Goal: Task Accomplishment & Management: Manage account settings

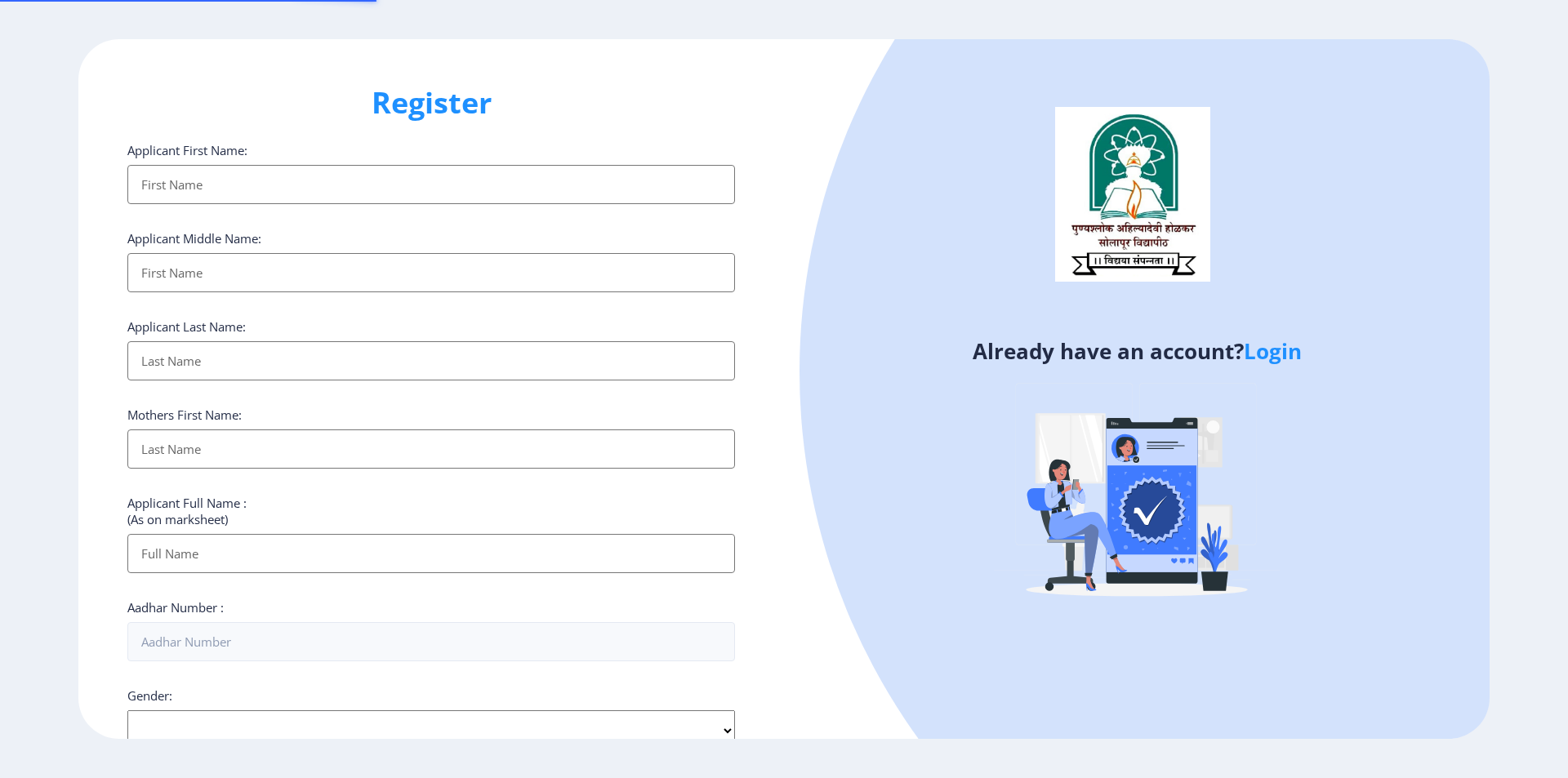
select select
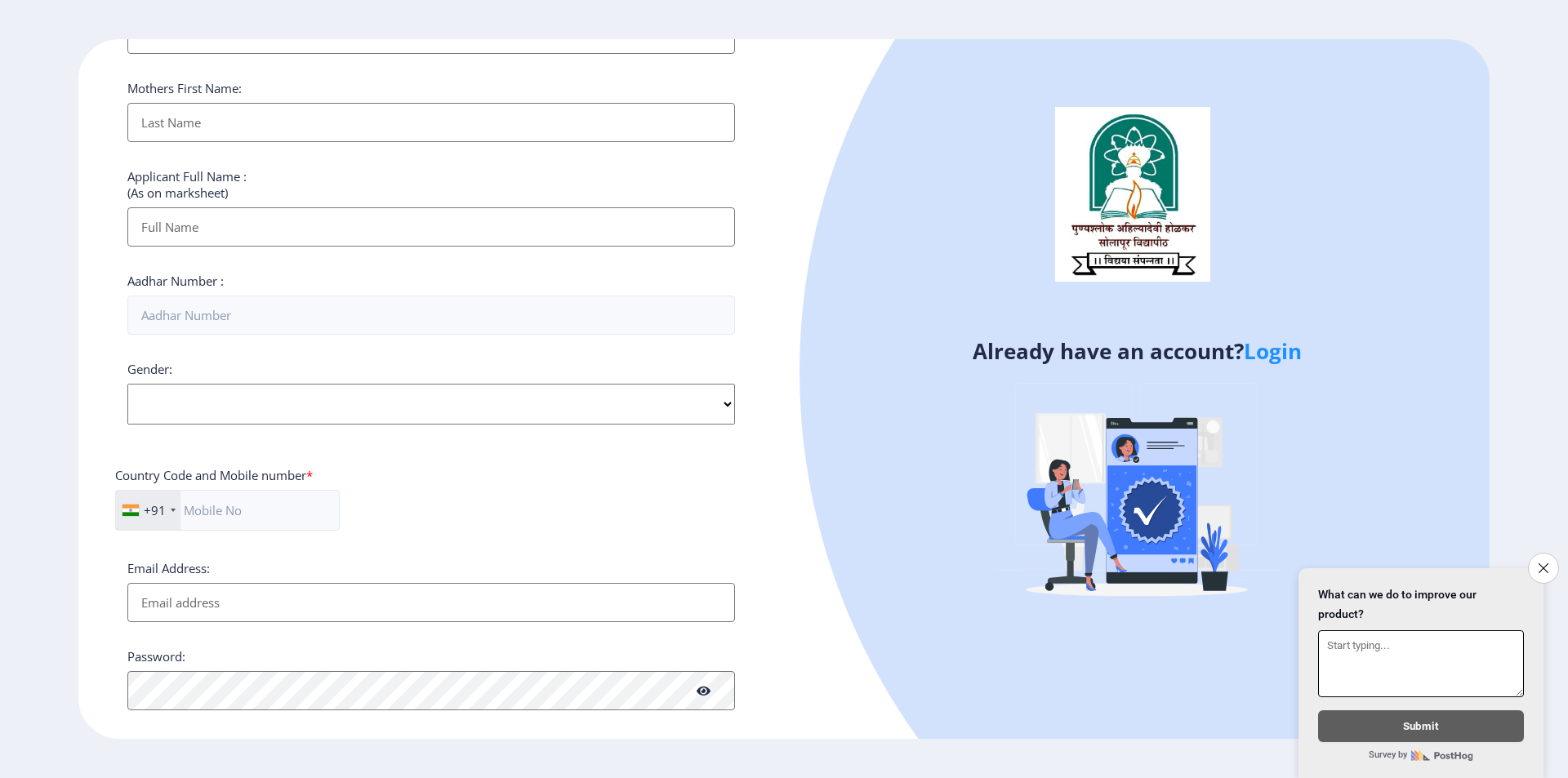
scroll to position [436, 0]
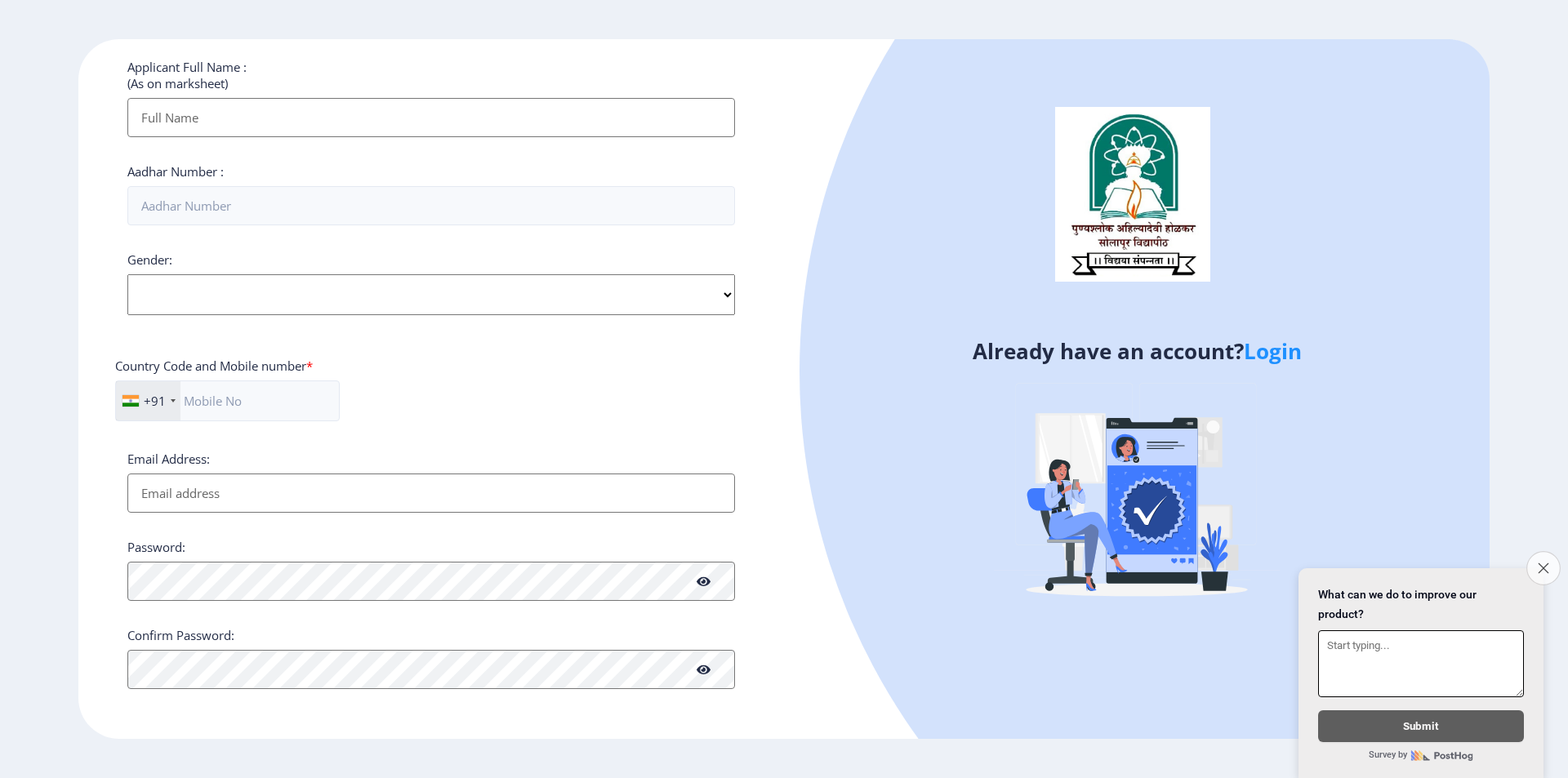
click at [1539, 565] on icon "Close survey" at bounding box center [1543, 568] width 11 height 11
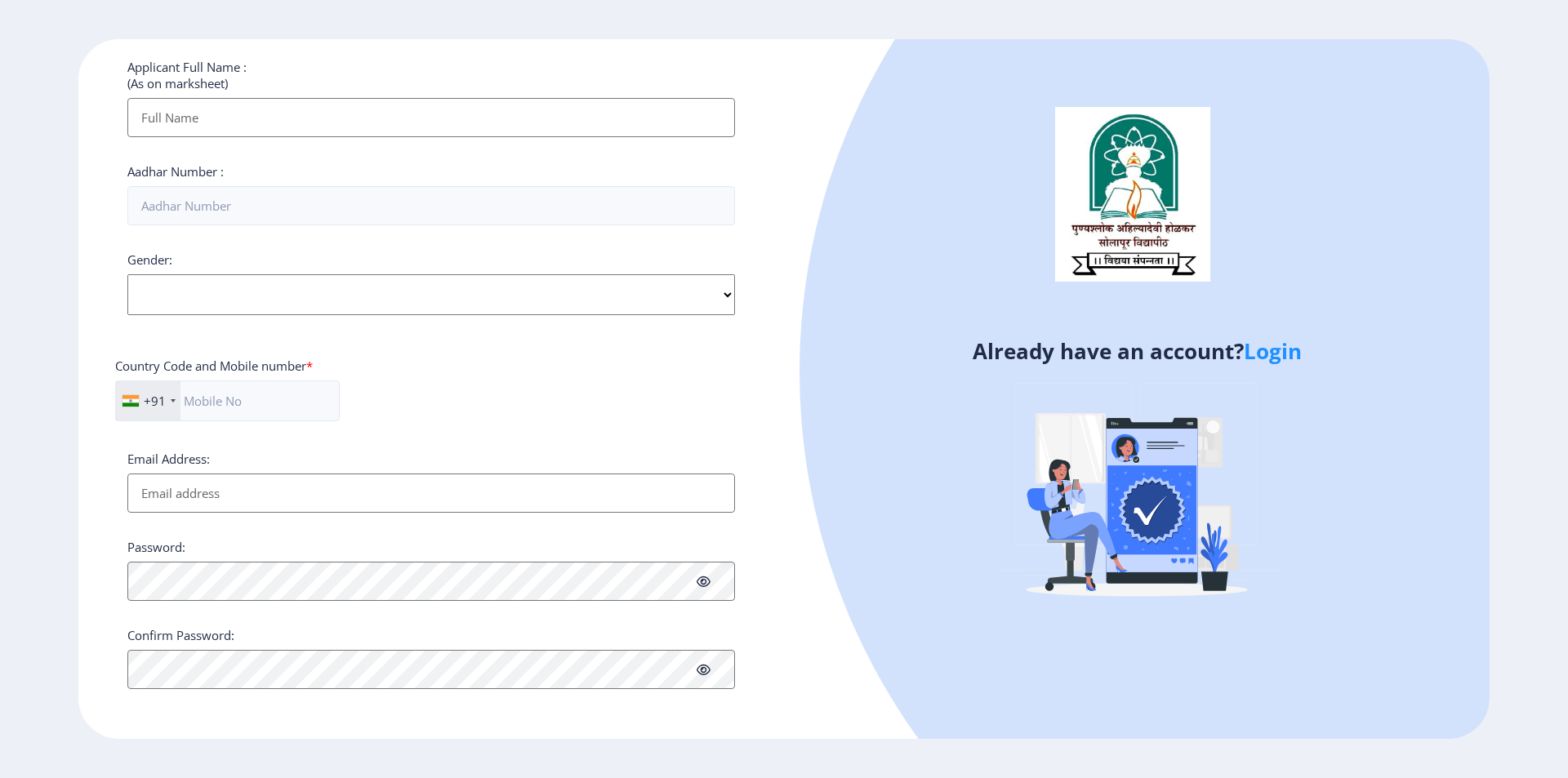
click at [1273, 344] on link "Login" at bounding box center [1272, 351] width 58 height 30
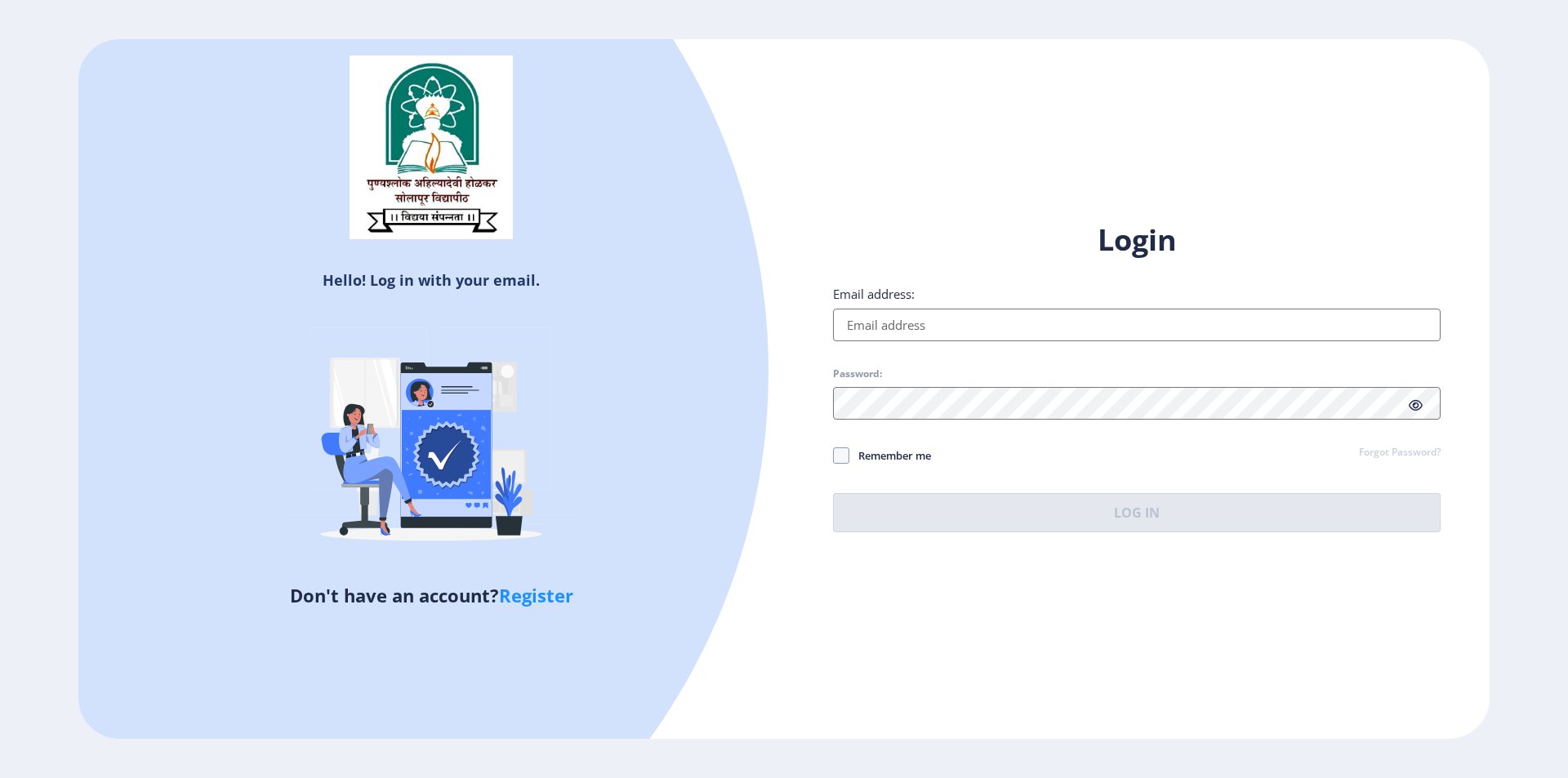
click at [978, 326] on input "Email address:" at bounding box center [1137, 325] width 608 height 33
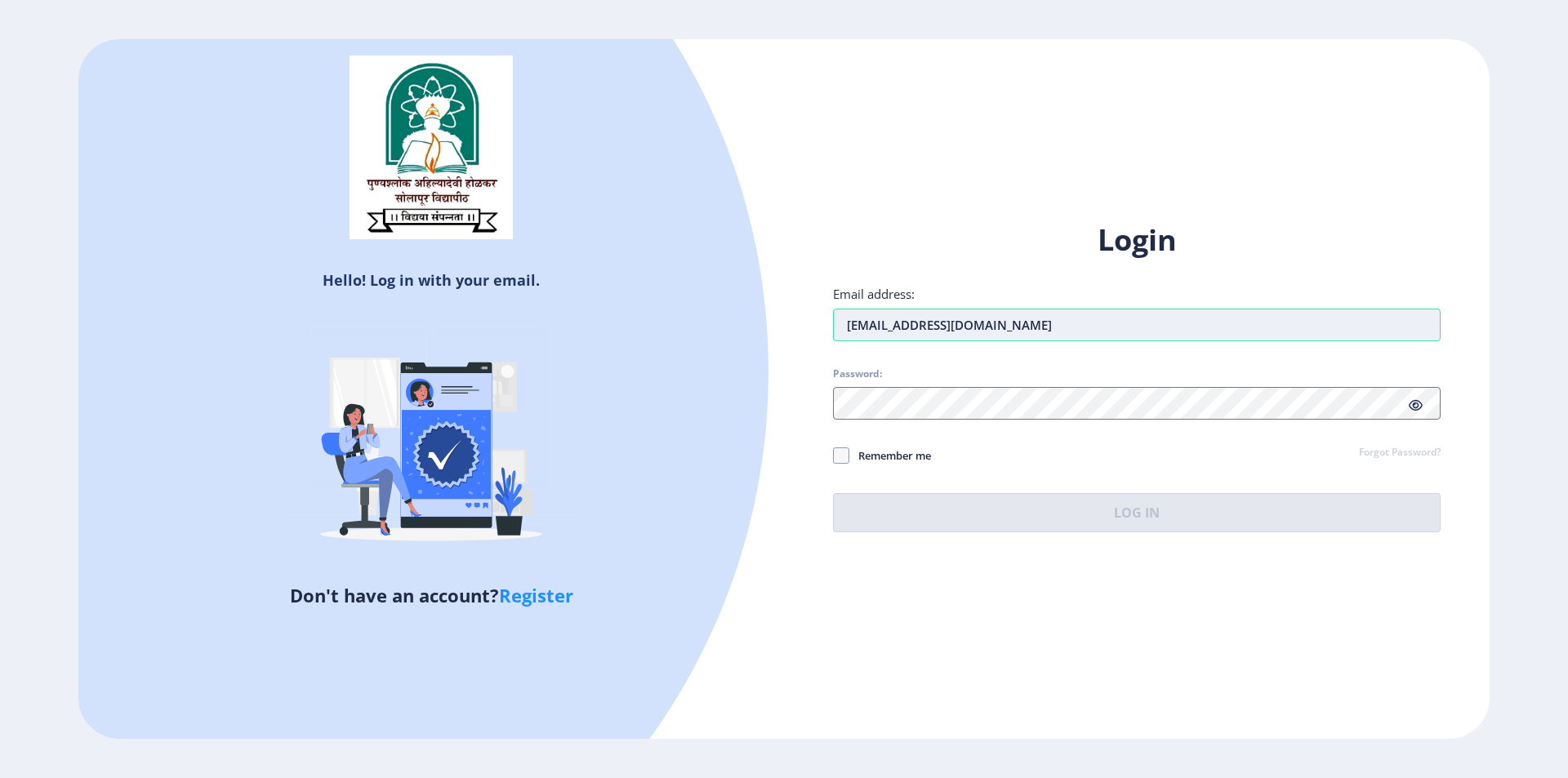
type input "[EMAIL_ADDRESS][DOMAIN_NAME]"
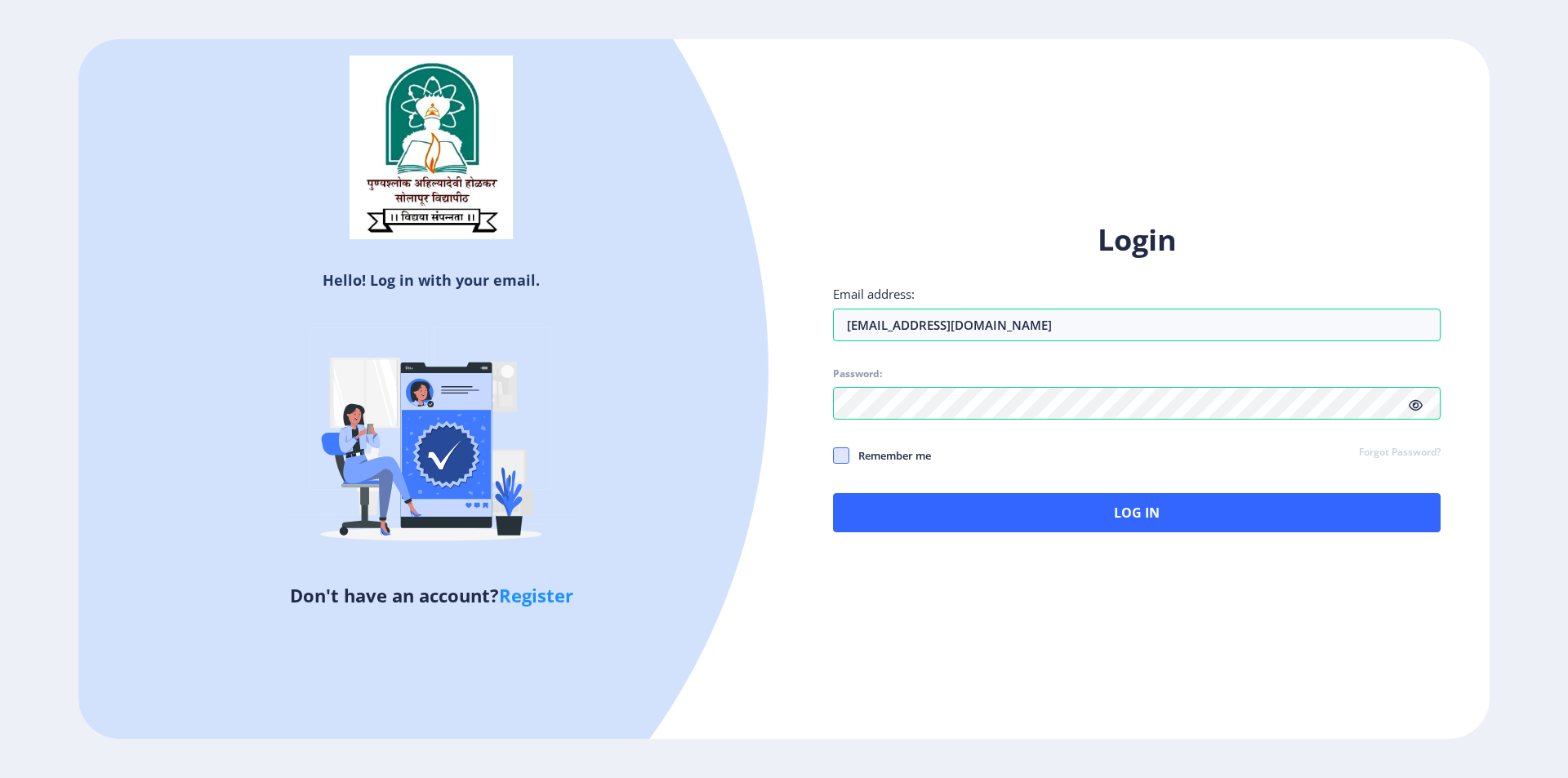
click at [840, 456] on span at bounding box center [841, 456] width 16 height 16
click at [834, 456] on input "Remember me" at bounding box center [833, 455] width 1 height 1
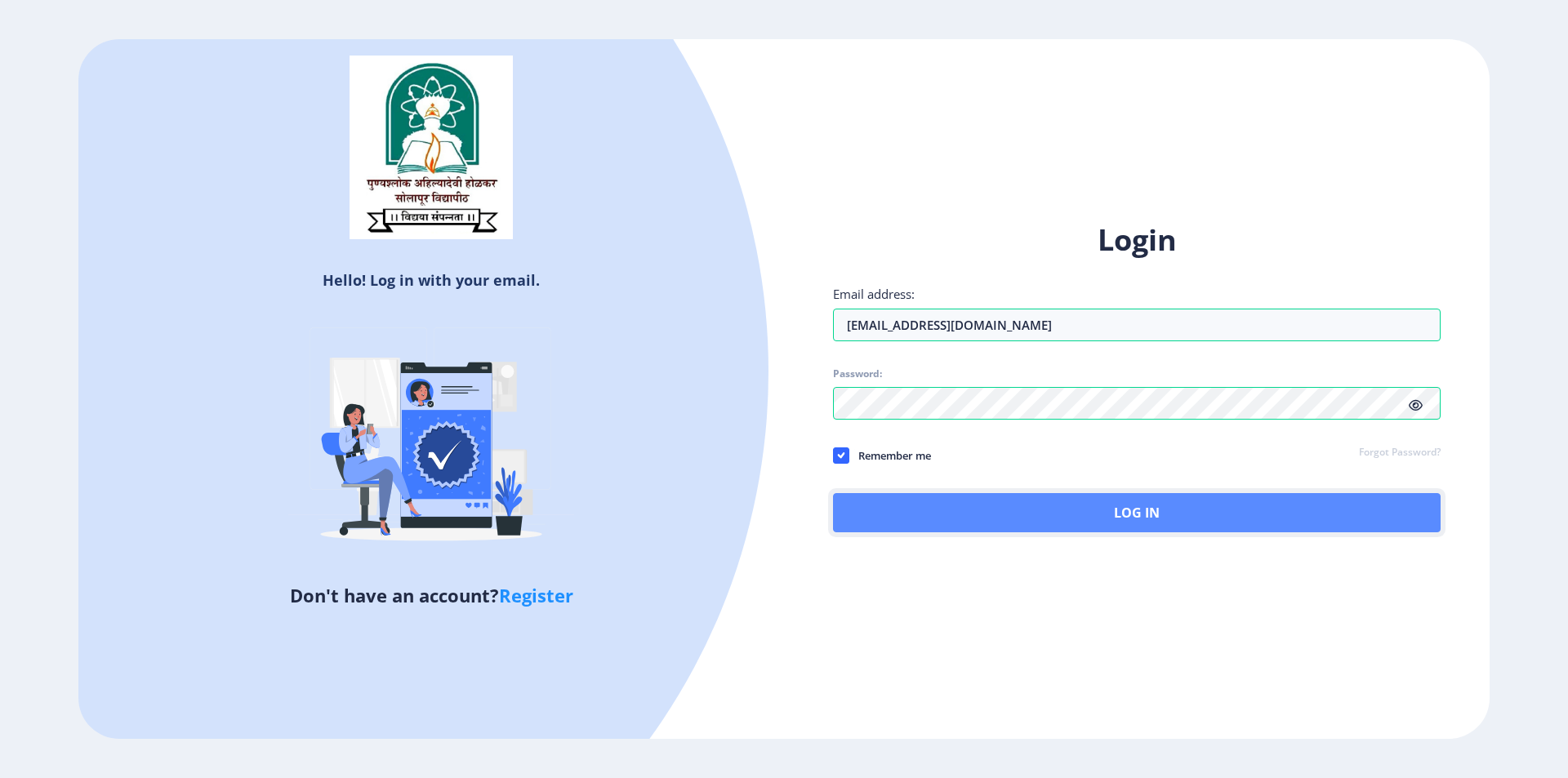
click at [1047, 519] on button "Log In" at bounding box center [1137, 512] width 608 height 39
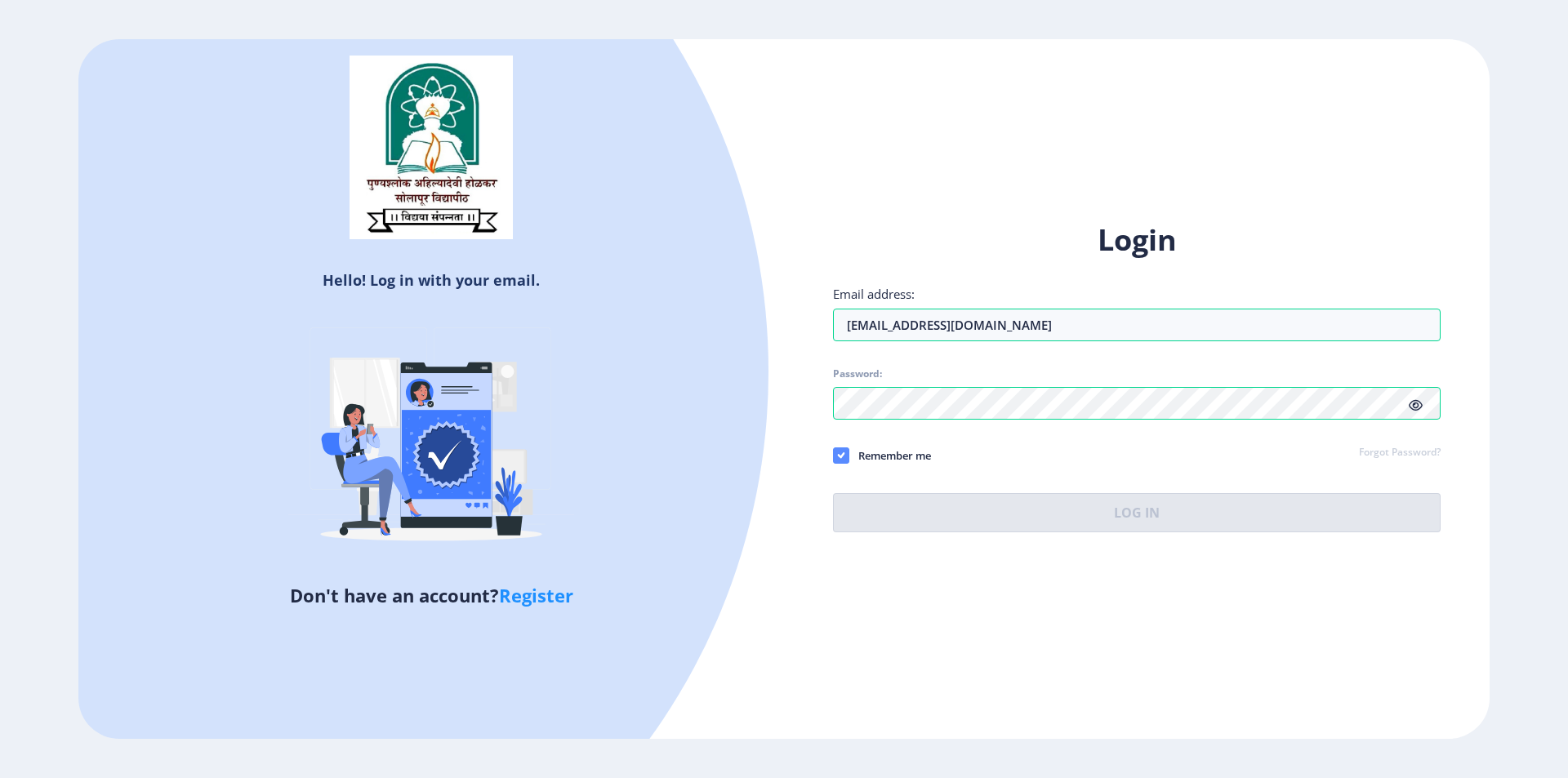
click at [839, 460] on icon at bounding box center [841, 456] width 7 height 16
click at [834, 456] on input "Remember me" at bounding box center [833, 455] width 1 height 1
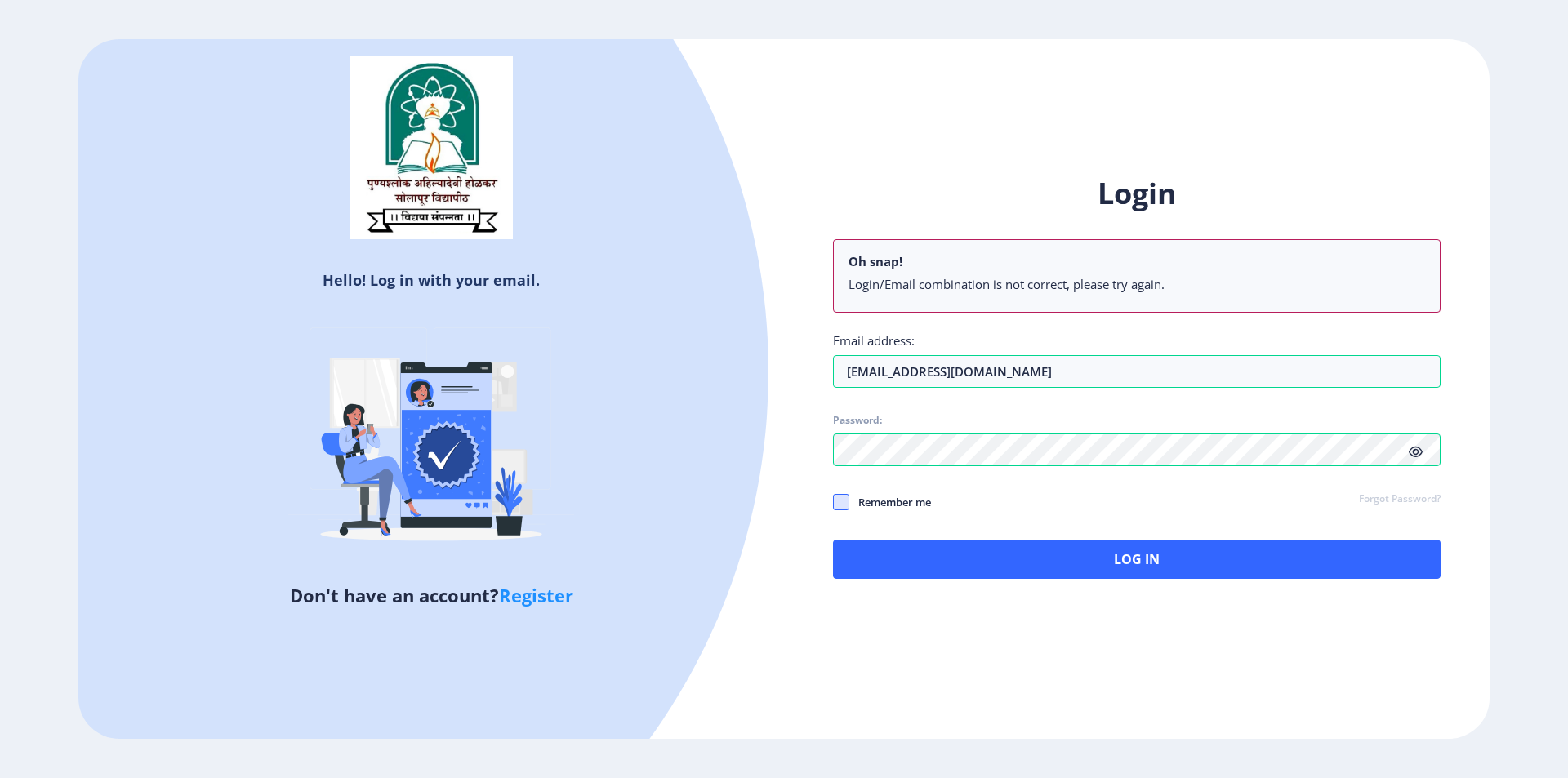
click at [838, 499] on span at bounding box center [841, 502] width 16 height 16
click at [834, 501] on input "Remember me" at bounding box center [833, 501] width 1 height 1
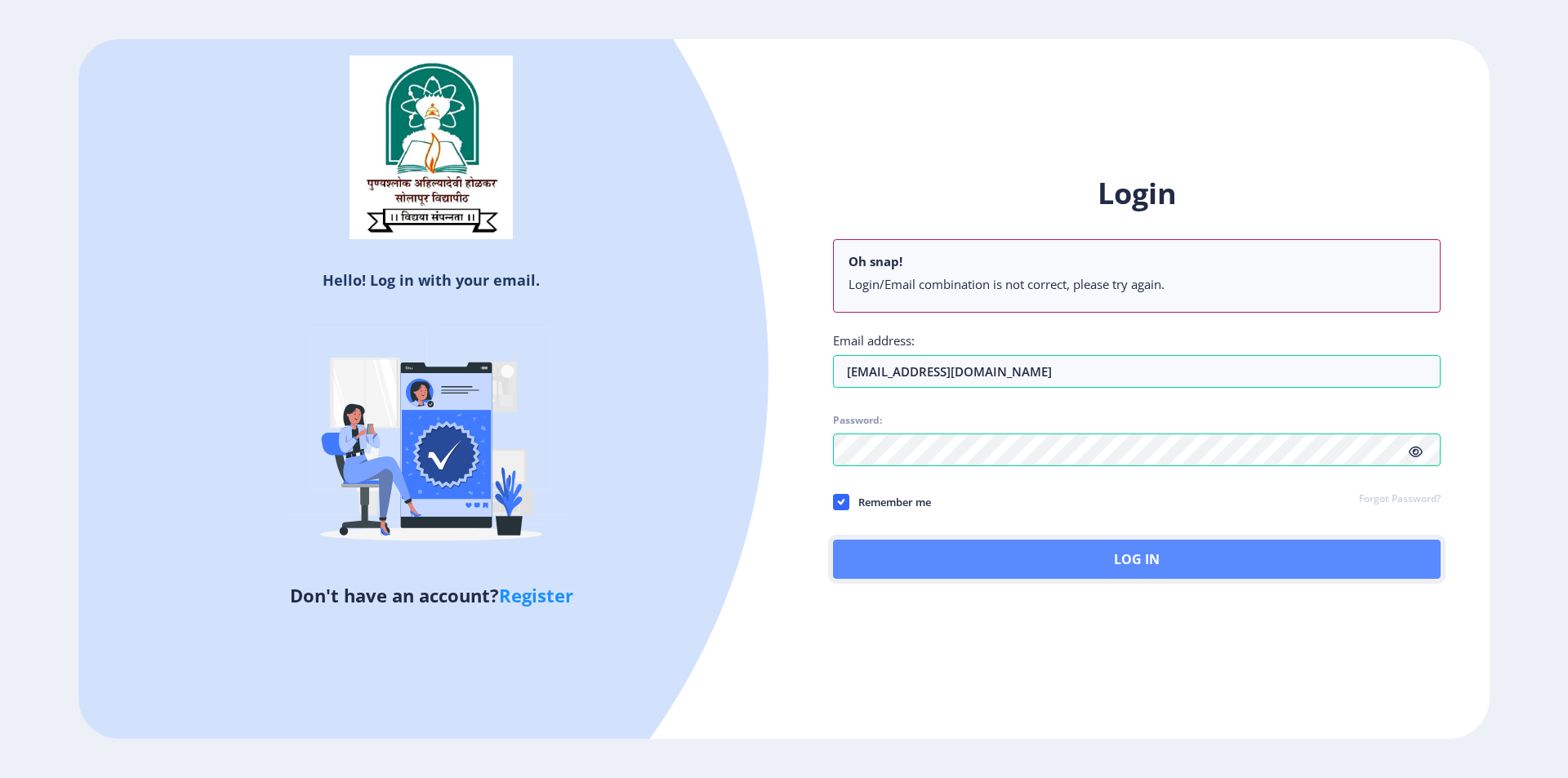
click at [931, 550] on button "Log In" at bounding box center [1137, 559] width 608 height 39
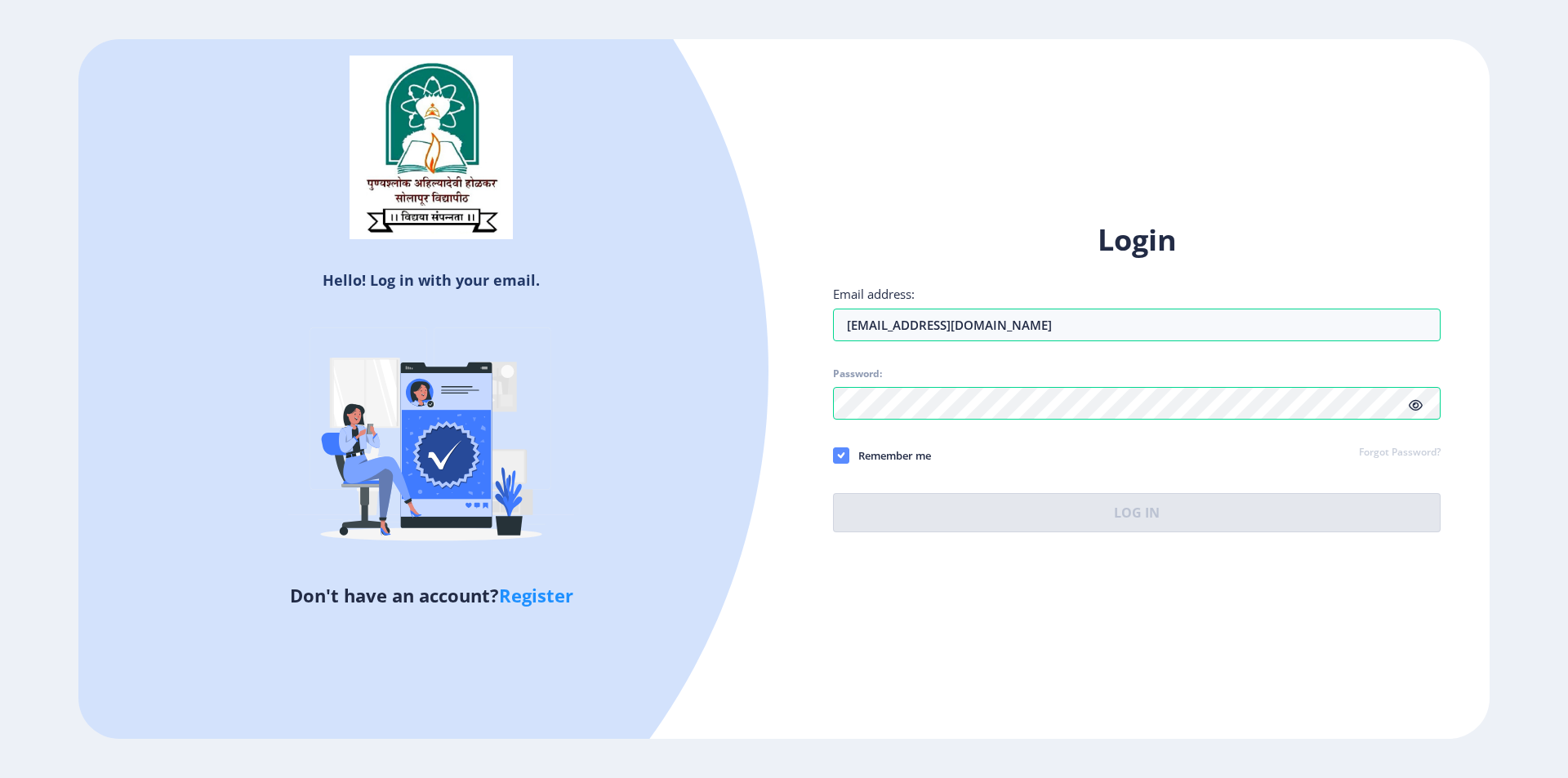
click at [839, 451] on icon at bounding box center [841, 456] width 7 height 16
click at [834, 455] on input "Remember me" at bounding box center [833, 455] width 1 height 1
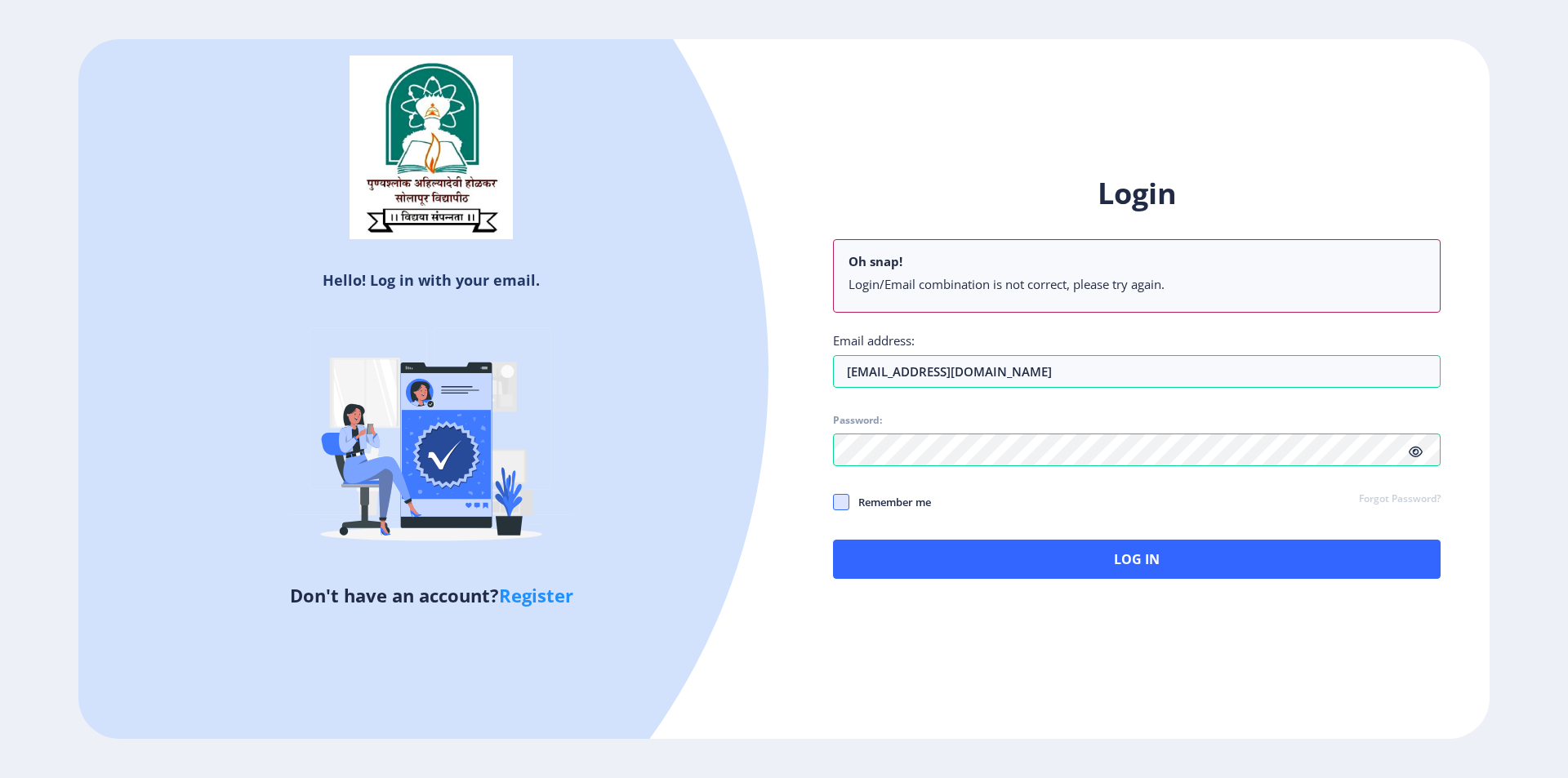
click at [836, 501] on span at bounding box center [841, 502] width 16 height 16
click at [834, 501] on input "Remember me" at bounding box center [833, 501] width 1 height 1
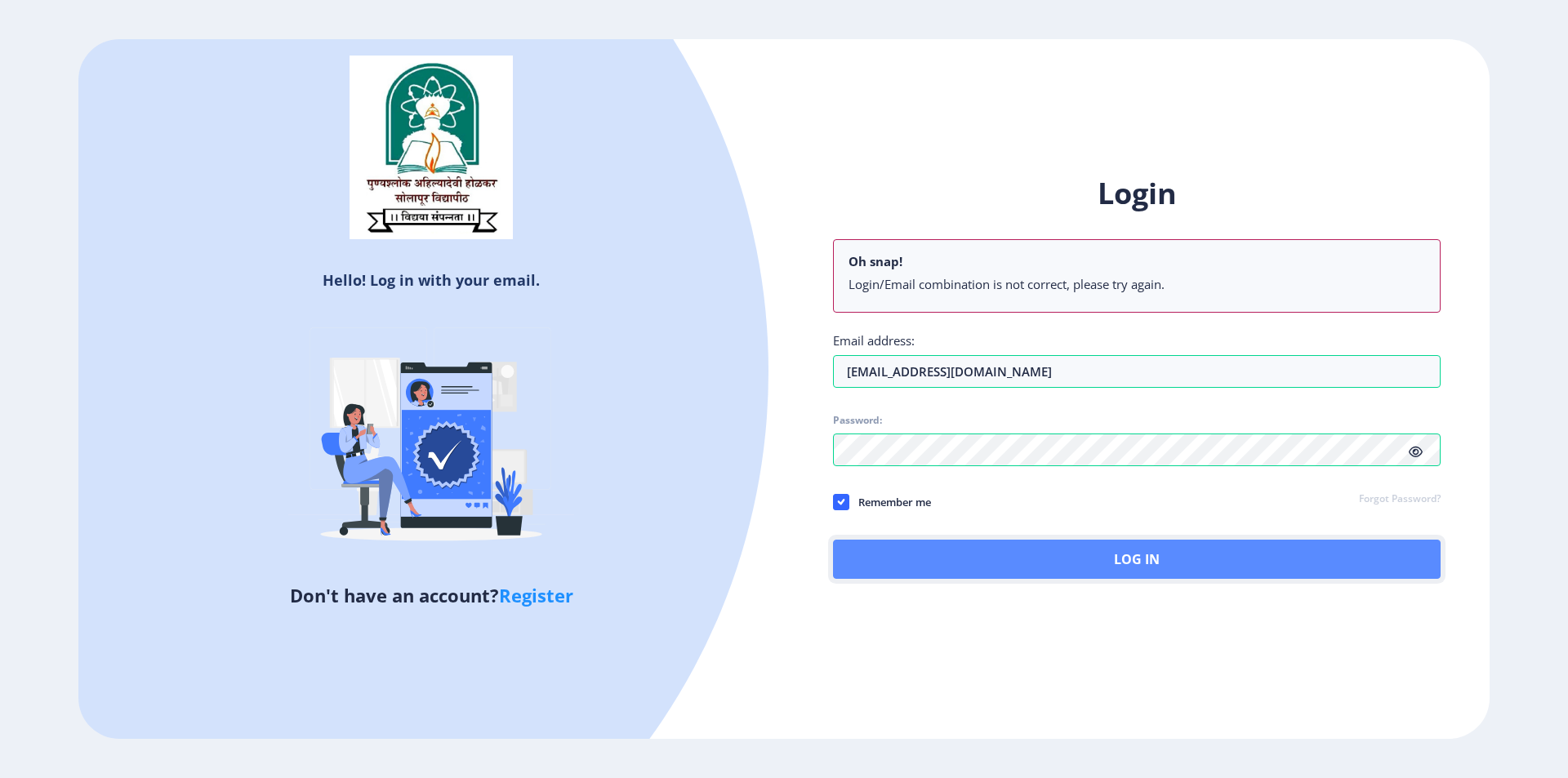
click at [930, 560] on button "Log In" at bounding box center [1137, 559] width 608 height 39
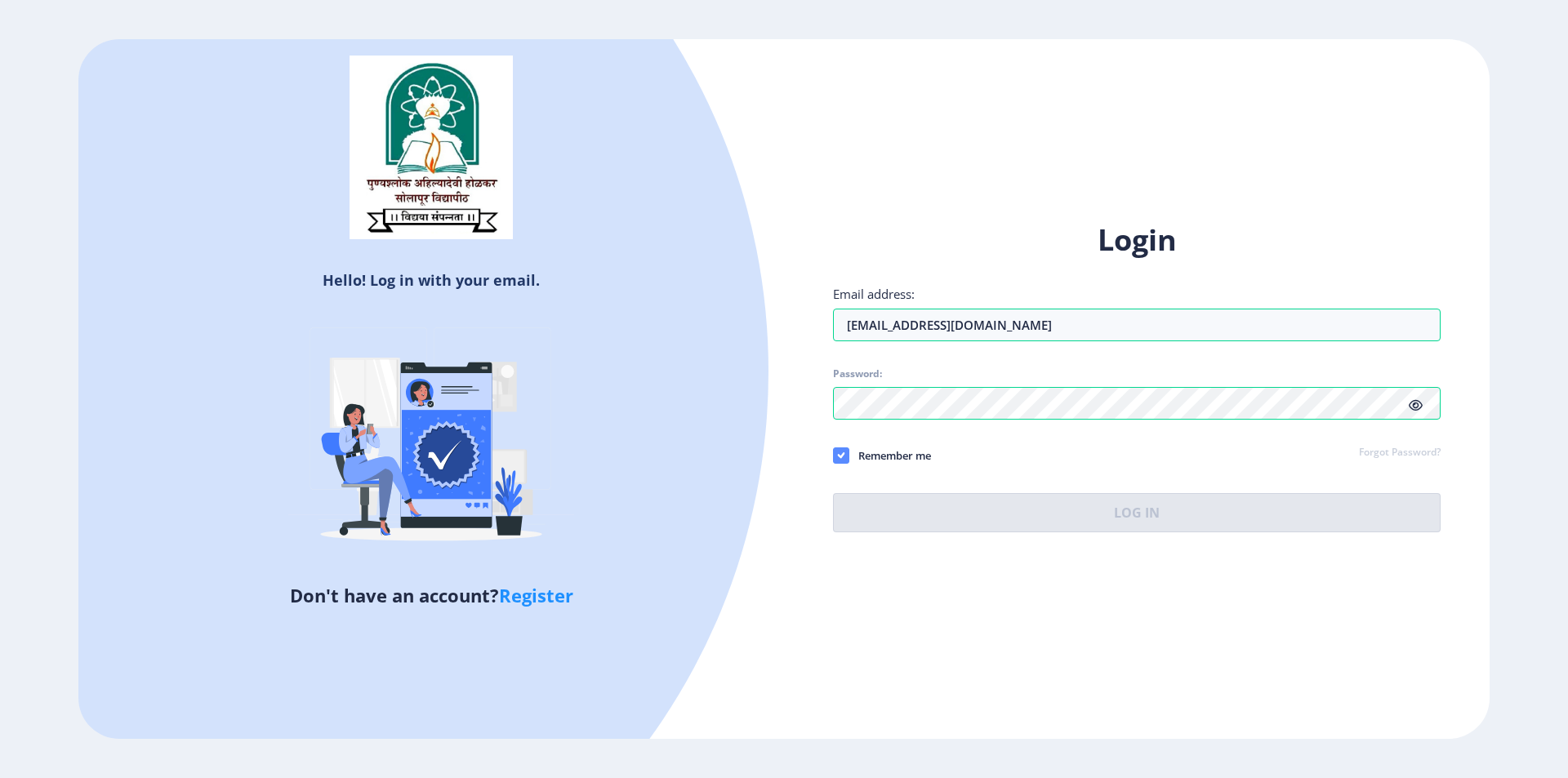
click at [845, 455] on span at bounding box center [841, 456] width 16 height 16
click at [834, 455] on input "Remember me" at bounding box center [833, 455] width 1 height 1
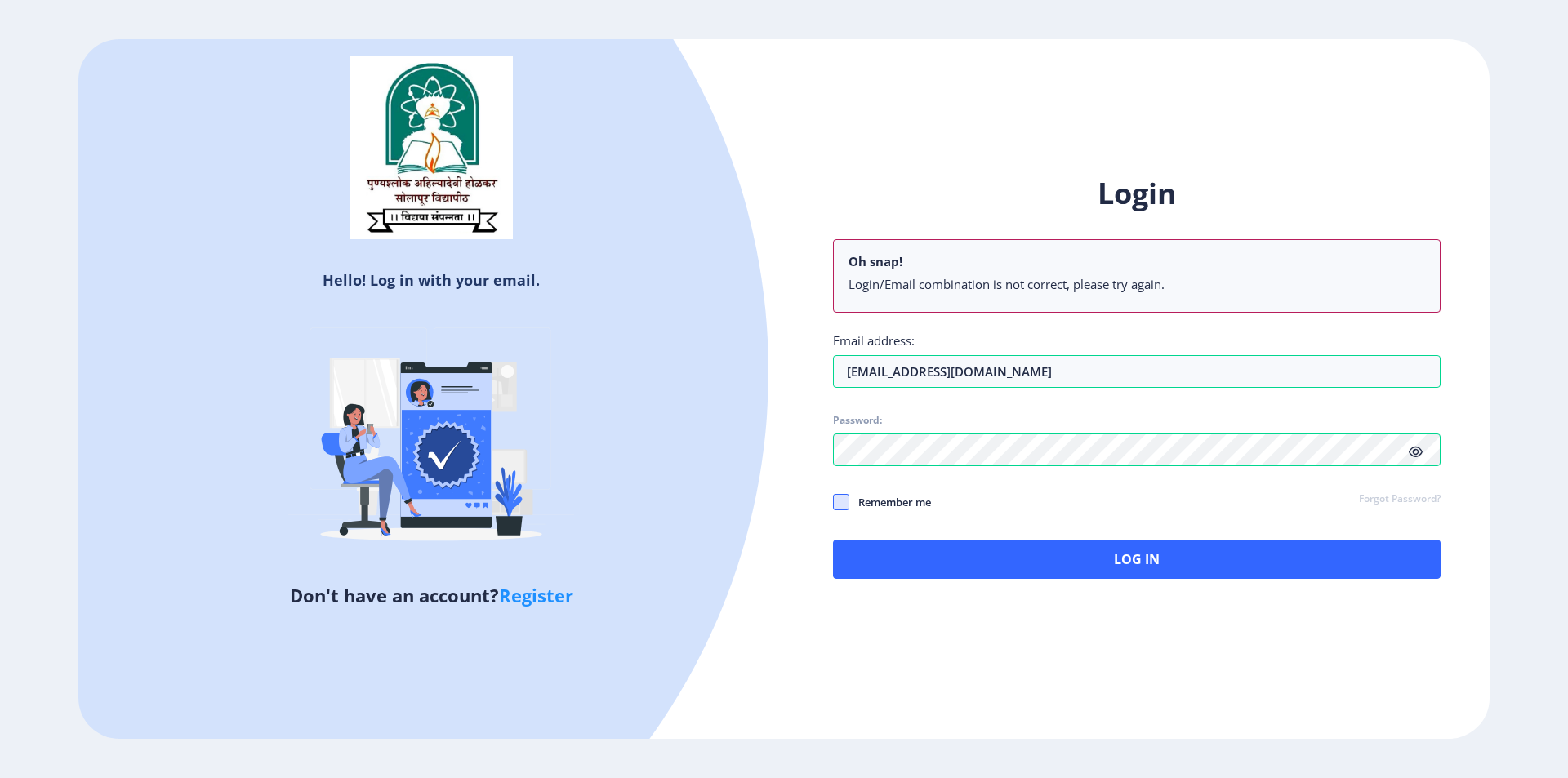
click at [845, 502] on span at bounding box center [841, 502] width 16 height 16
click at [834, 502] on input "Remember me" at bounding box center [833, 501] width 1 height 1
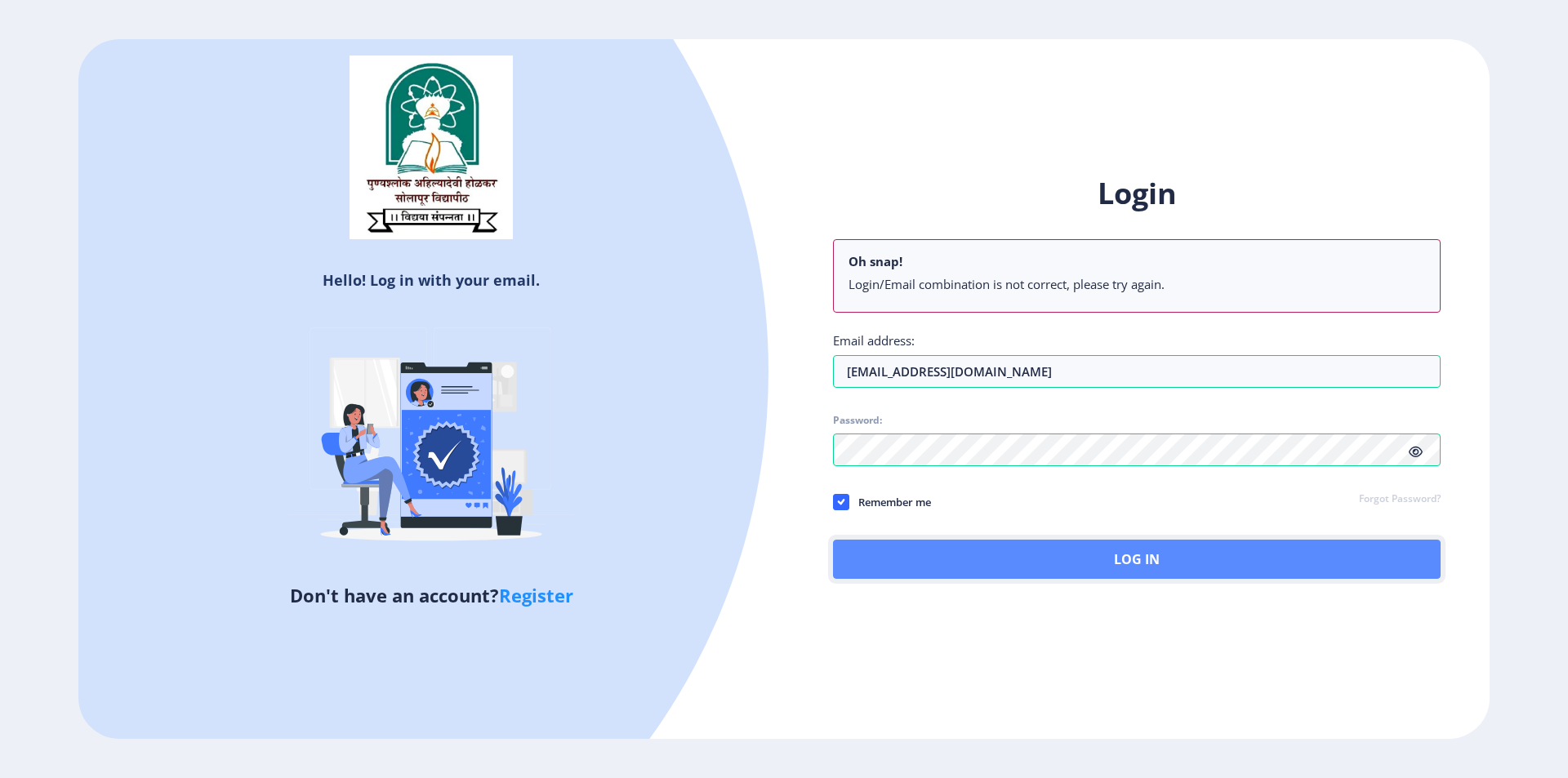
click at [946, 557] on button "Log In" at bounding box center [1137, 559] width 608 height 39
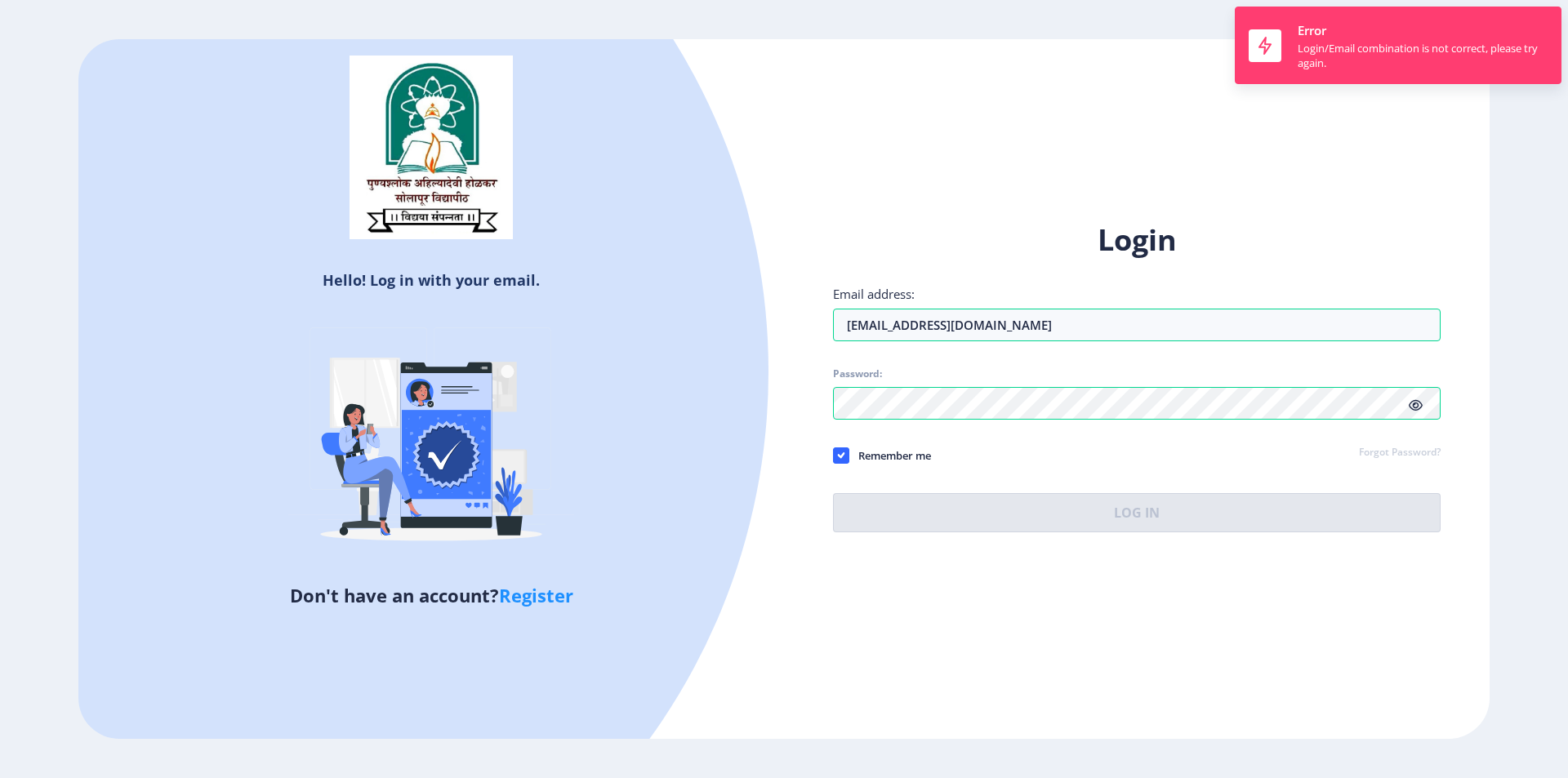
click at [1320, 240] on h1 "Login" at bounding box center [1137, 240] width 608 height 39
click at [844, 459] on icon at bounding box center [841, 456] width 7 height 16
click at [834, 456] on input "Remember me" at bounding box center [833, 455] width 1 height 1
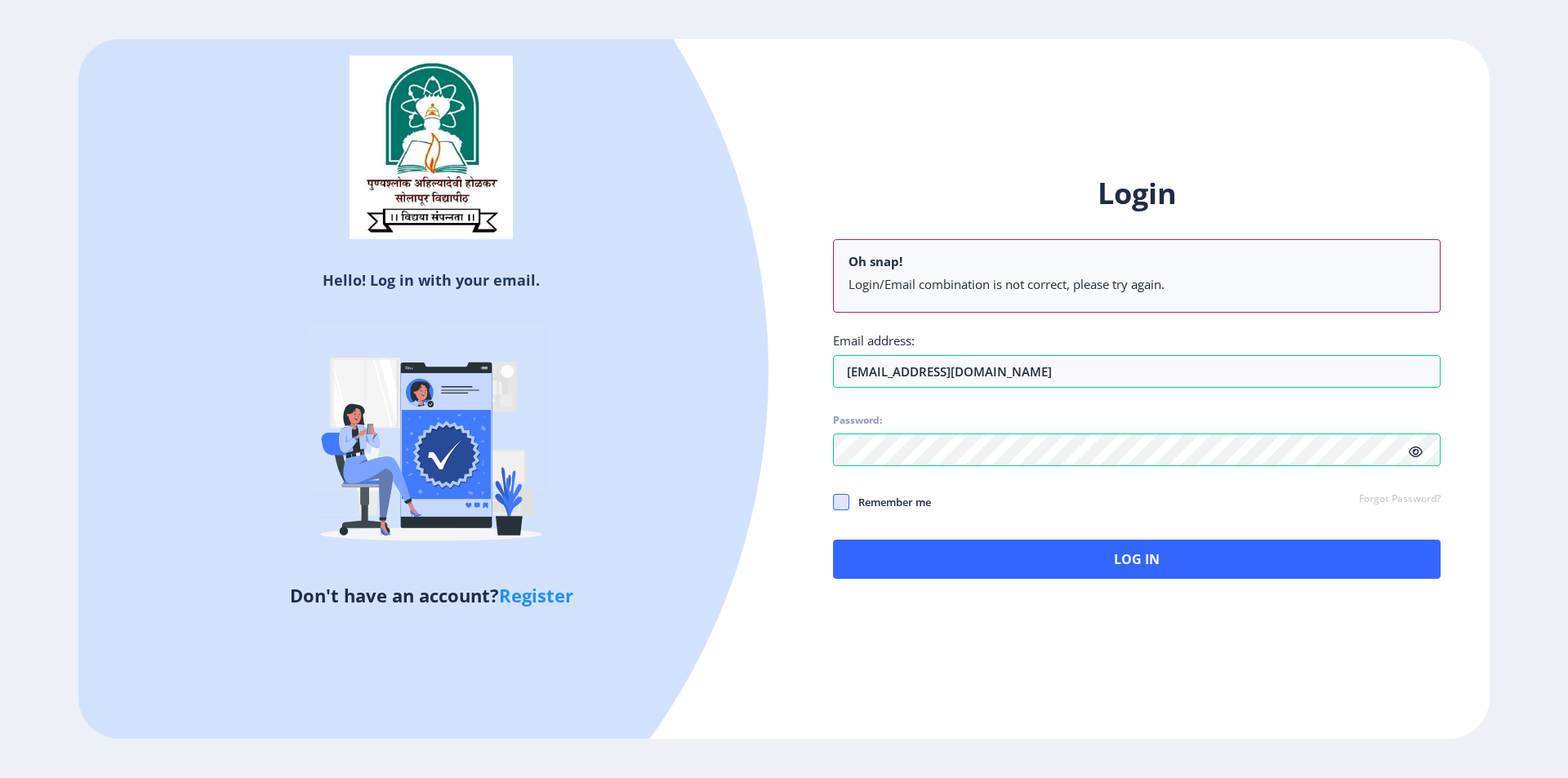
click at [840, 500] on span at bounding box center [841, 502] width 16 height 16
click at [834, 501] on input "Remember me" at bounding box center [833, 501] width 1 height 1
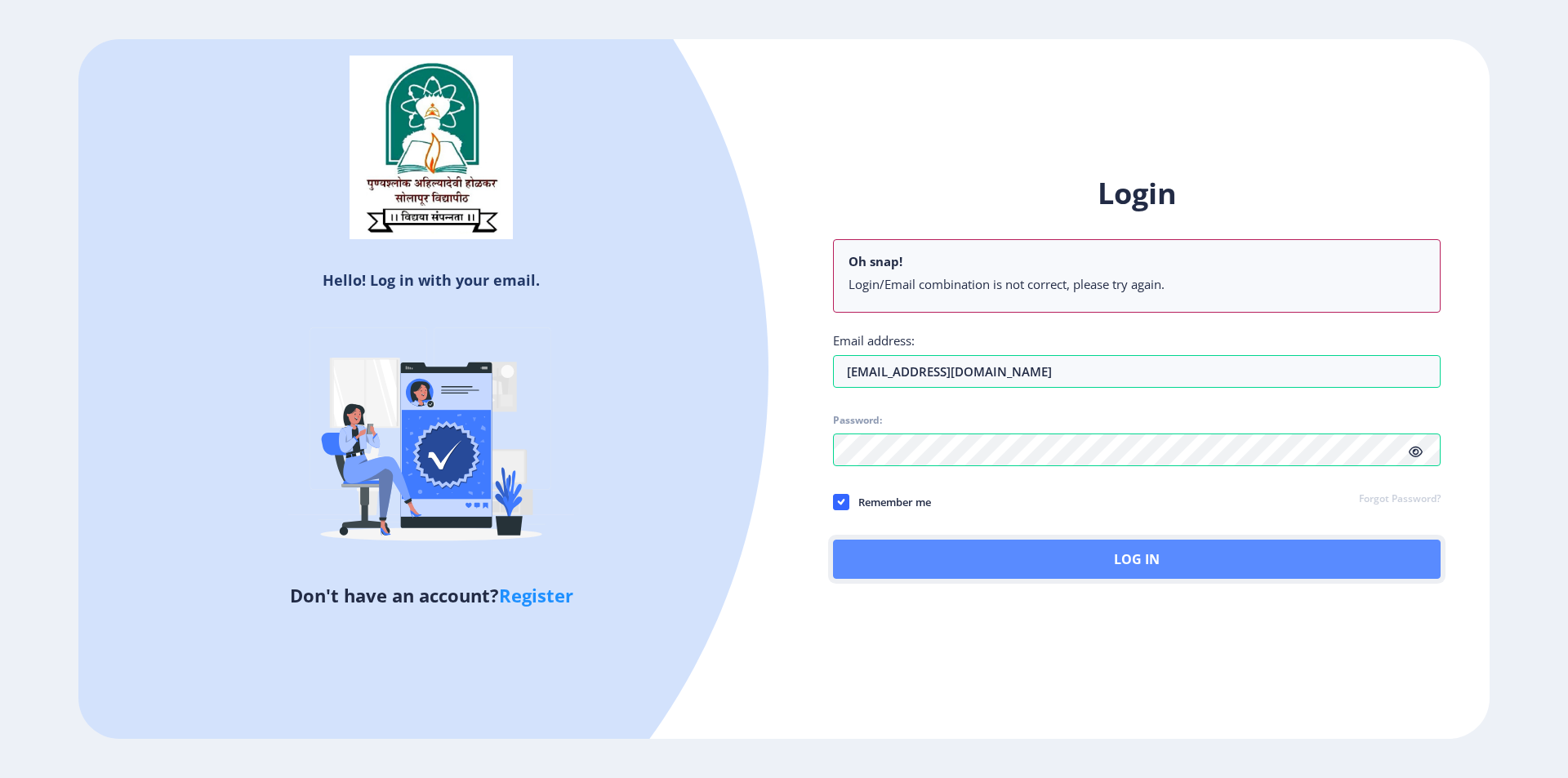
click at [934, 555] on button "Log In" at bounding box center [1137, 559] width 608 height 39
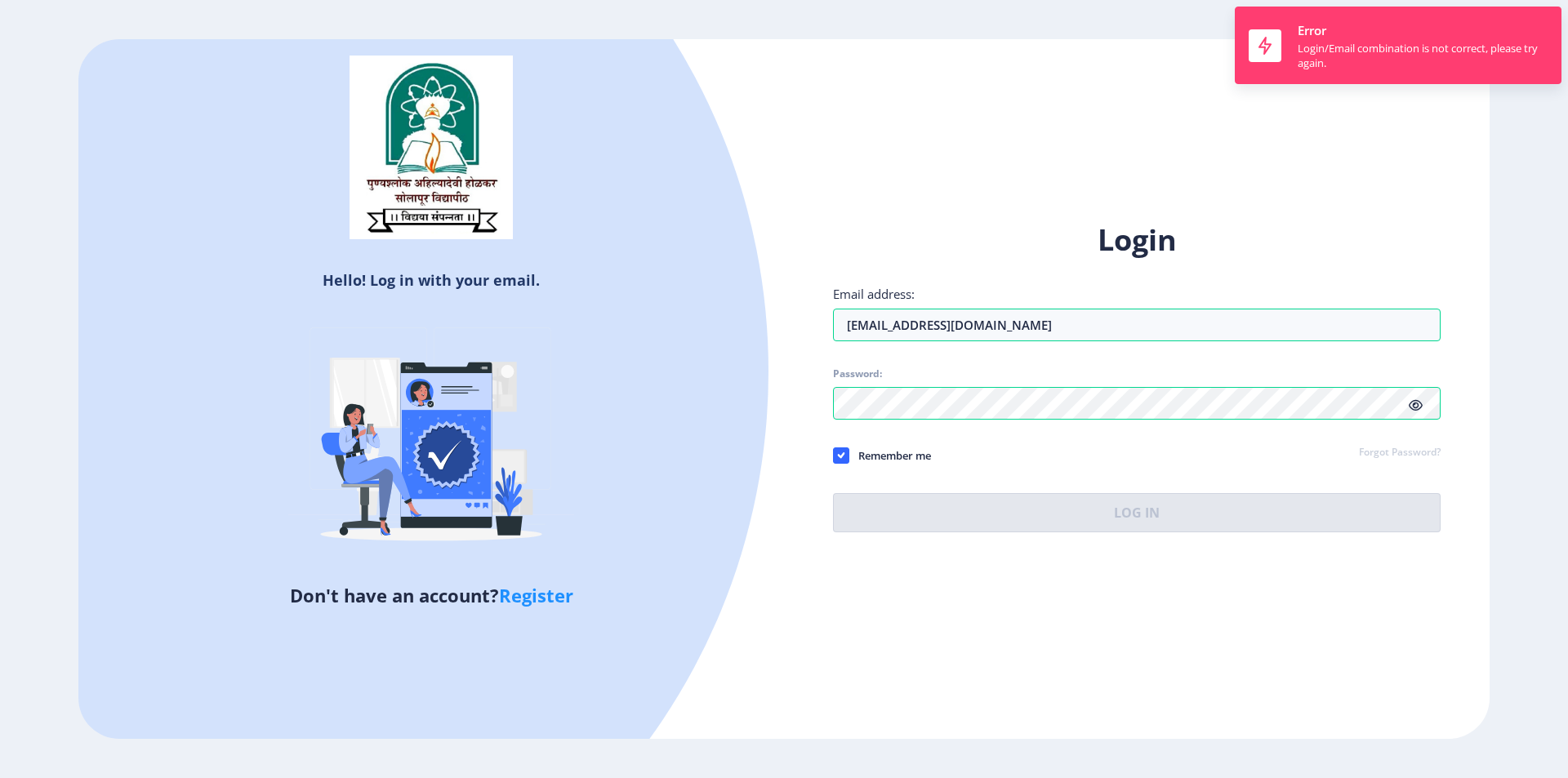
click at [830, 223] on div "Login Email address: [EMAIL_ADDRESS][DOMAIN_NAME] Password: Remember me Forgot …" at bounding box center [1137, 390] width 705 height 387
click at [840, 456] on use at bounding box center [840, 455] width 7 height 5
click at [834, 456] on input "Remember me" at bounding box center [833, 455] width 1 height 1
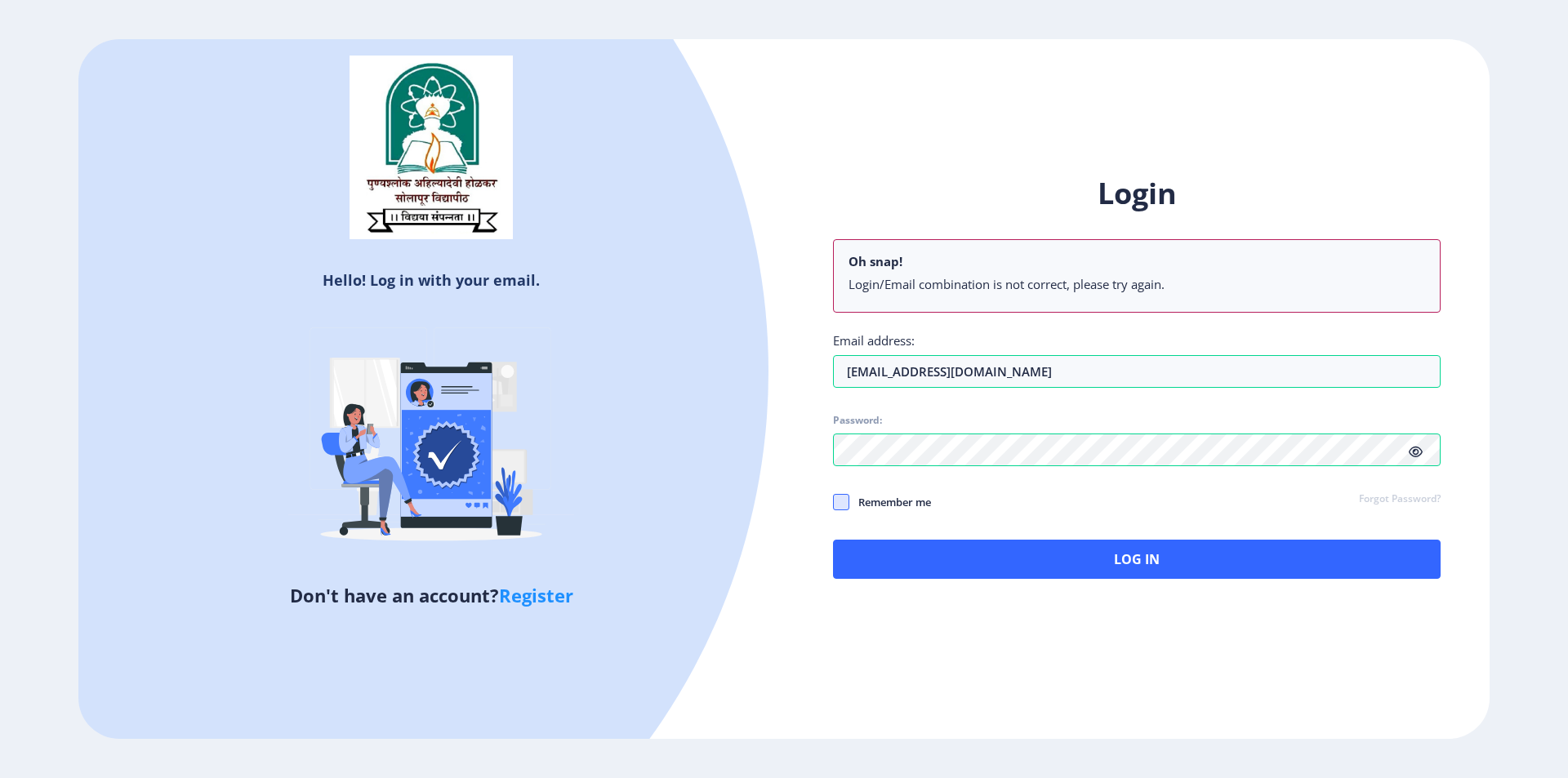
click at [840, 497] on span at bounding box center [841, 502] width 16 height 16
click at [834, 501] on input "Remember me" at bounding box center [833, 501] width 1 height 1
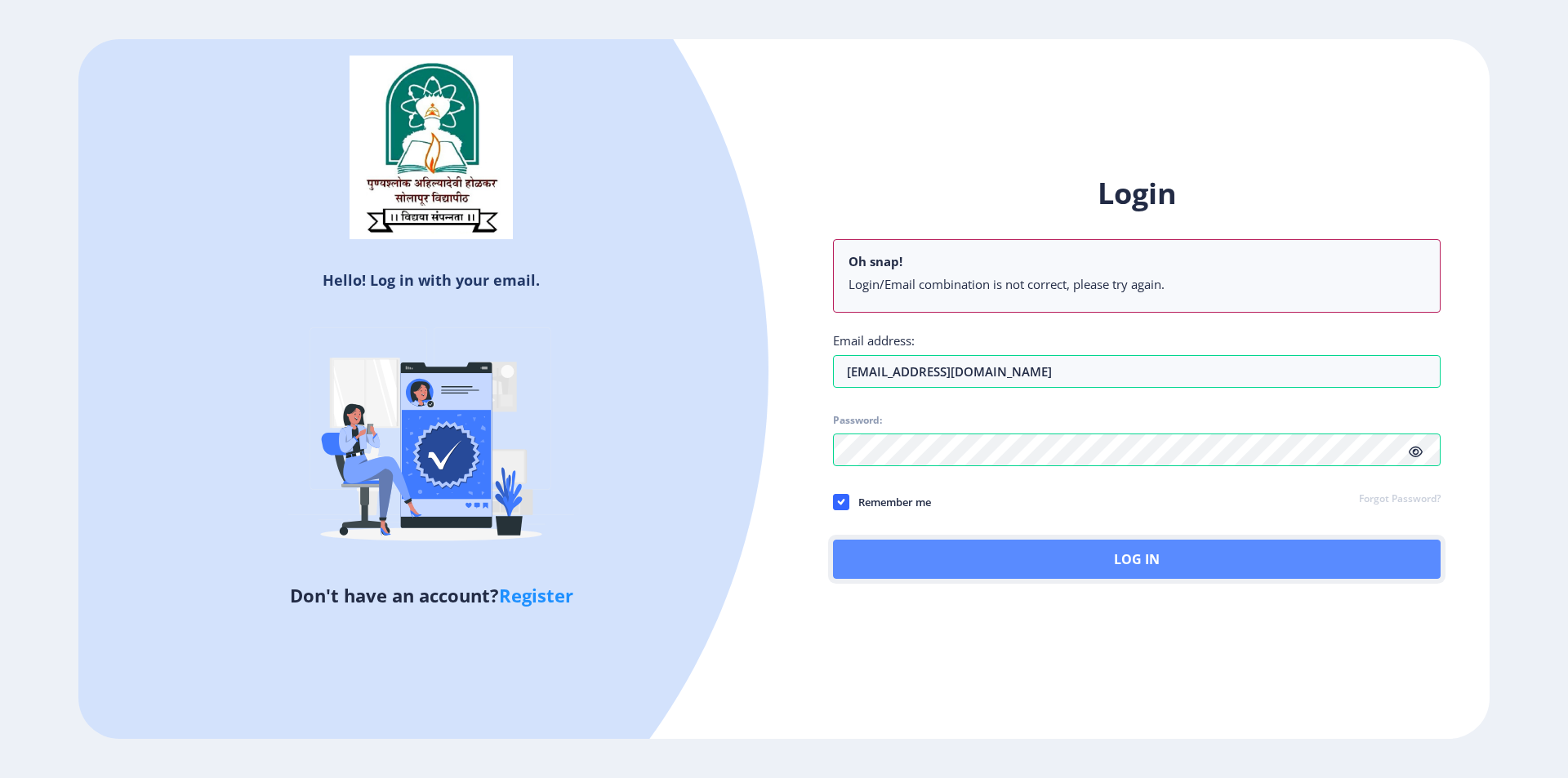
click at [911, 563] on button "Log In" at bounding box center [1137, 559] width 608 height 39
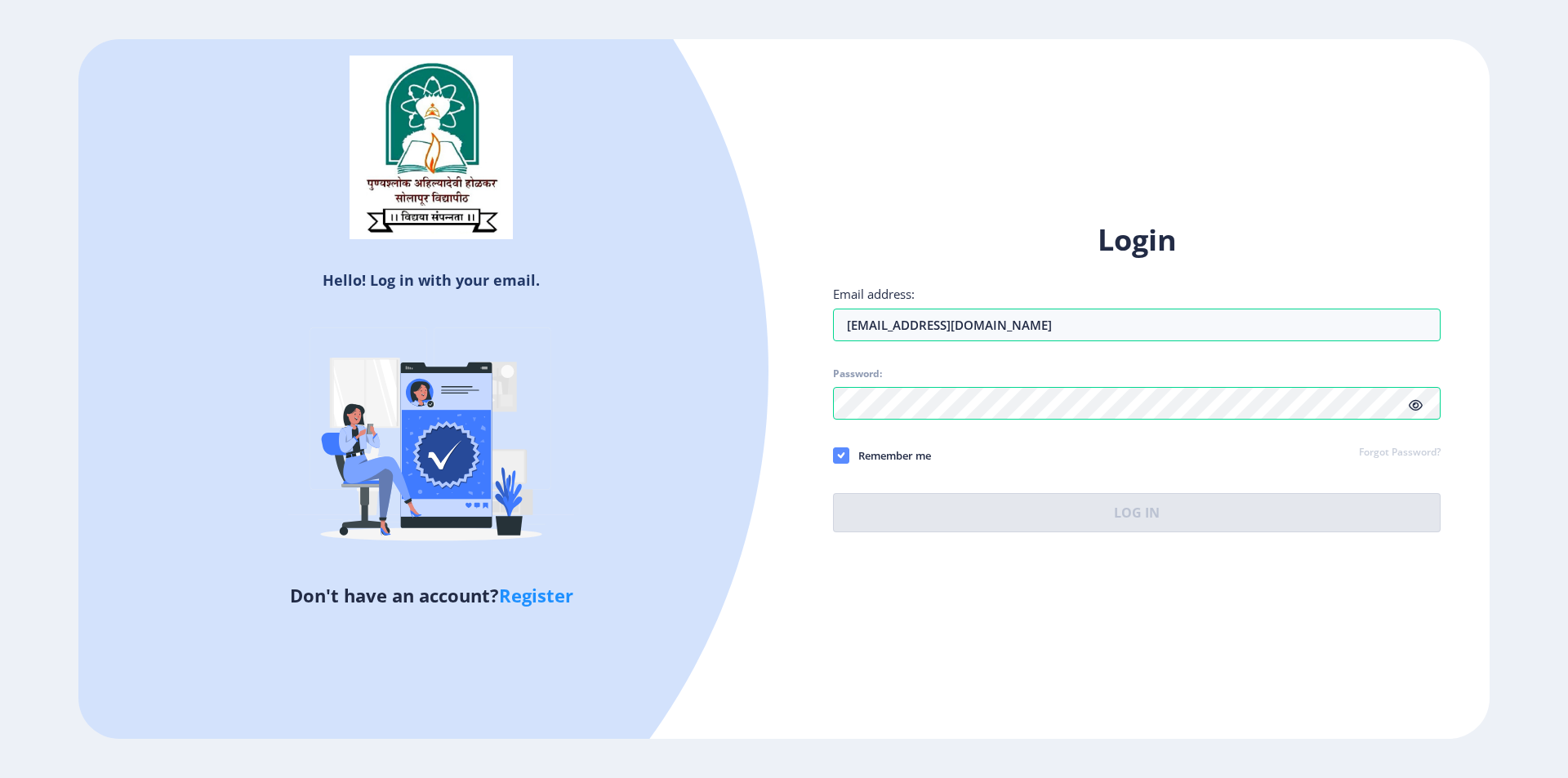
click at [844, 451] on icon at bounding box center [841, 456] width 7 height 16
click at [834, 455] on input "Remember me" at bounding box center [833, 455] width 1 height 1
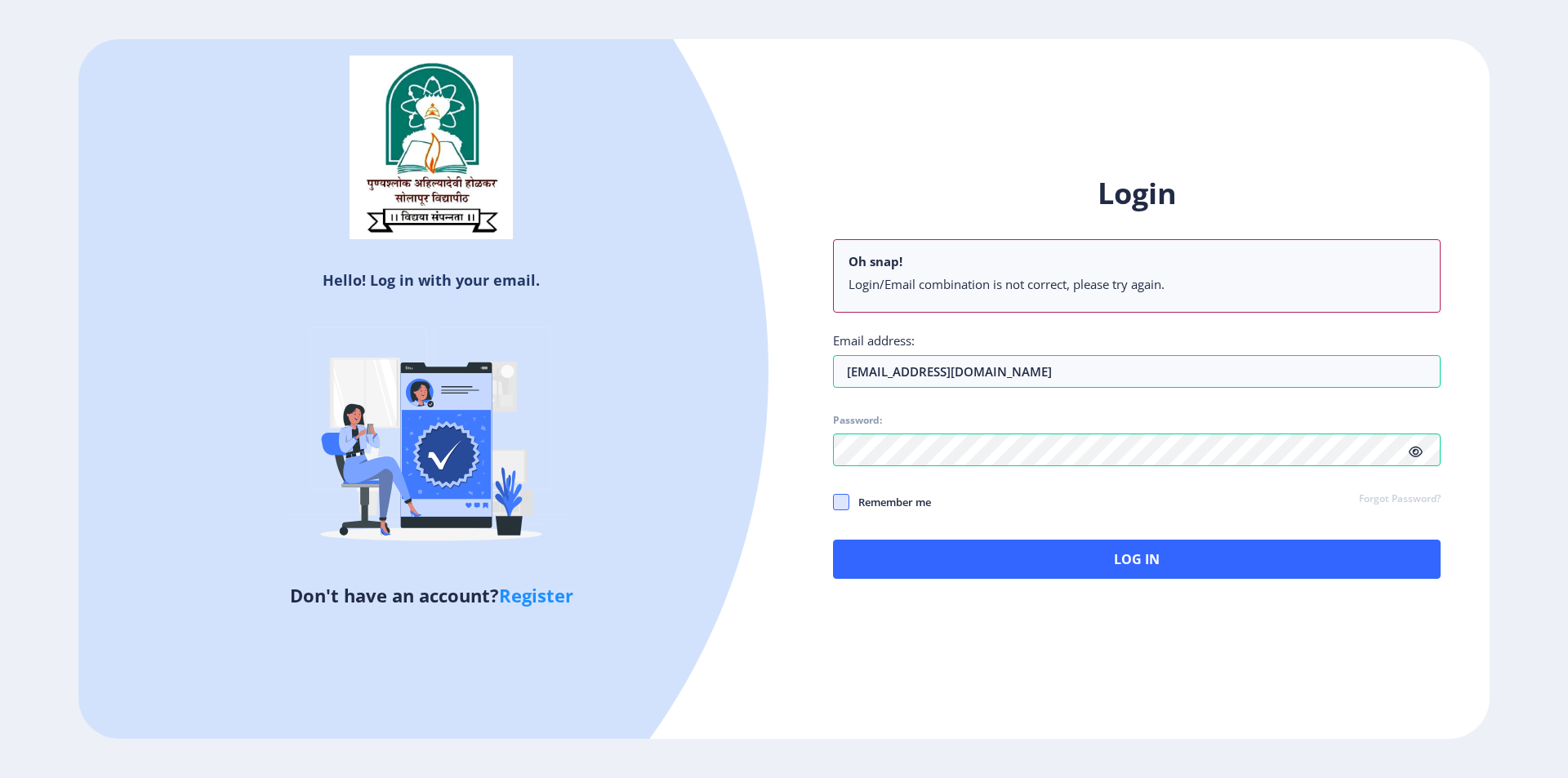
click at [843, 504] on span at bounding box center [841, 502] width 16 height 16
click at [834, 502] on input "Remember me" at bounding box center [833, 501] width 1 height 1
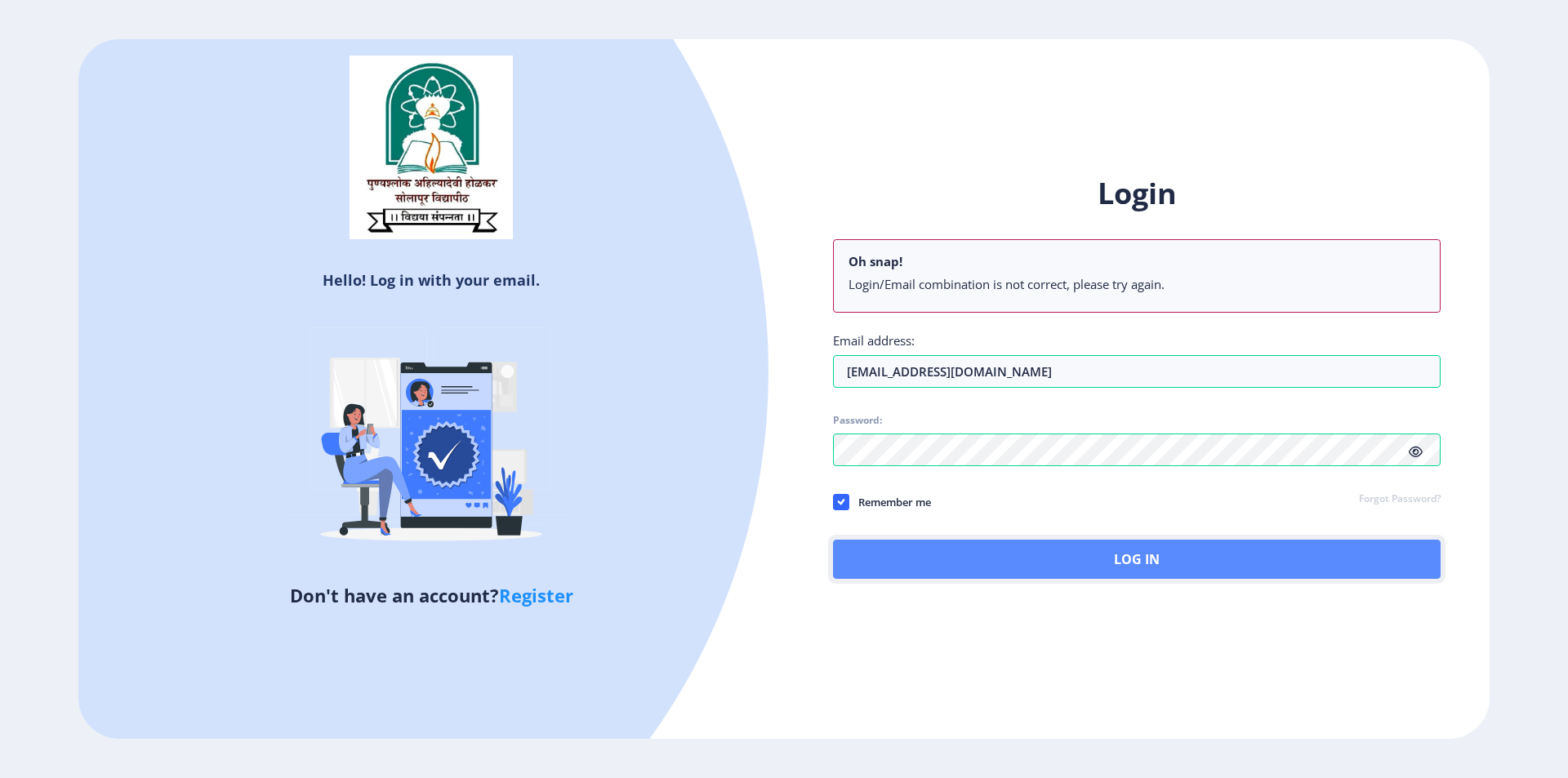
click at [1202, 553] on button "Log In" at bounding box center [1137, 559] width 608 height 39
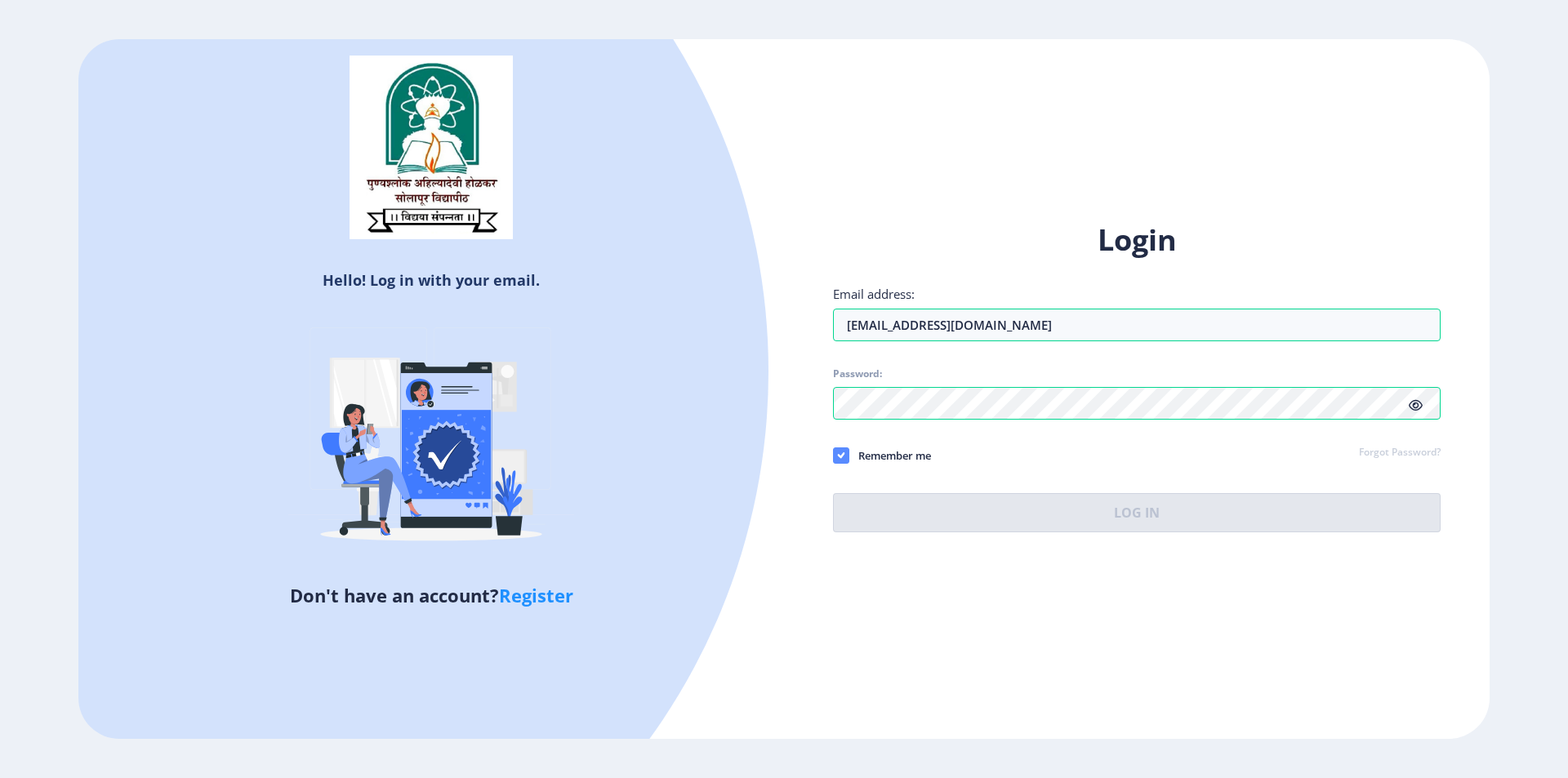
click at [844, 454] on use at bounding box center [840, 455] width 7 height 5
click at [834, 455] on input "Remember me" at bounding box center [833, 455] width 1 height 1
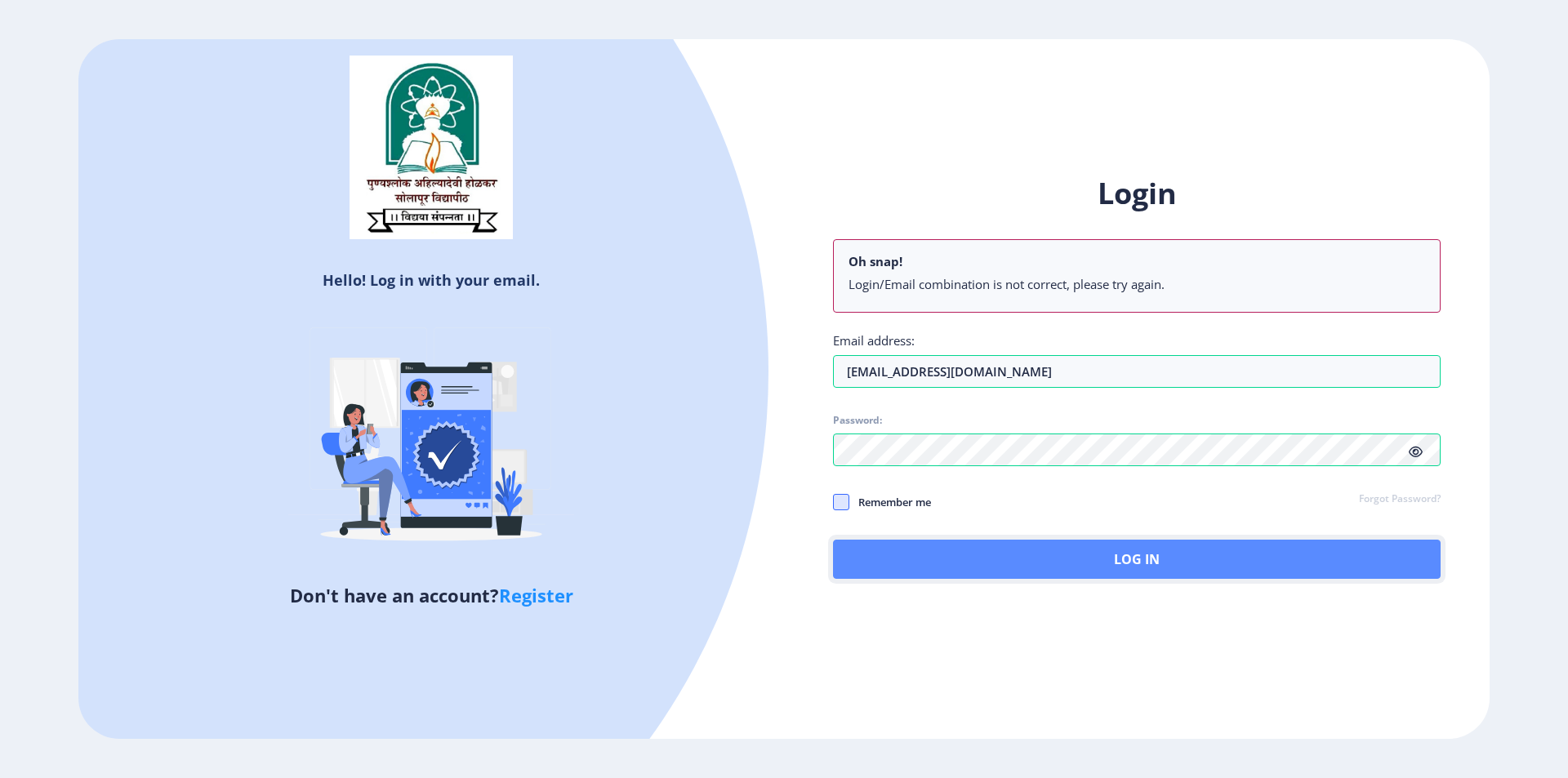
click at [959, 546] on button "Log In" at bounding box center [1137, 559] width 608 height 39
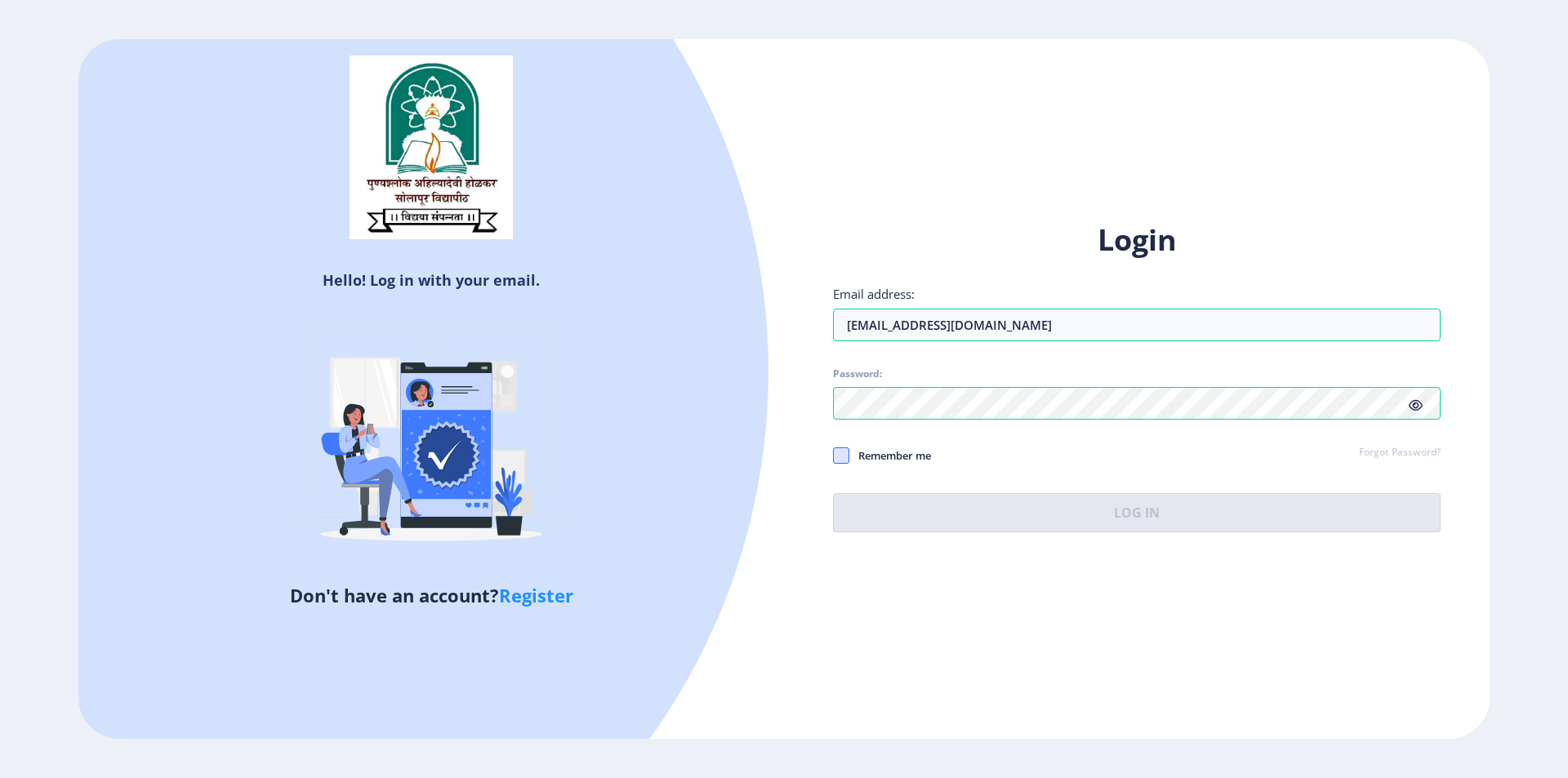
click at [843, 457] on span at bounding box center [841, 456] width 16 height 16
click at [834, 456] on input "Remember me" at bounding box center [833, 455] width 1 height 1
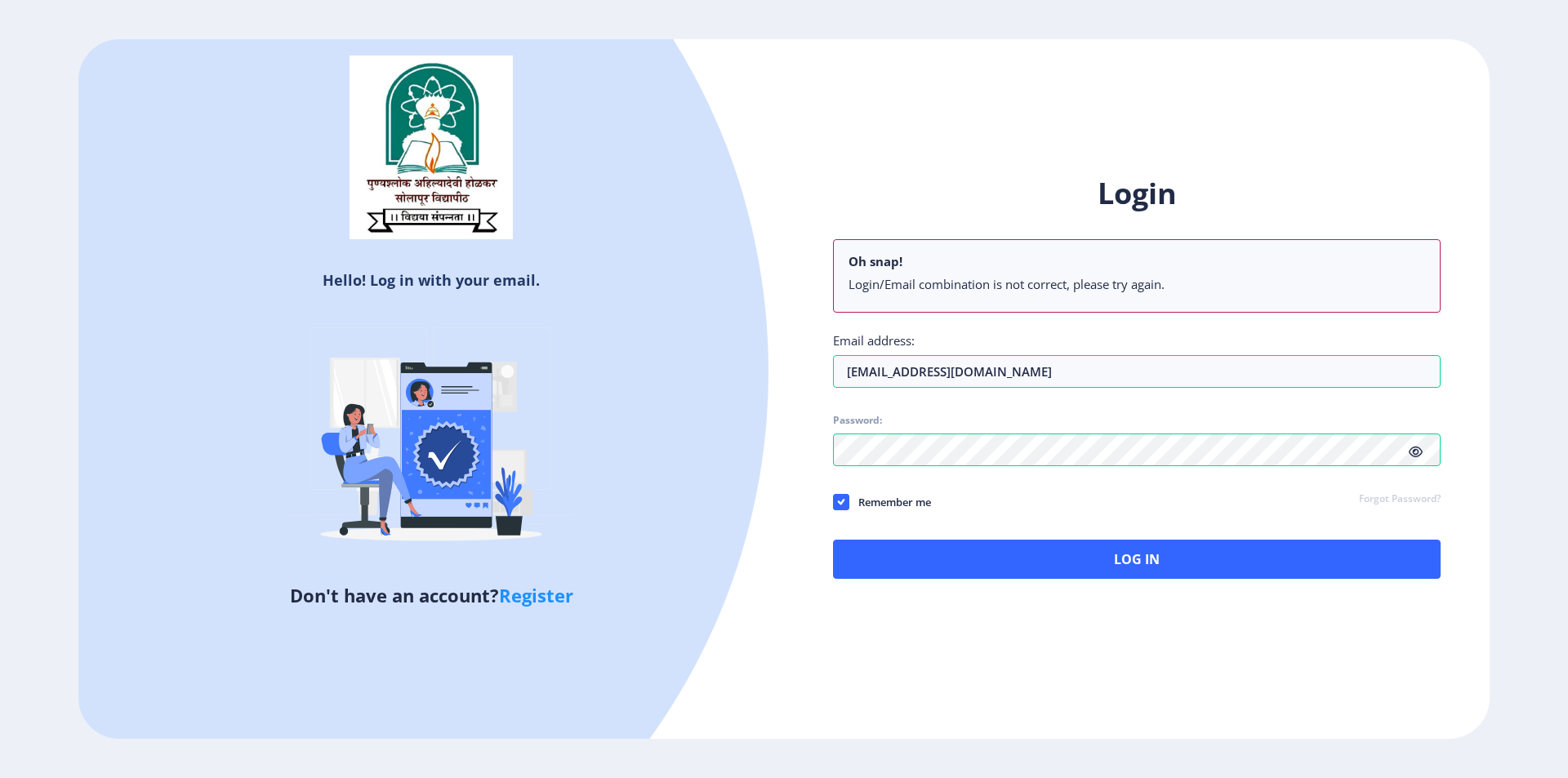
click at [944, 534] on div "Login Oh snap! Login/Email combination is not correct, please try again. Email …" at bounding box center [1137, 376] width 608 height 405
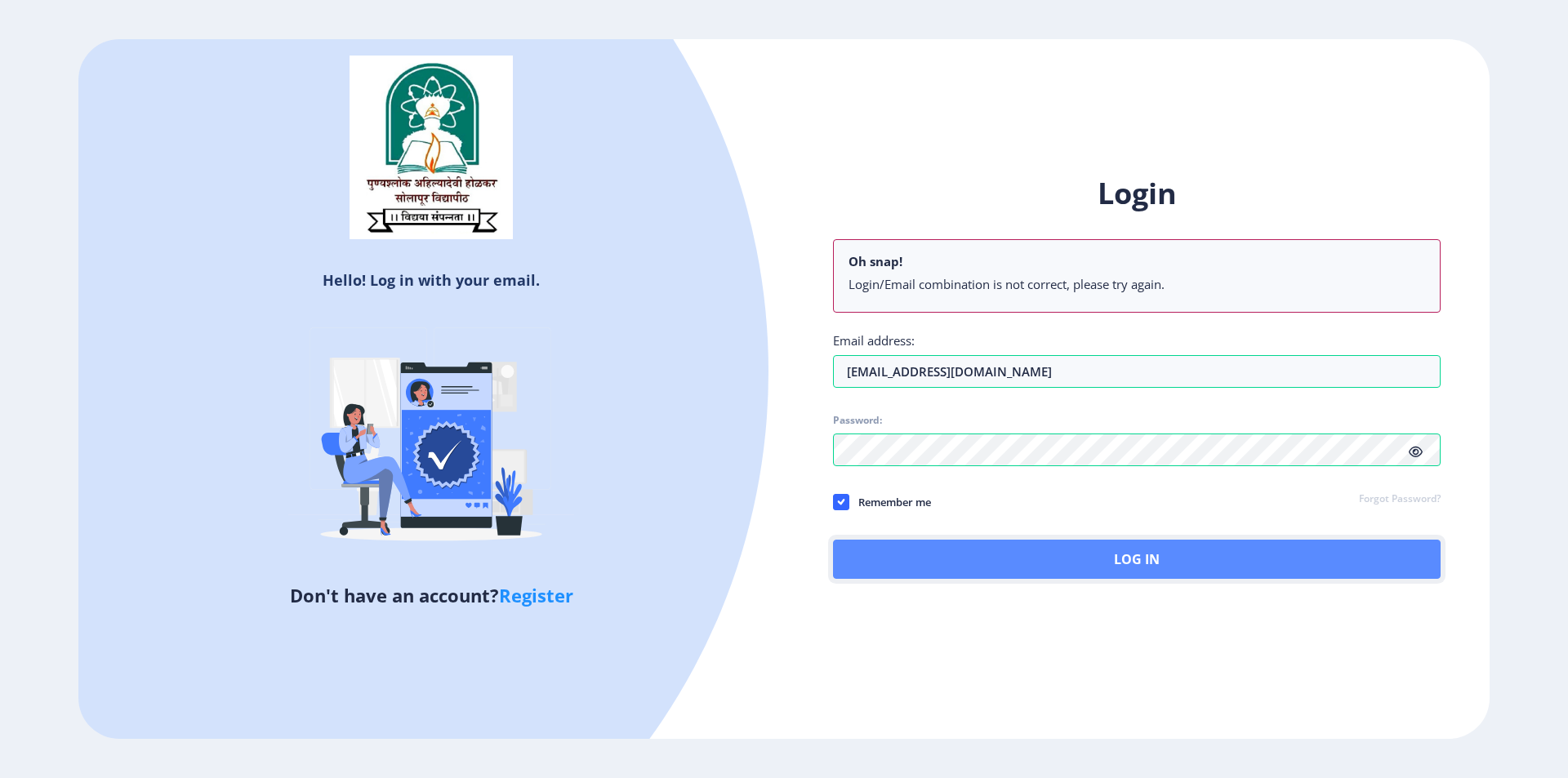
click at [949, 553] on button "Log In" at bounding box center [1137, 559] width 608 height 39
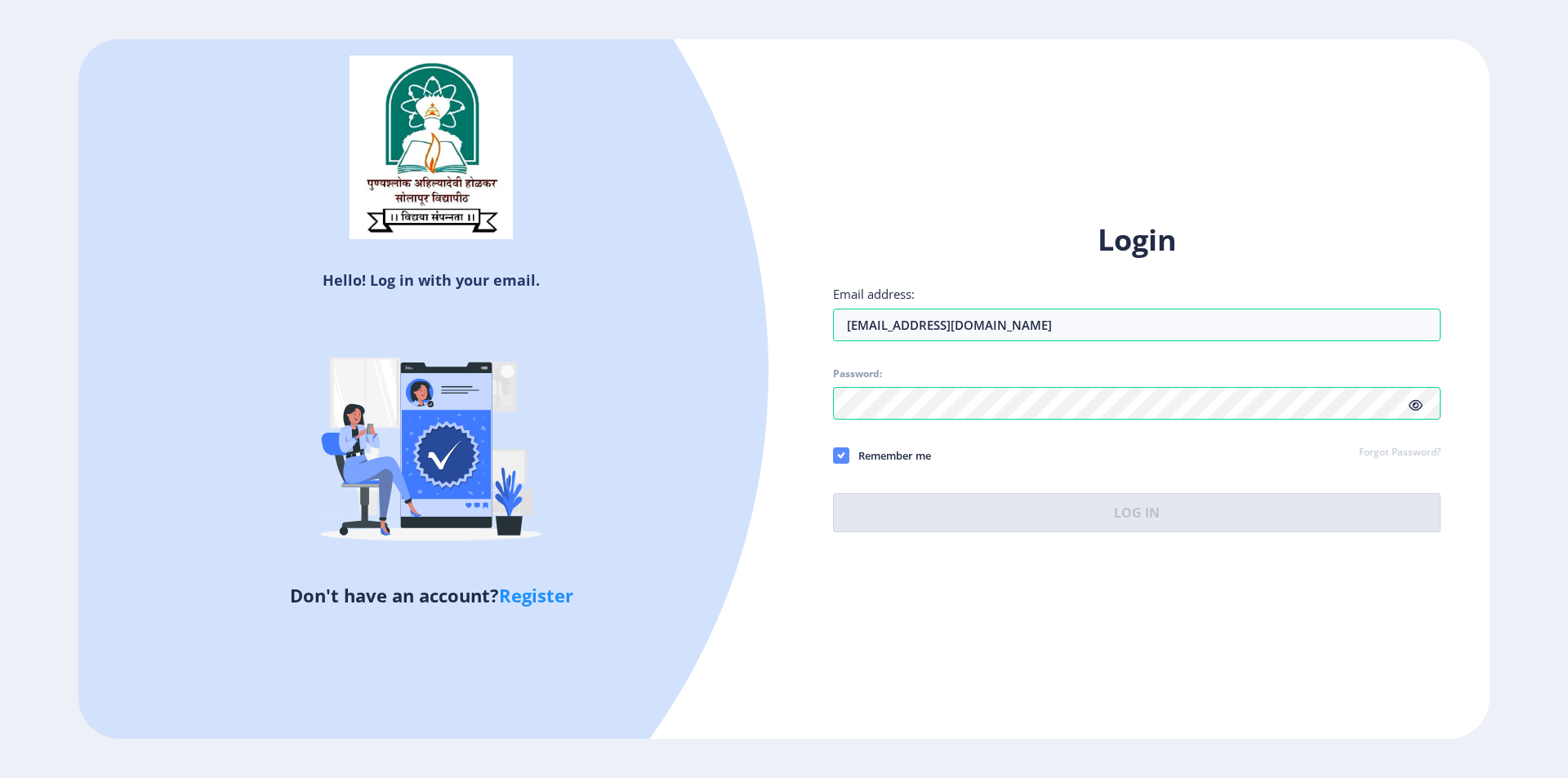
click at [840, 459] on icon at bounding box center [841, 456] width 7 height 16
click at [834, 456] on input "Remember me" at bounding box center [833, 455] width 1 height 1
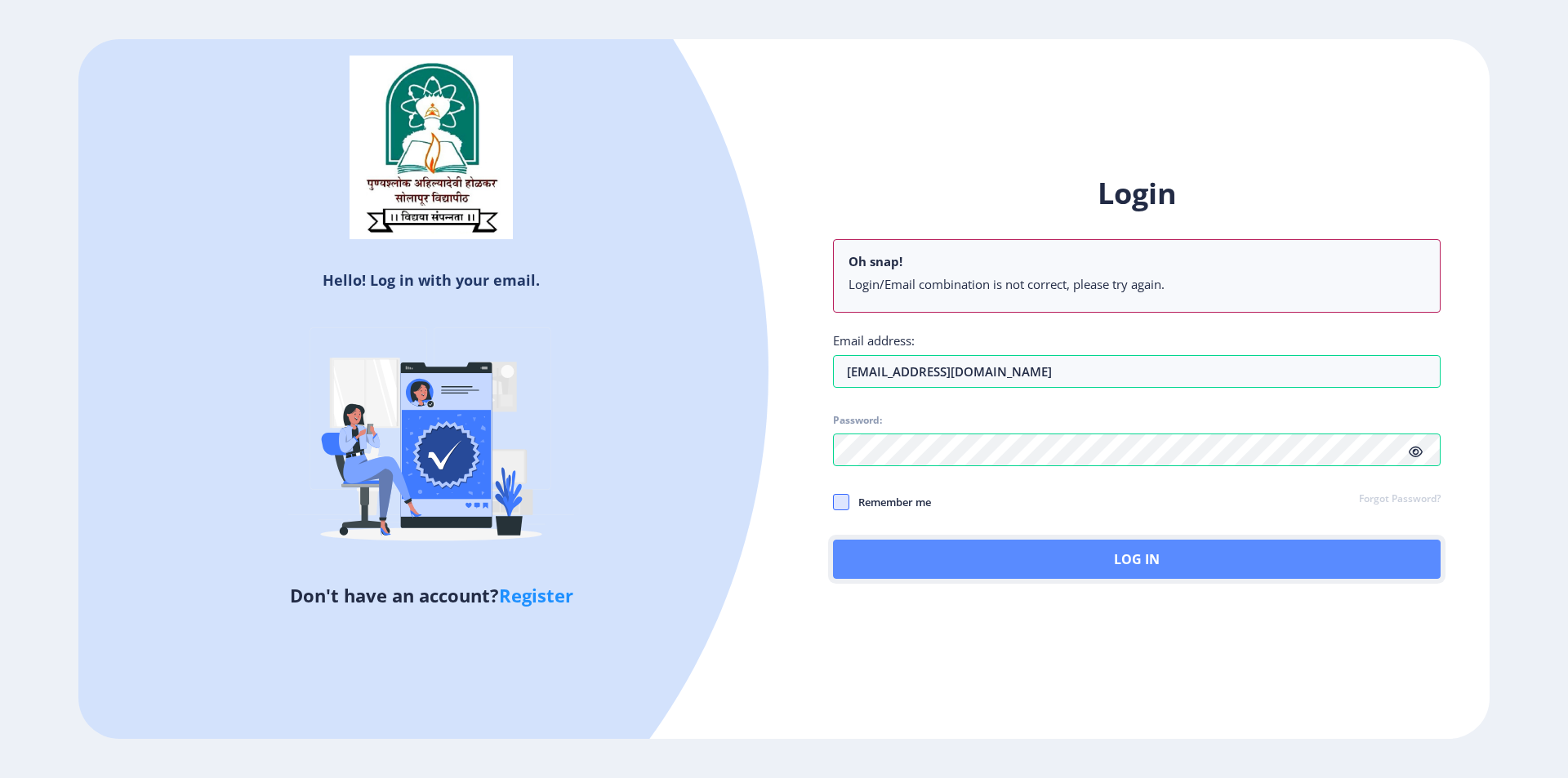
click at [916, 540] on button "Log In" at bounding box center [1137, 559] width 608 height 39
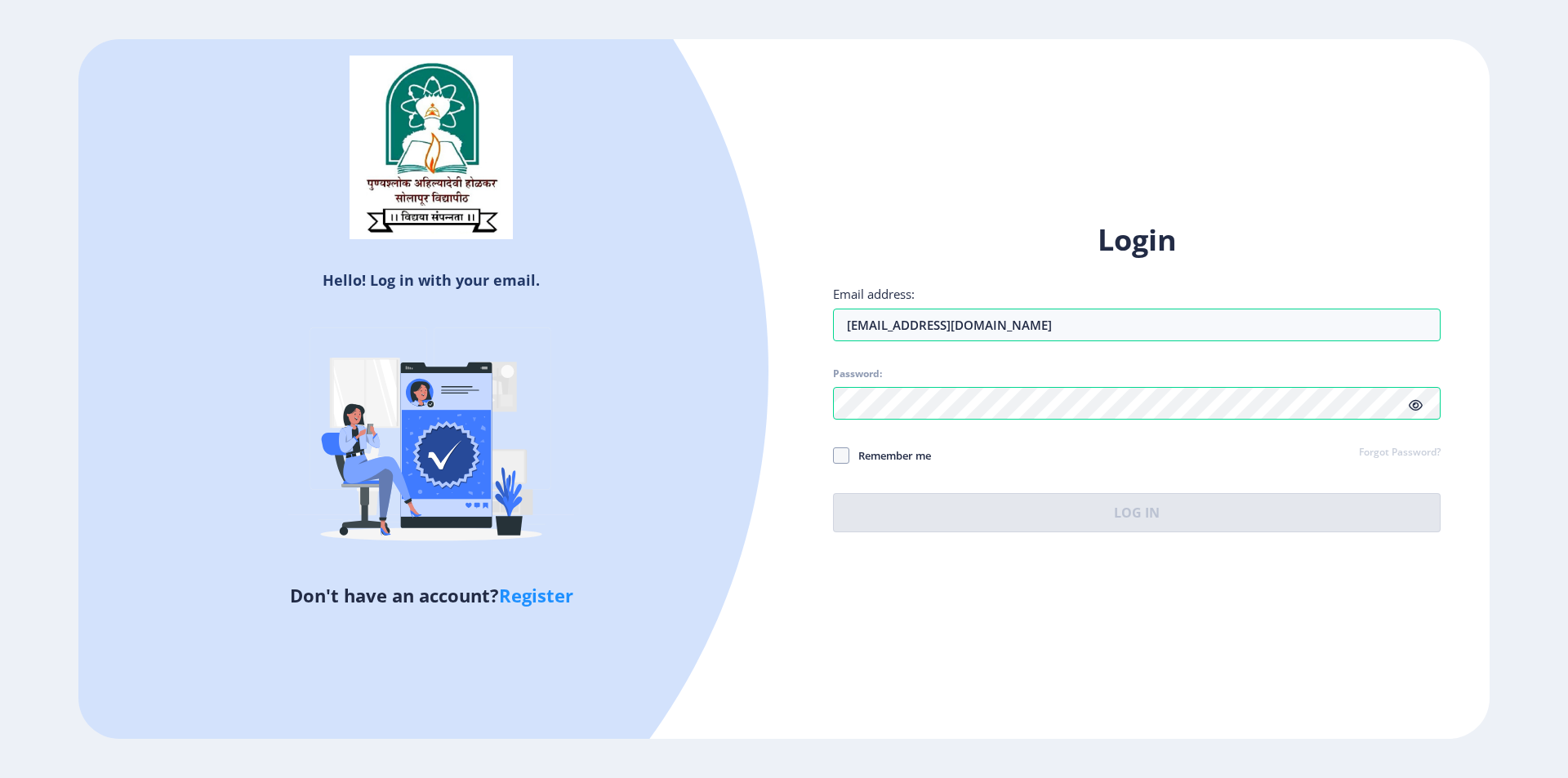
drag, startPoint x: 841, startPoint y: 458, endPoint x: 915, endPoint y: 504, distance: 87.1
click at [841, 459] on span at bounding box center [841, 456] width 16 height 16
click at [834, 456] on input "Remember me" at bounding box center [833, 455] width 1 height 1
checkbox input "true"
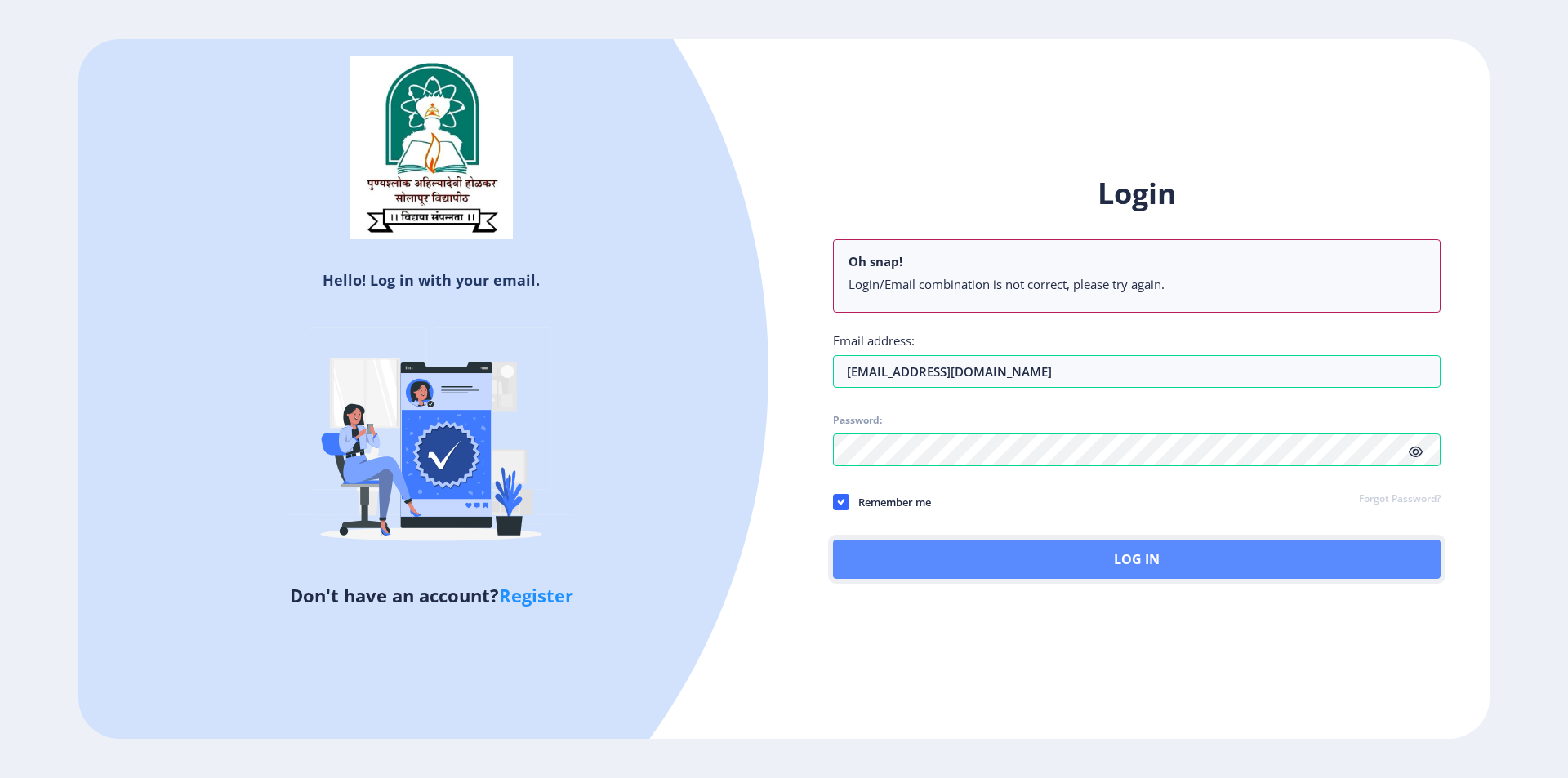
click at [975, 555] on button "Log In" at bounding box center [1137, 559] width 608 height 39
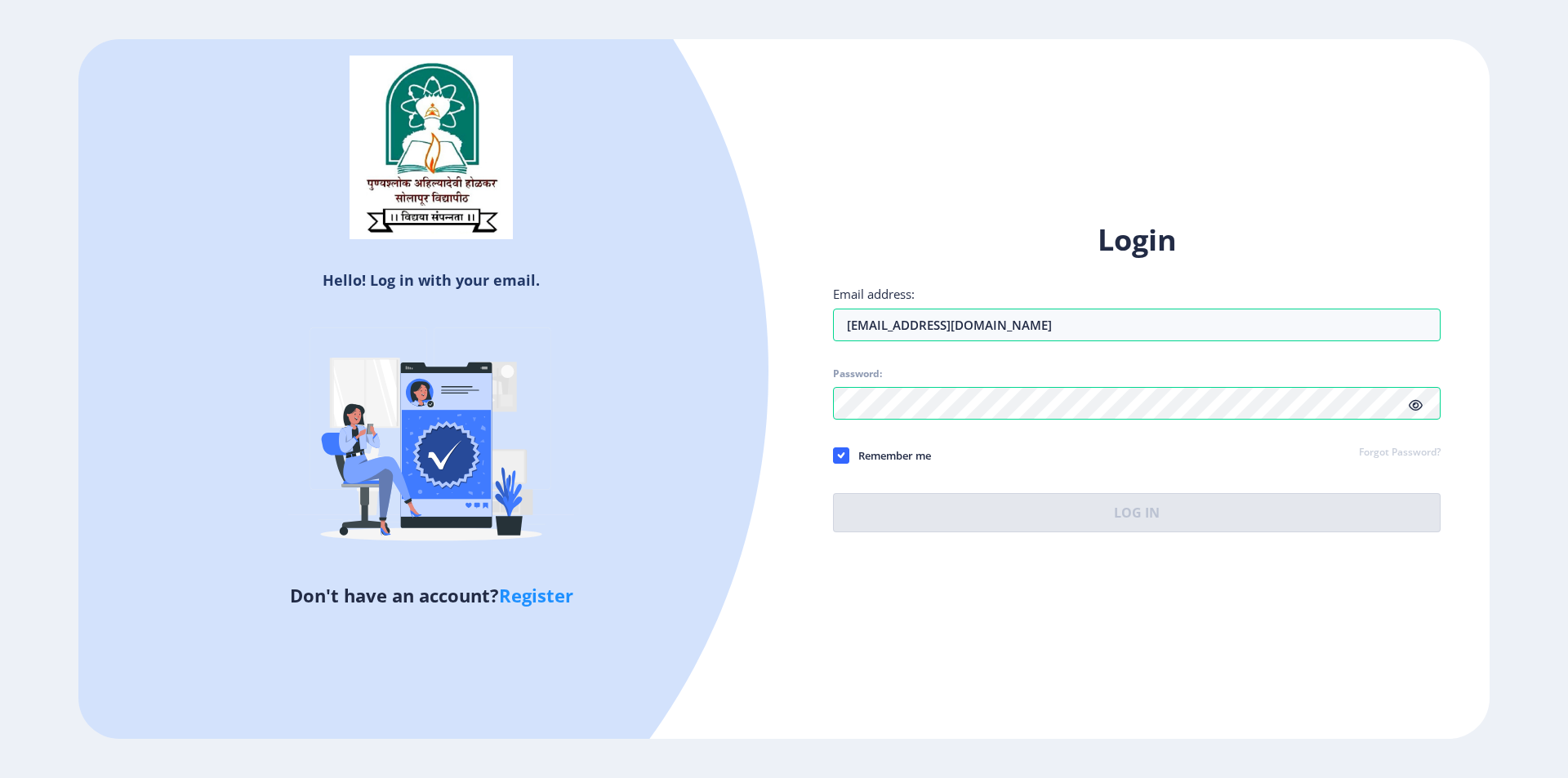
select select
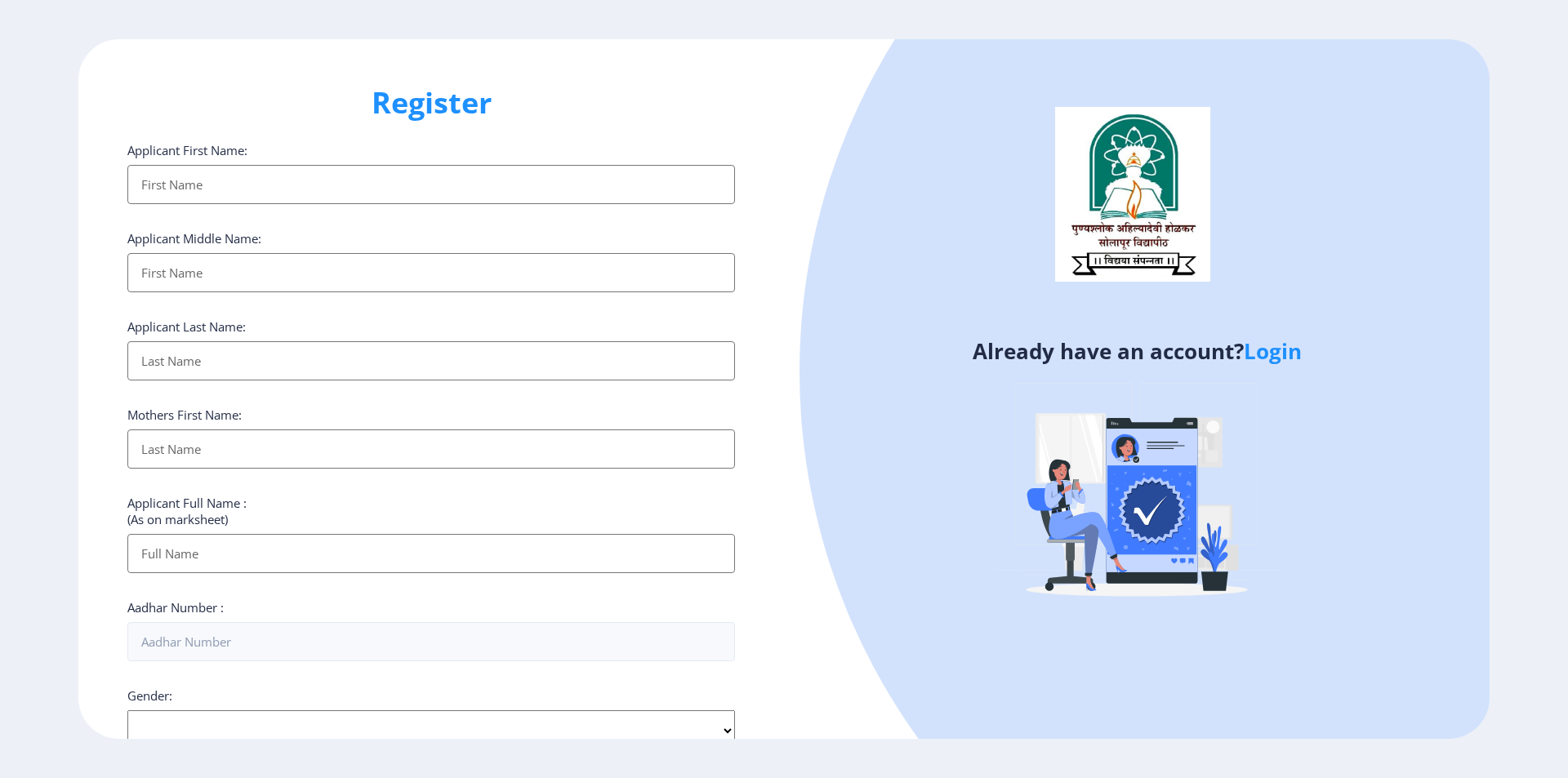
click at [1278, 350] on link "Login" at bounding box center [1272, 351] width 58 height 30
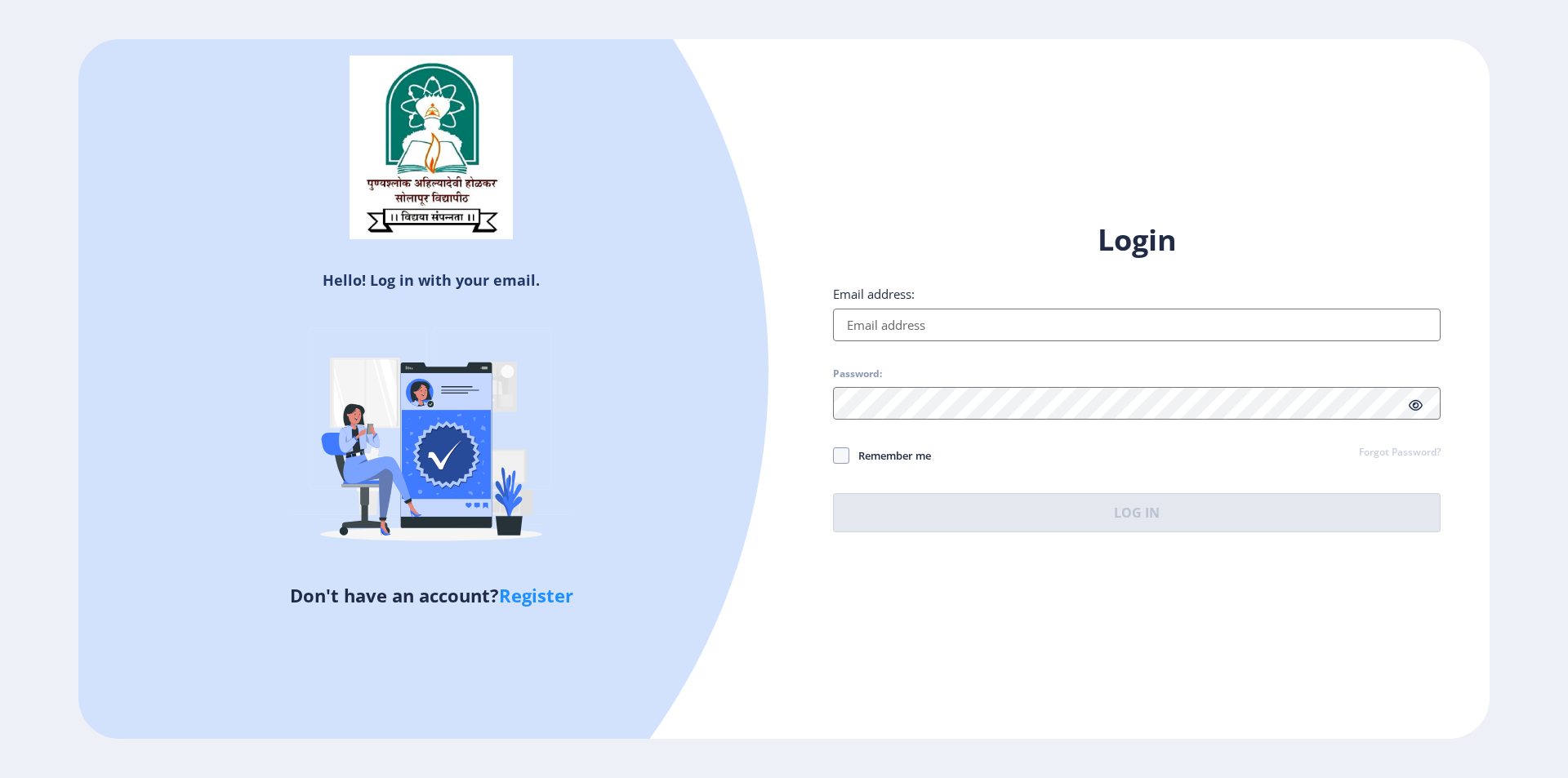
click at [910, 328] on input "Email address:" at bounding box center [1137, 325] width 608 height 33
type input "[EMAIL_ADDRESS][DOMAIN_NAME]"
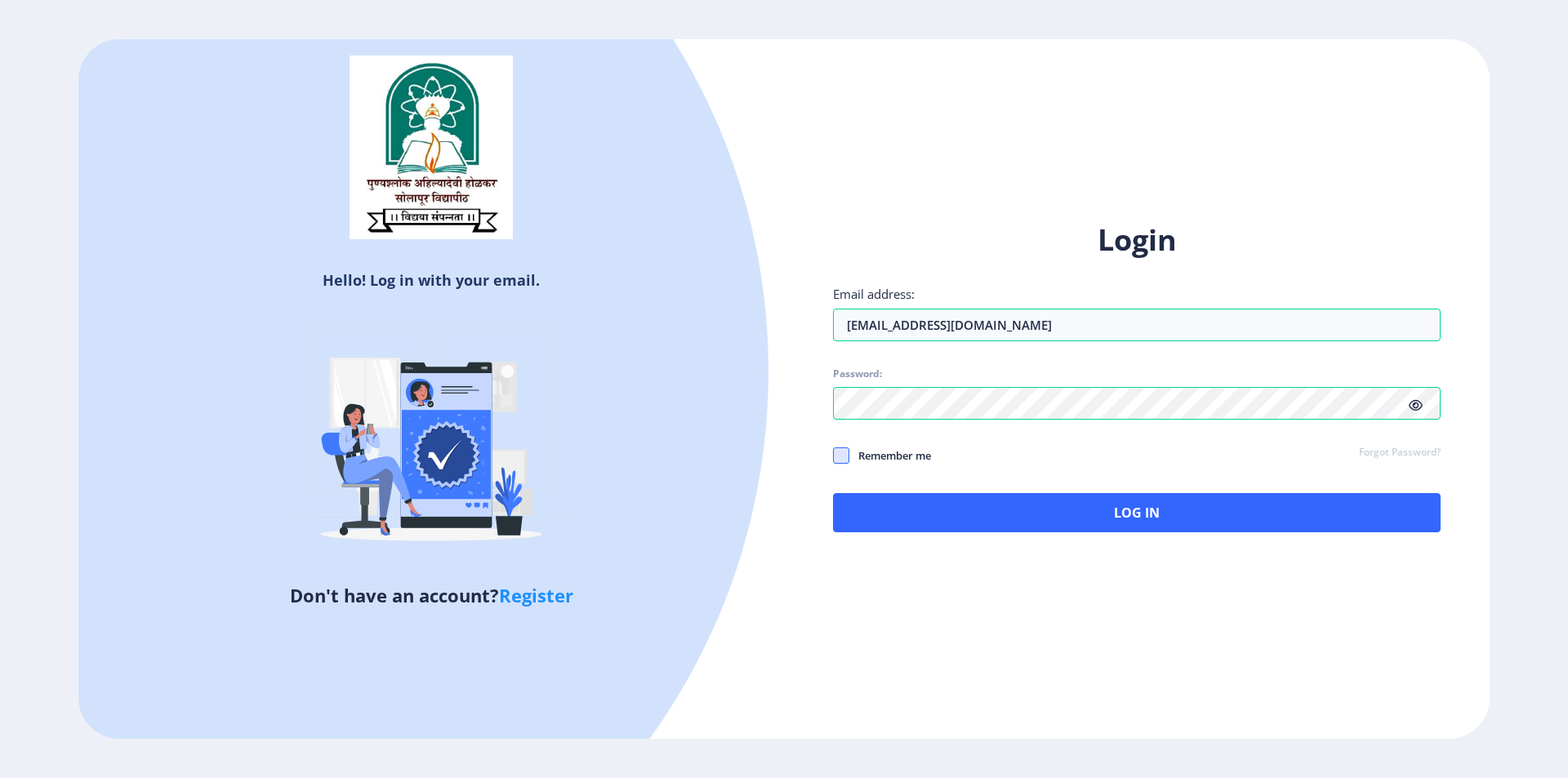
click at [838, 454] on span at bounding box center [841, 456] width 16 height 16
click at [834, 455] on input "Remember me" at bounding box center [833, 455] width 1 height 1
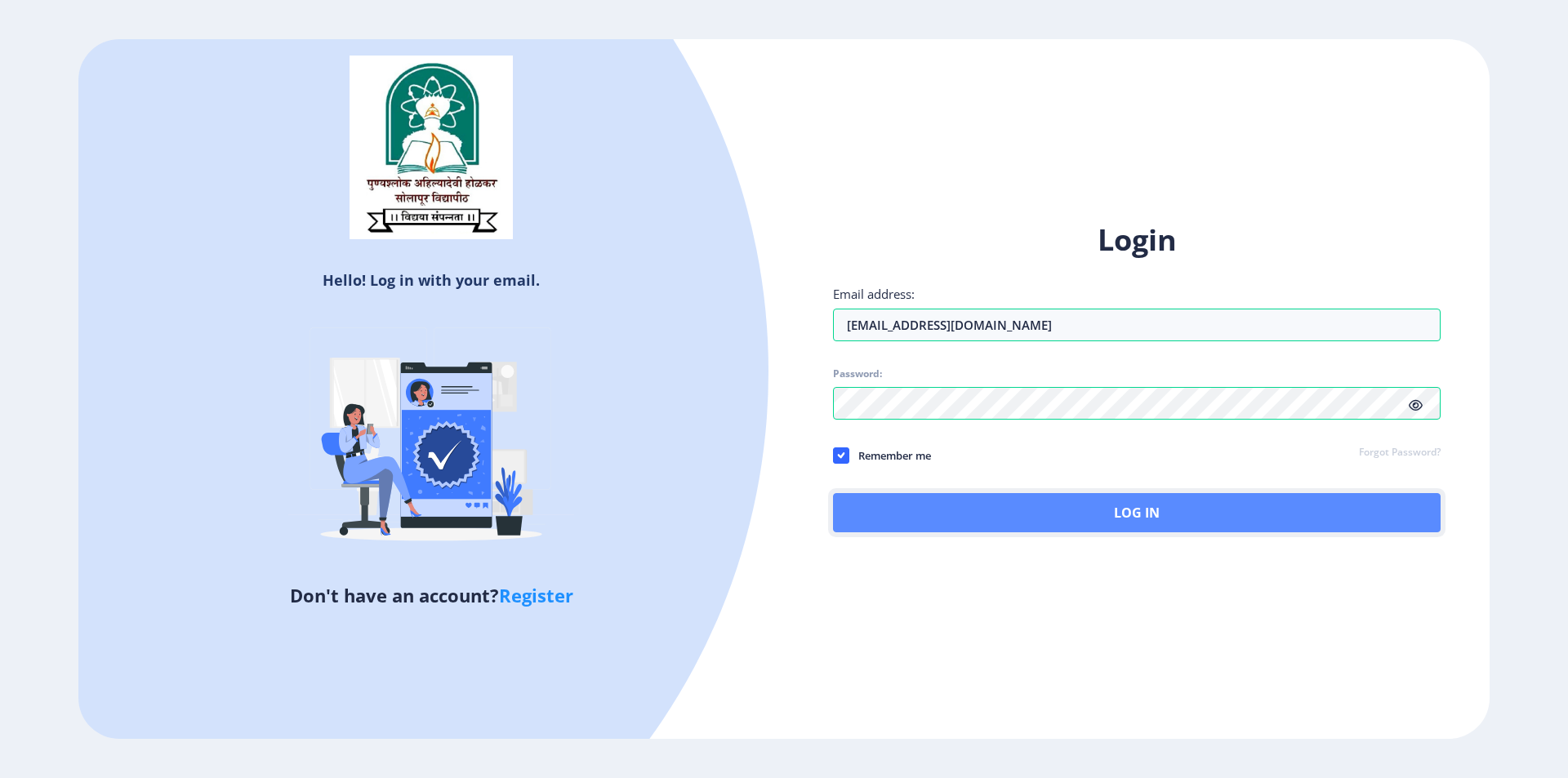
click at [923, 522] on button "Log In" at bounding box center [1137, 512] width 608 height 39
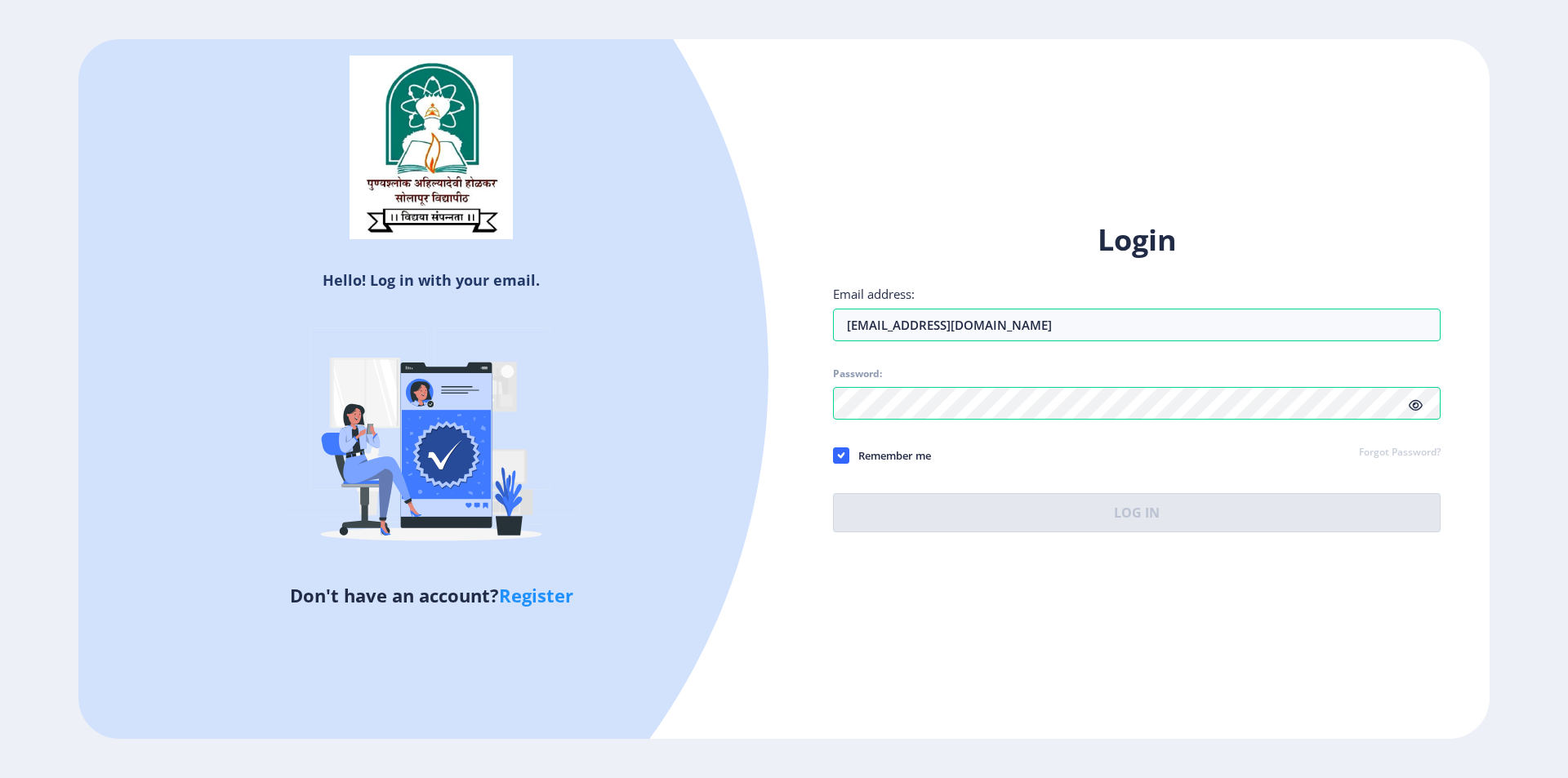
click at [866, 446] on span "Remember me" at bounding box center [890, 456] width 81 height 20
click at [834, 455] on input "Remember me" at bounding box center [833, 455] width 1 height 1
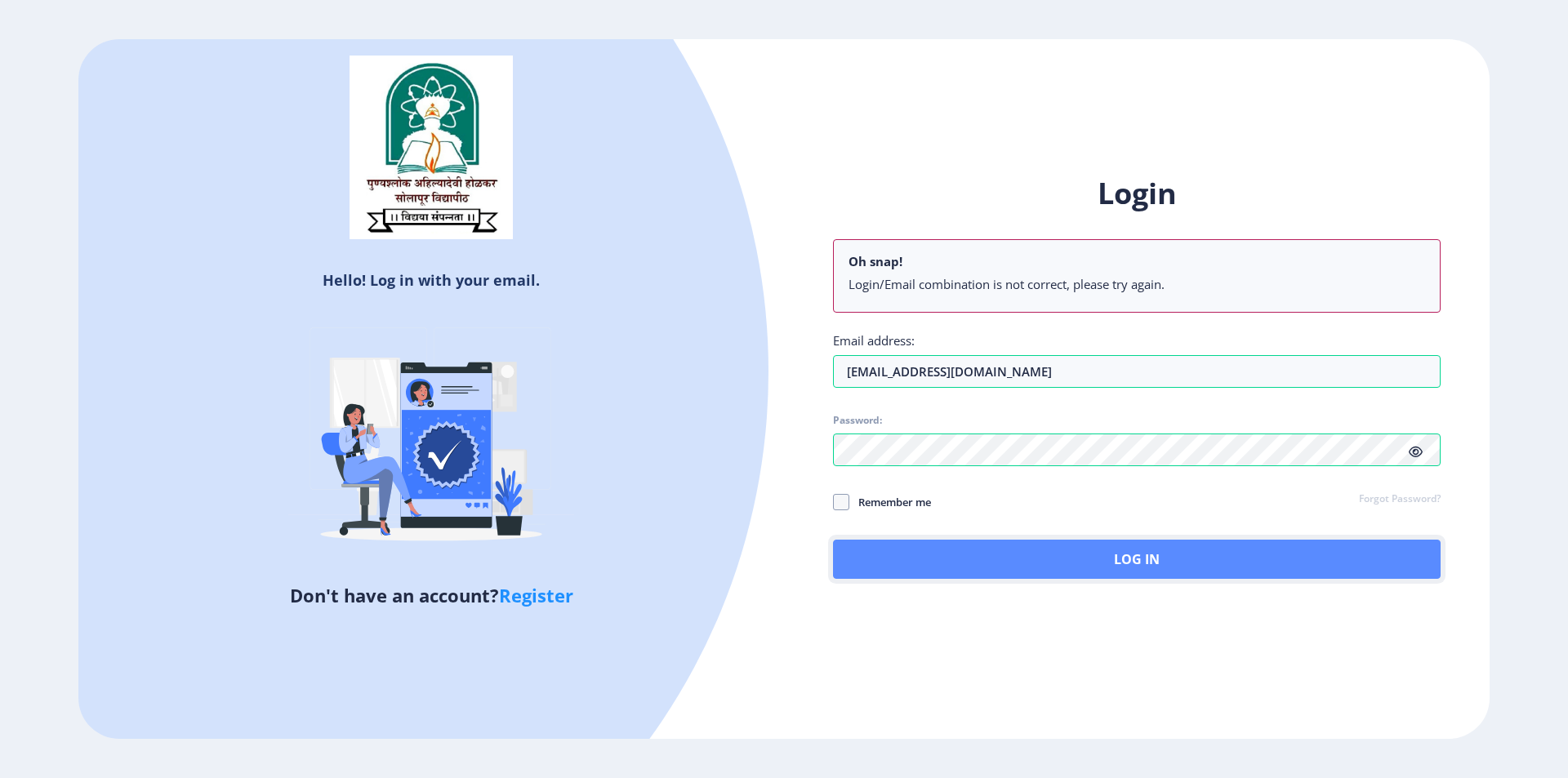
click at [1004, 558] on button "Log In" at bounding box center [1137, 559] width 608 height 39
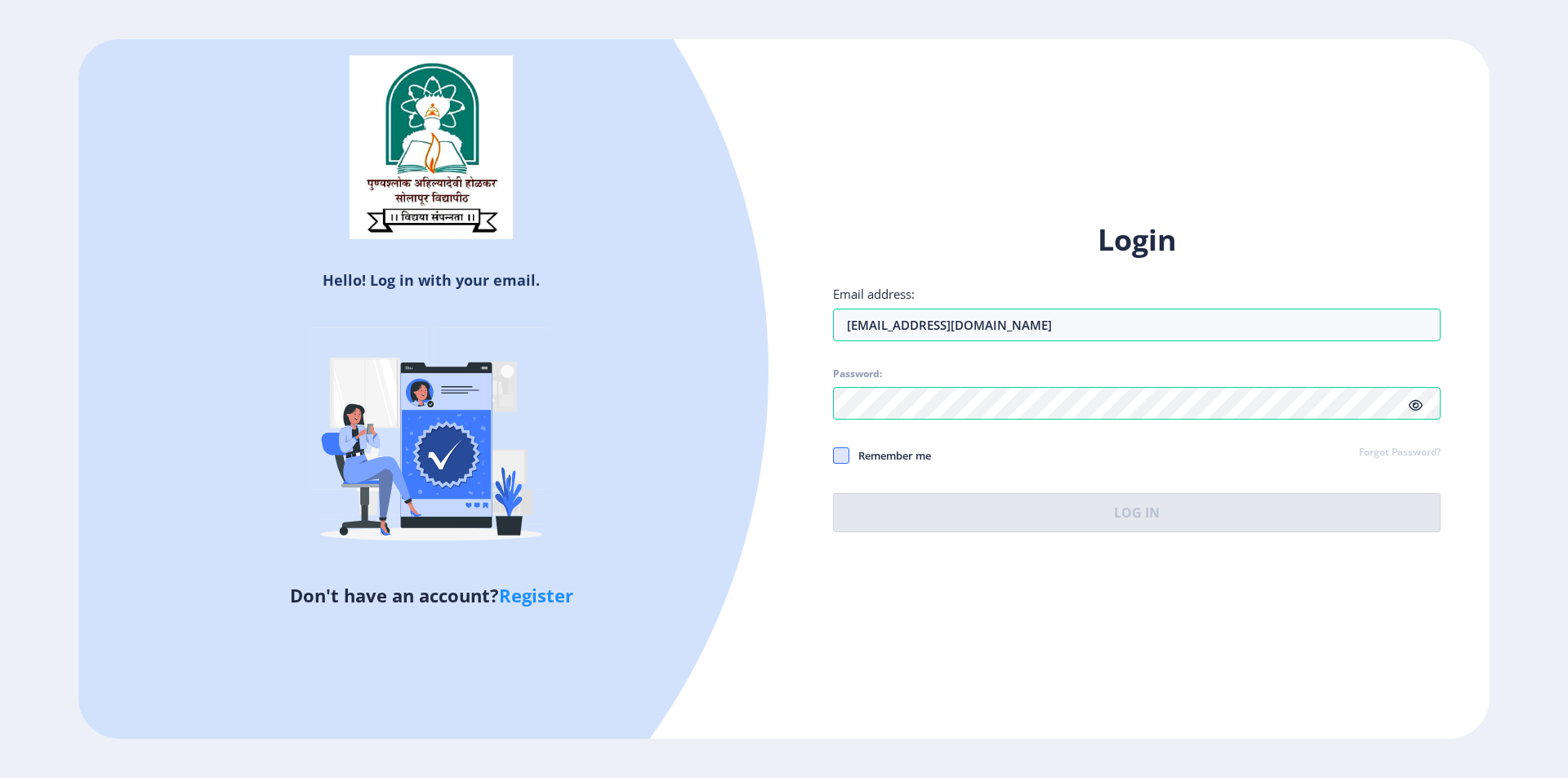
click at [837, 455] on span at bounding box center [841, 456] width 16 height 16
click at [834, 455] on input "Remember me" at bounding box center [833, 455] width 1 height 1
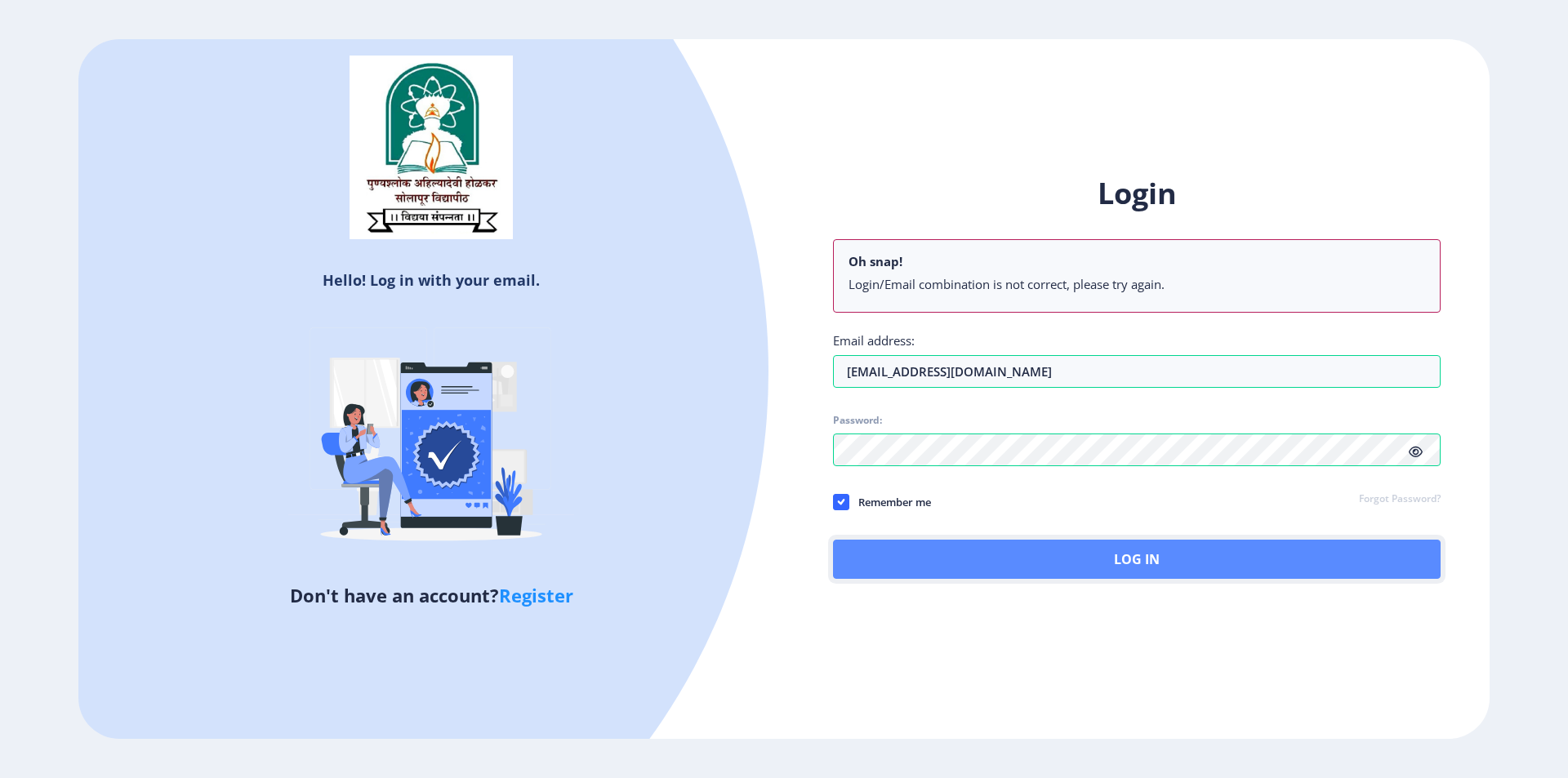
click at [995, 559] on button "Log In" at bounding box center [1137, 559] width 608 height 39
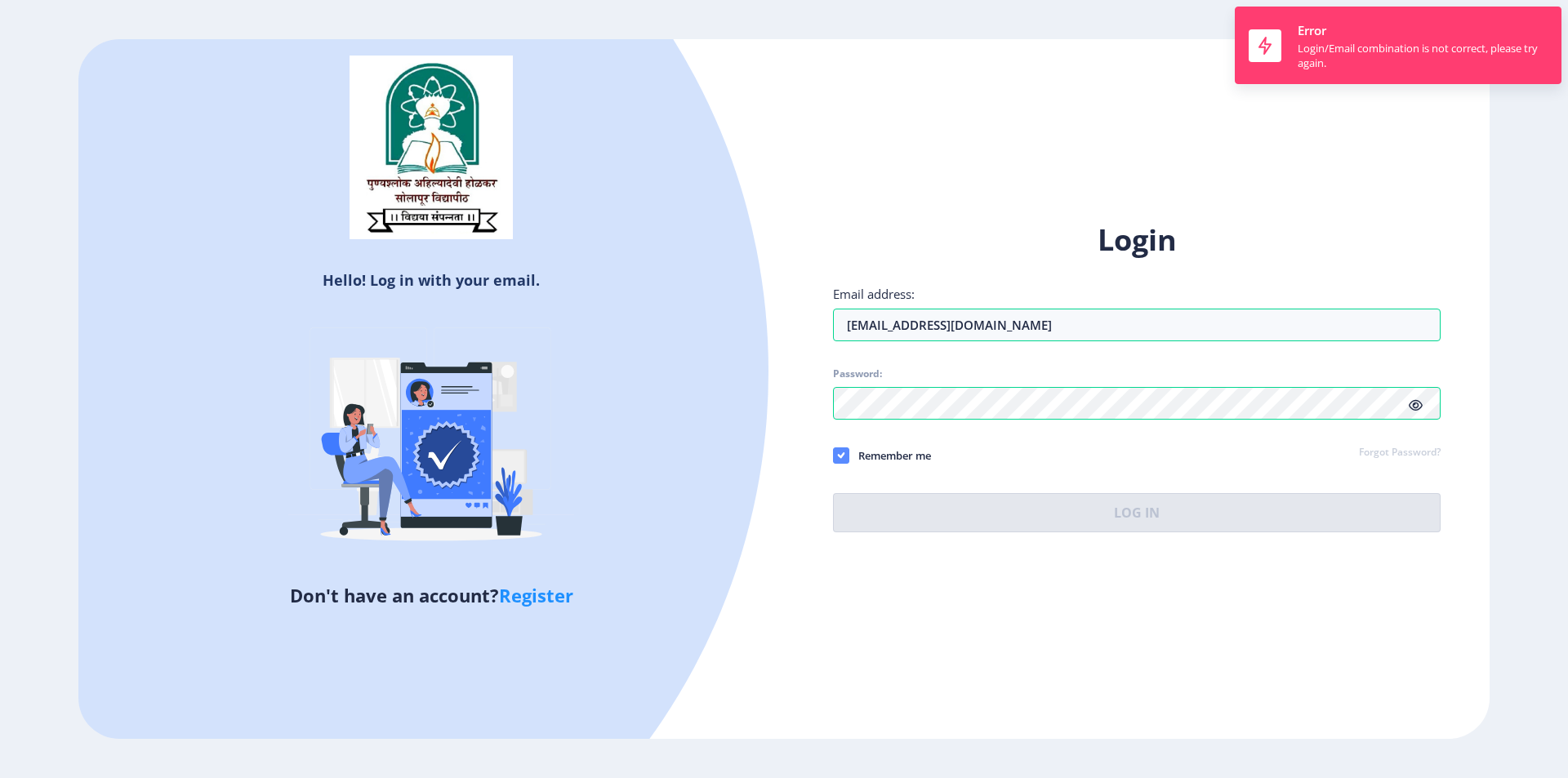
click at [844, 455] on use at bounding box center [840, 455] width 7 height 5
click at [834, 455] on input "Remember me" at bounding box center [833, 455] width 1 height 1
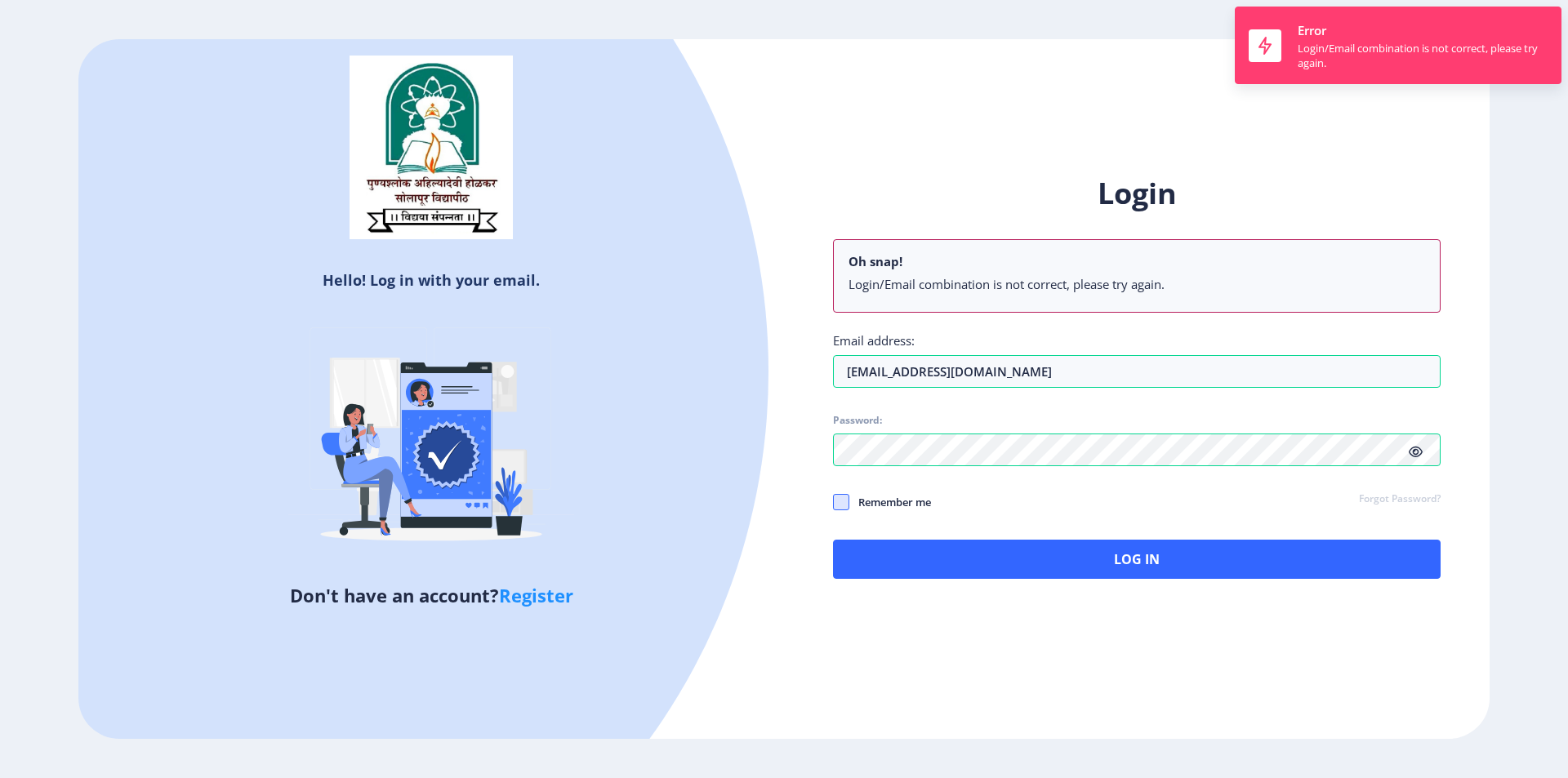
click at [843, 503] on span at bounding box center [841, 502] width 16 height 16
click at [834, 502] on input "Remember me" at bounding box center [833, 501] width 1 height 1
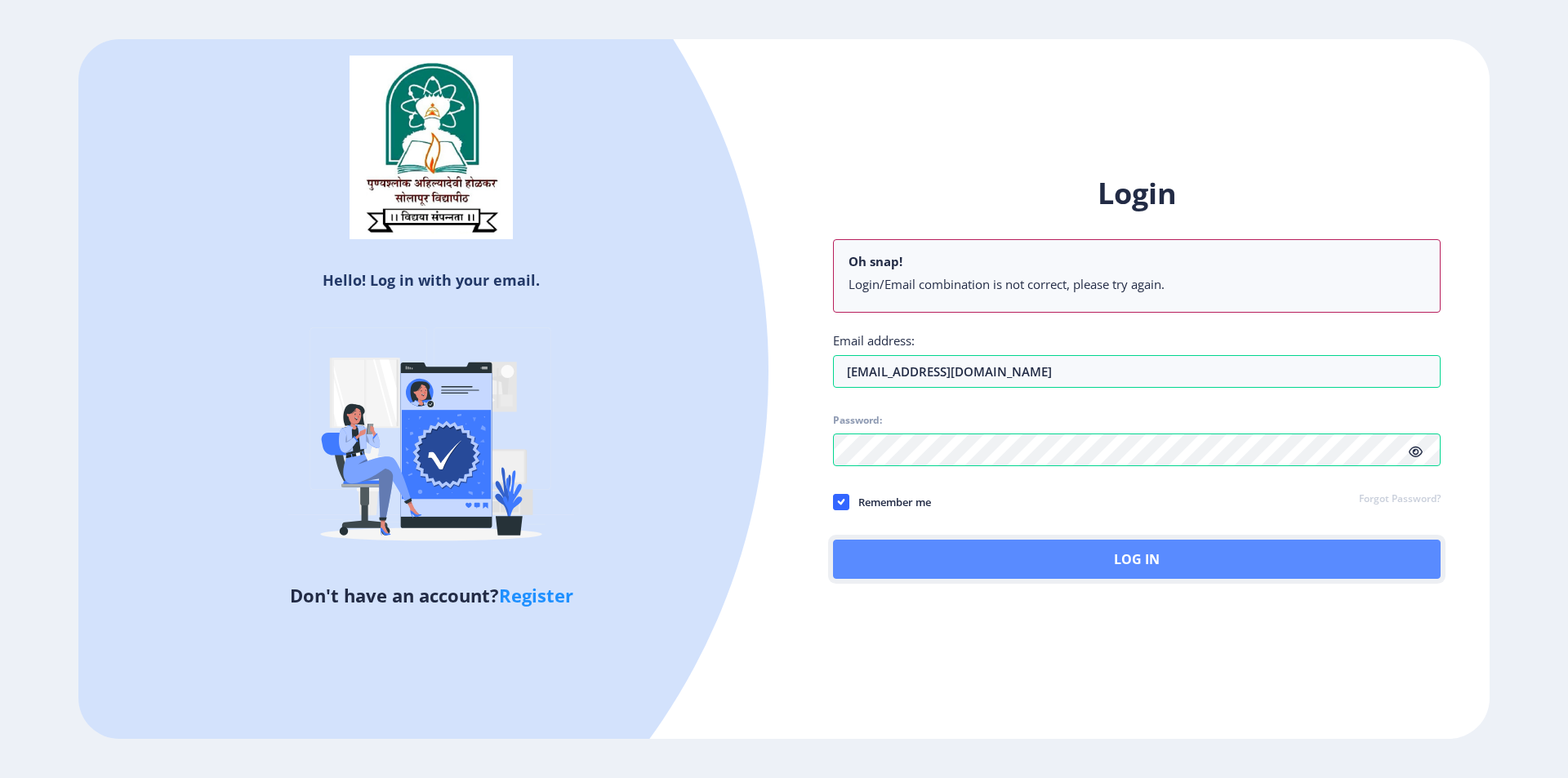
click at [948, 562] on button "Log In" at bounding box center [1137, 559] width 608 height 39
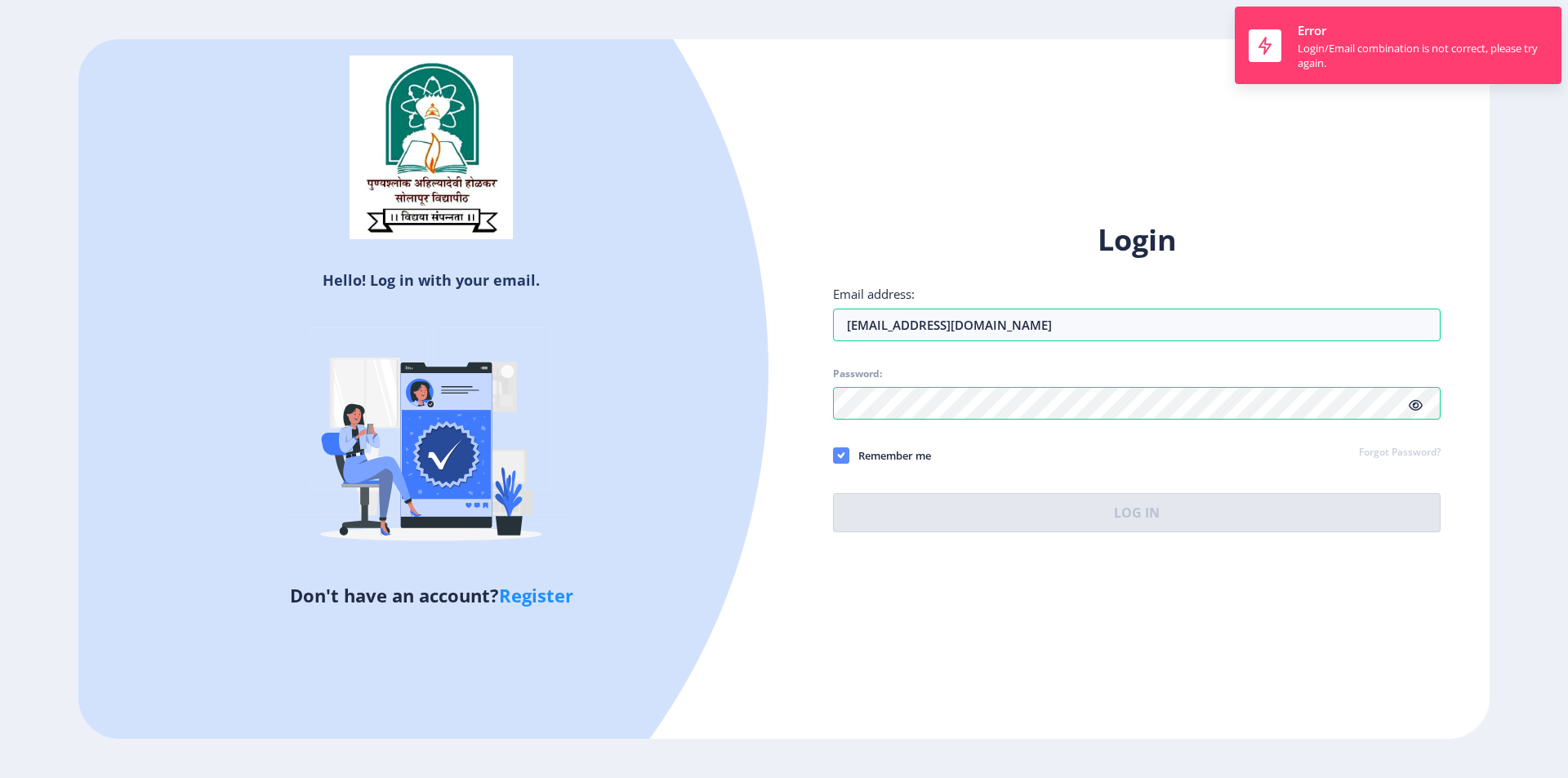
click at [845, 455] on span at bounding box center [841, 456] width 16 height 16
click at [834, 455] on input "Remember me" at bounding box center [833, 455] width 1 height 1
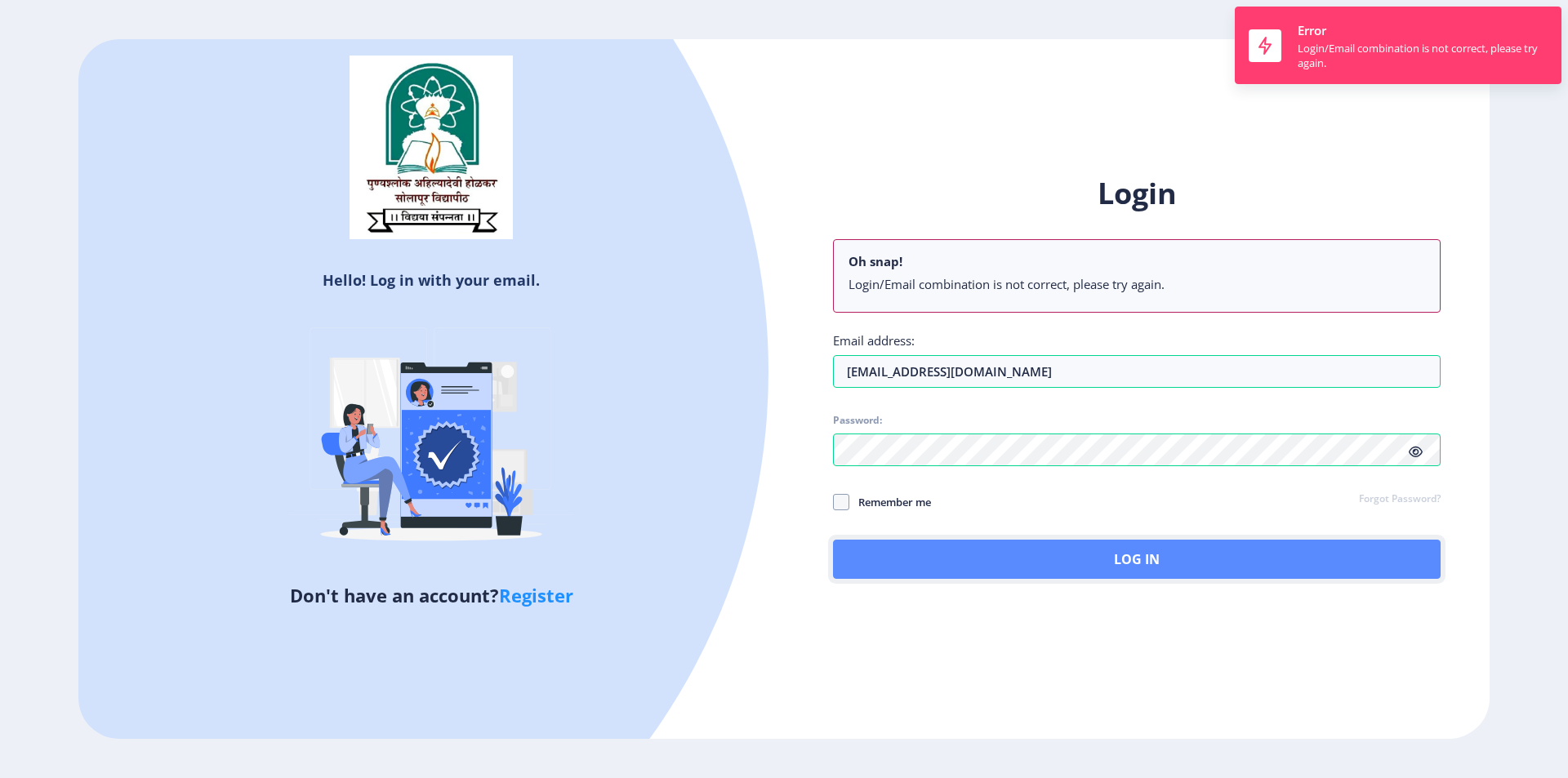
click at [909, 555] on button "Log In" at bounding box center [1137, 559] width 608 height 39
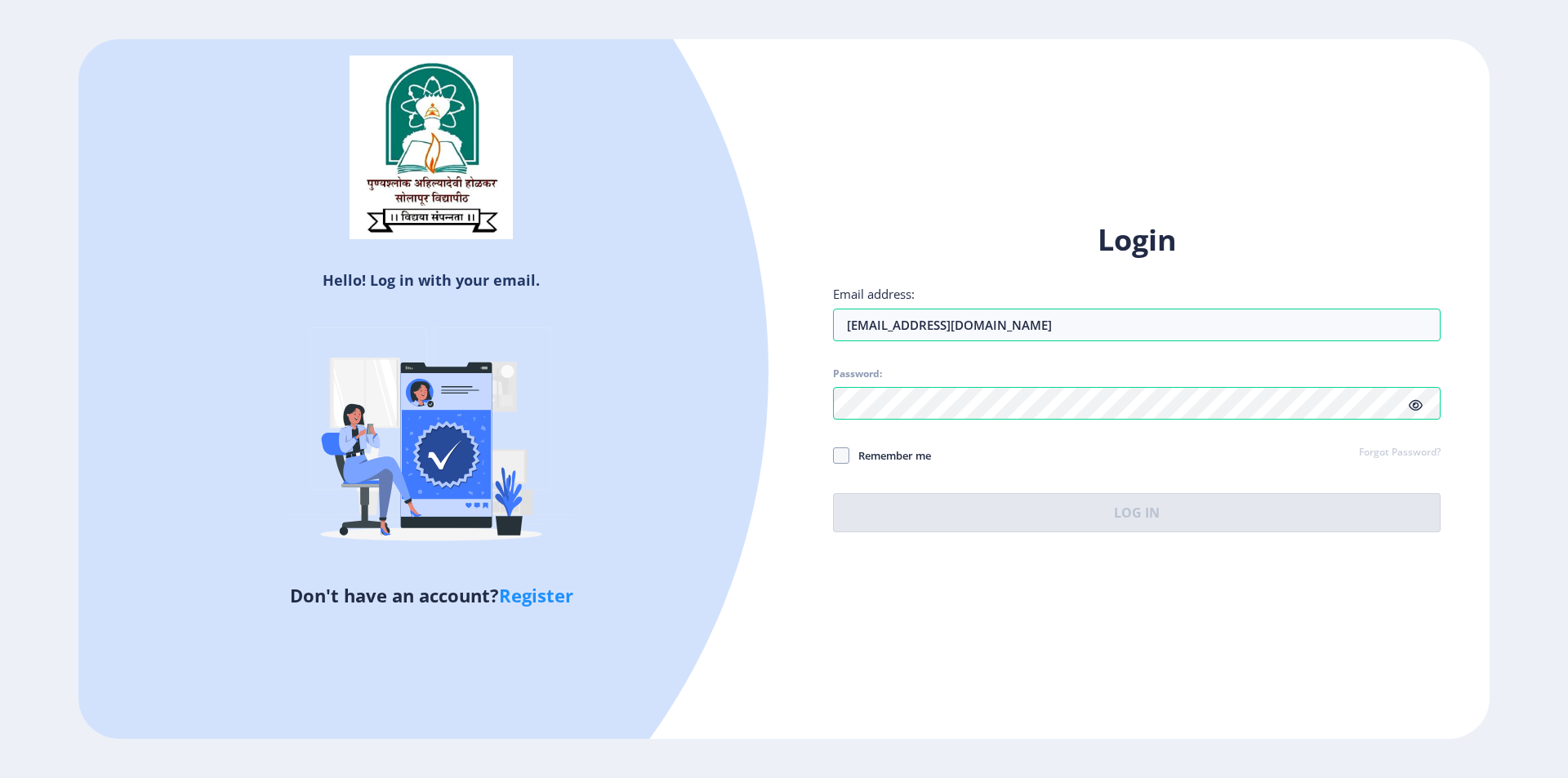
click at [831, 451] on div "Login Email address: [EMAIL_ADDRESS][DOMAIN_NAME] Password: Remember me Forgot …" at bounding box center [1137, 390] width 705 height 387
click at [845, 457] on span at bounding box center [841, 456] width 16 height 16
click at [834, 456] on input "Remember me" at bounding box center [833, 455] width 1 height 1
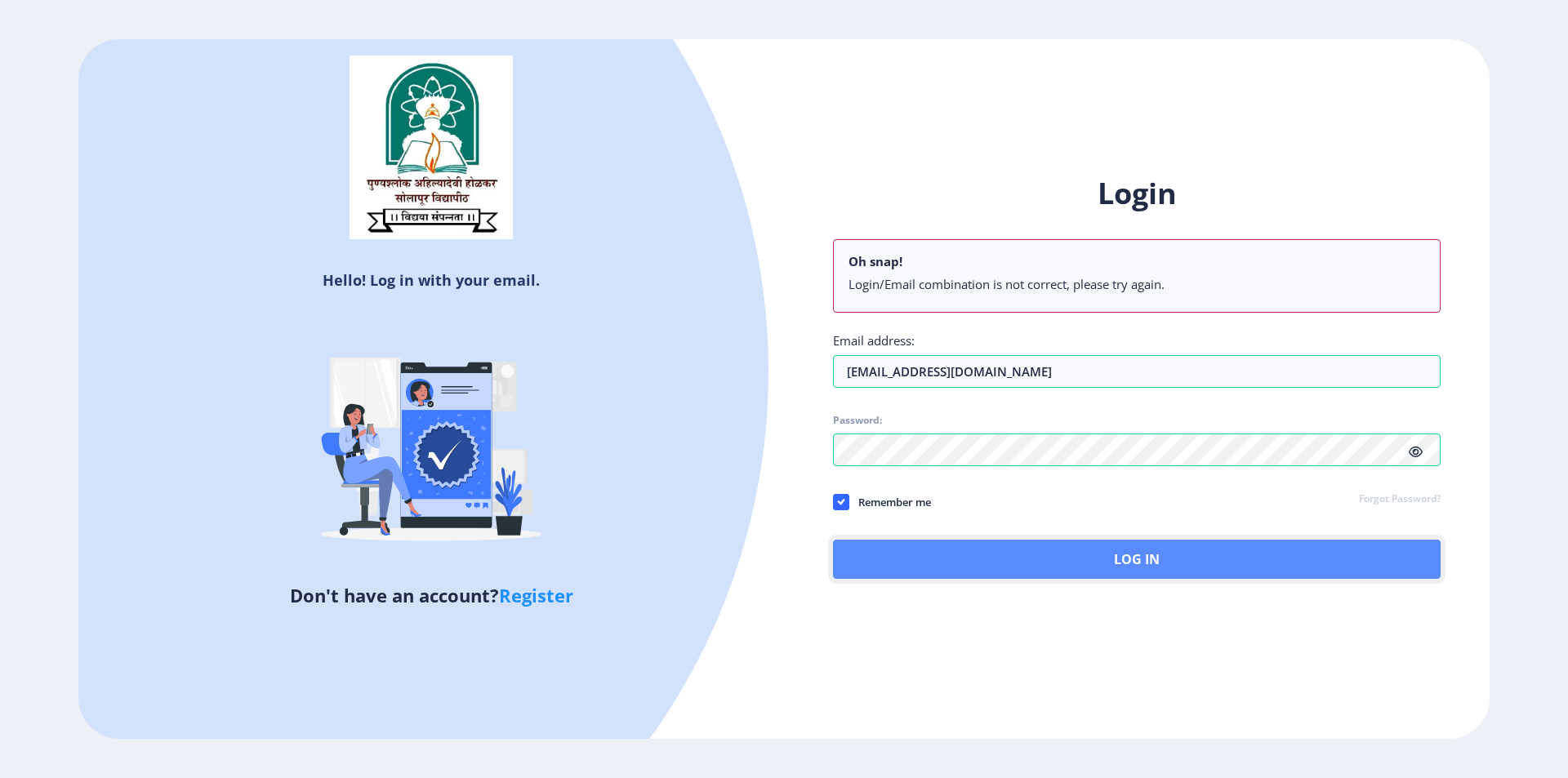
click at [1000, 564] on button "Log In" at bounding box center [1137, 559] width 608 height 39
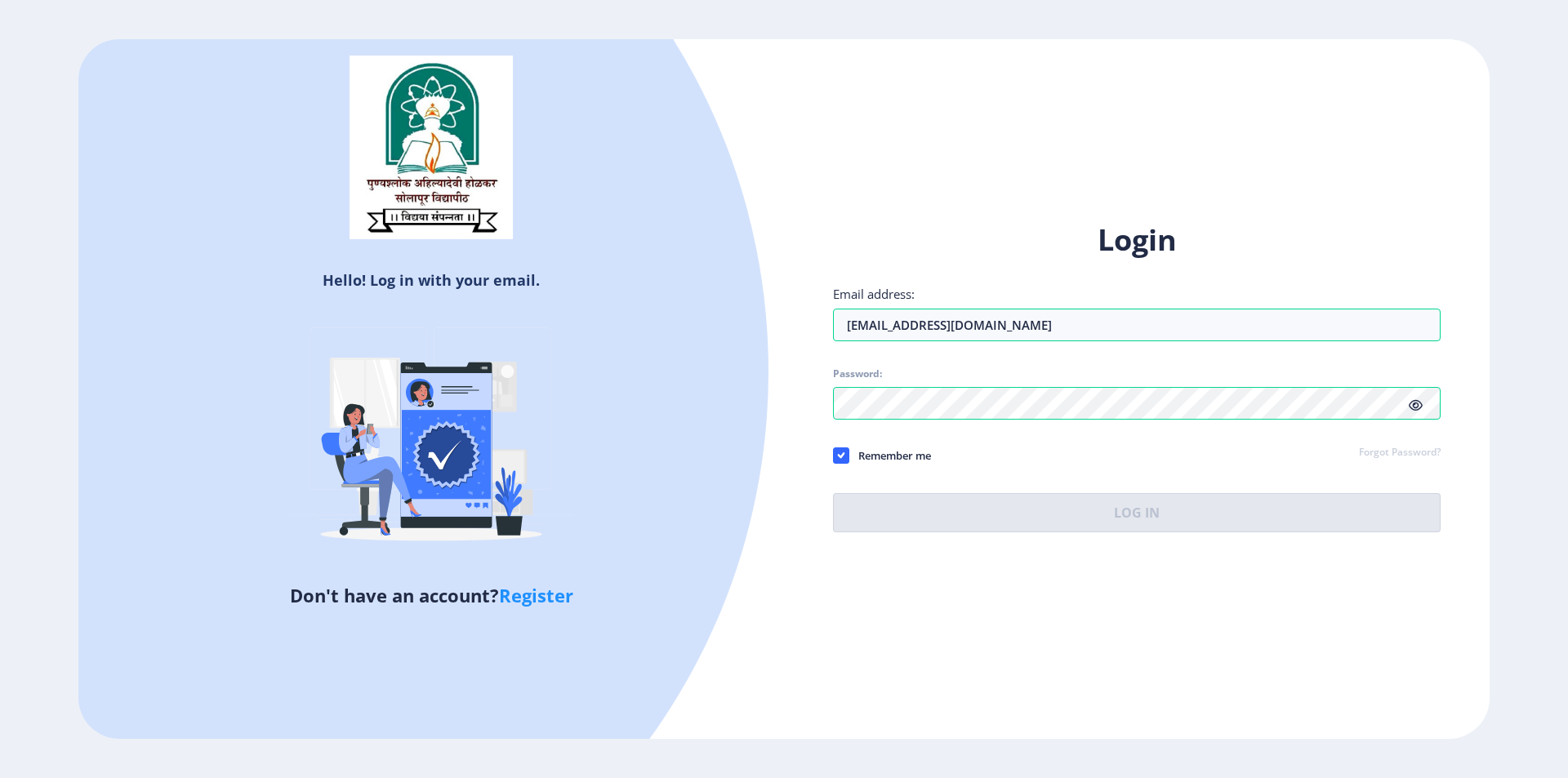
click at [1280, 113] on div "Hello! Log in with your email. Don't have an account? Register Login Email addr…" at bounding box center [784, 389] width 1411 height 701
click at [845, 457] on span at bounding box center [841, 456] width 16 height 16
click at [834, 456] on input "Remember me" at bounding box center [833, 455] width 1 height 1
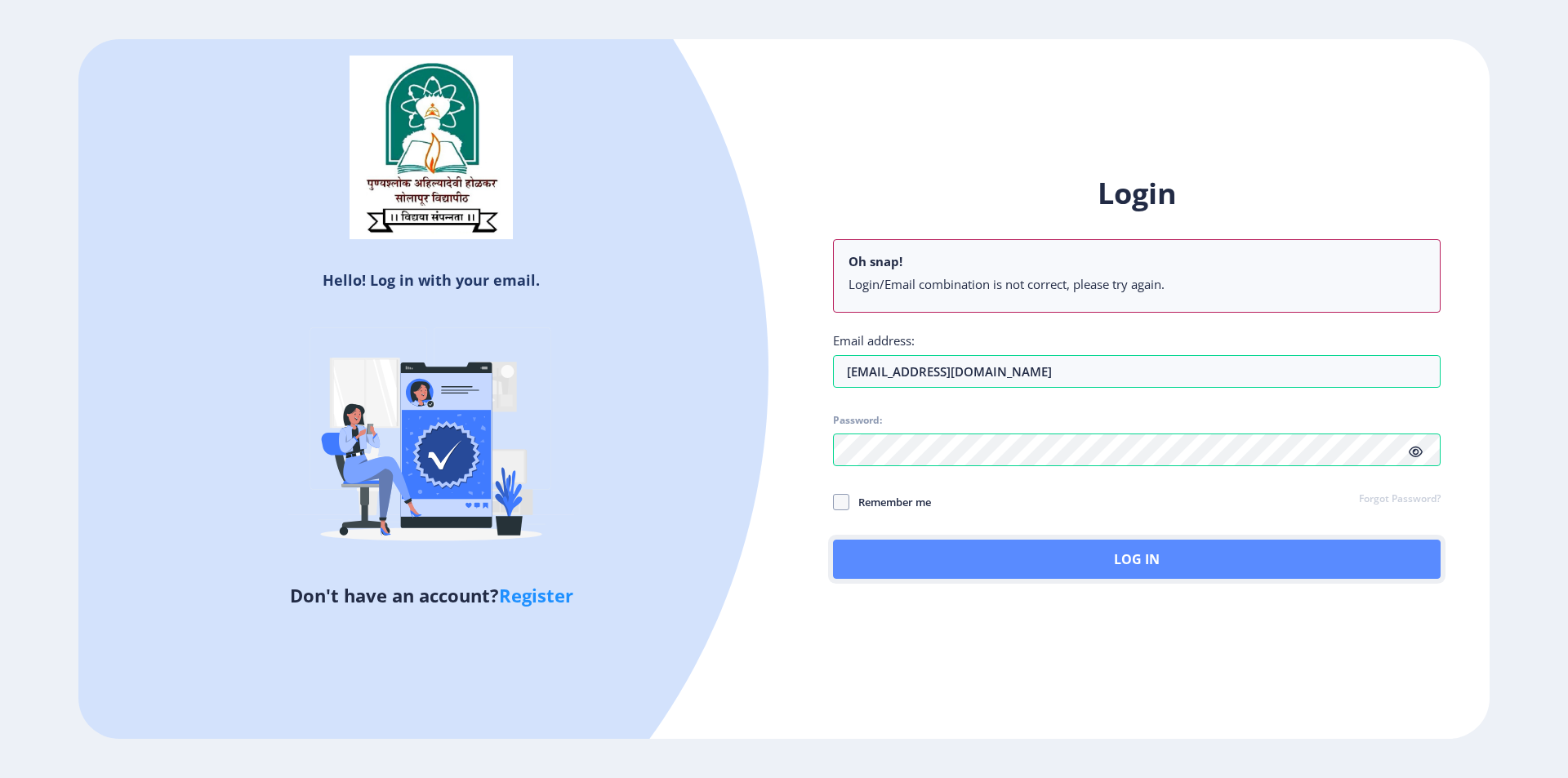
click at [938, 556] on button "Log In" at bounding box center [1137, 559] width 608 height 39
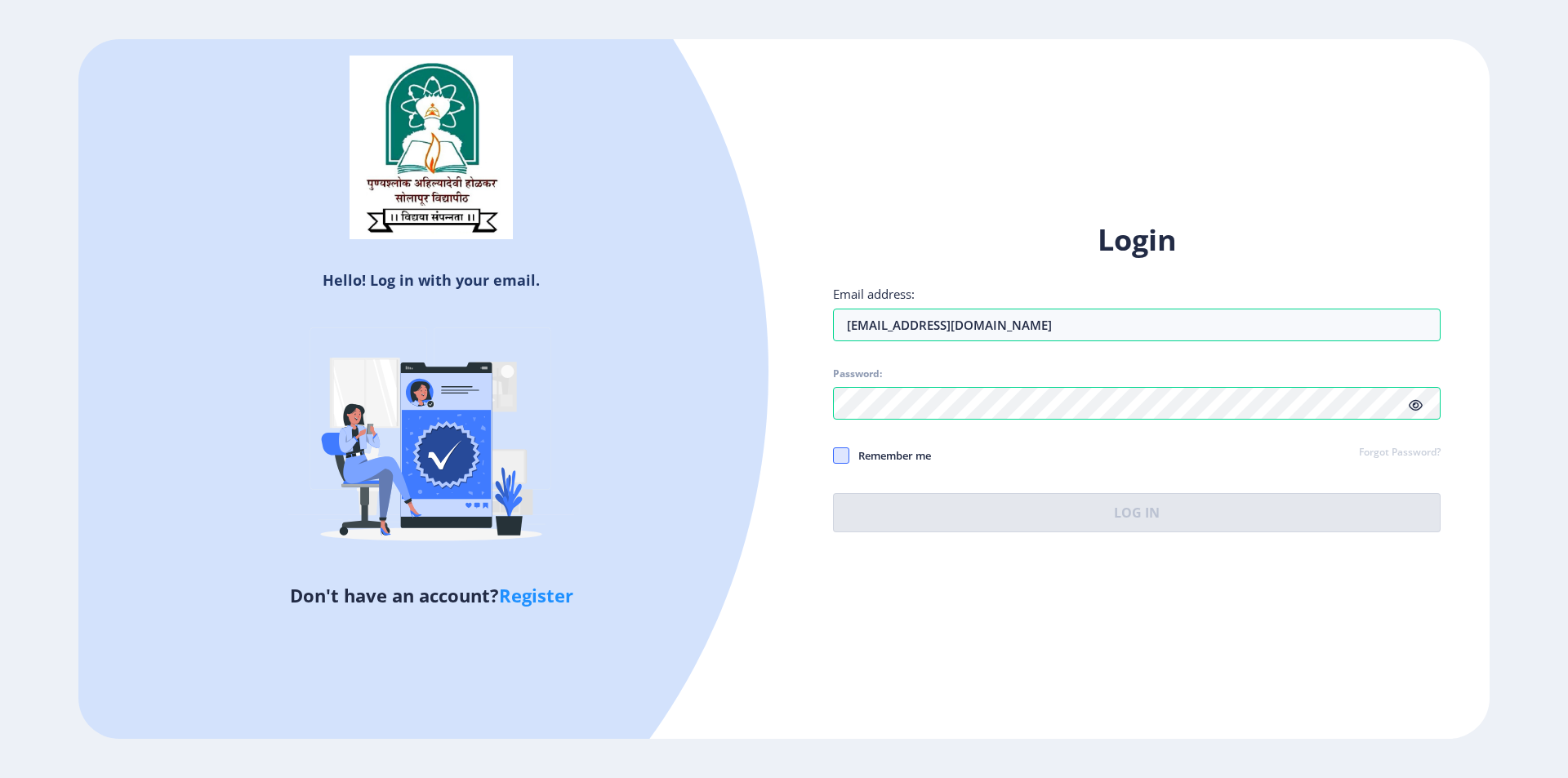
click at [841, 455] on span at bounding box center [841, 456] width 16 height 16
click at [834, 455] on input "Remember me" at bounding box center [833, 455] width 1 height 1
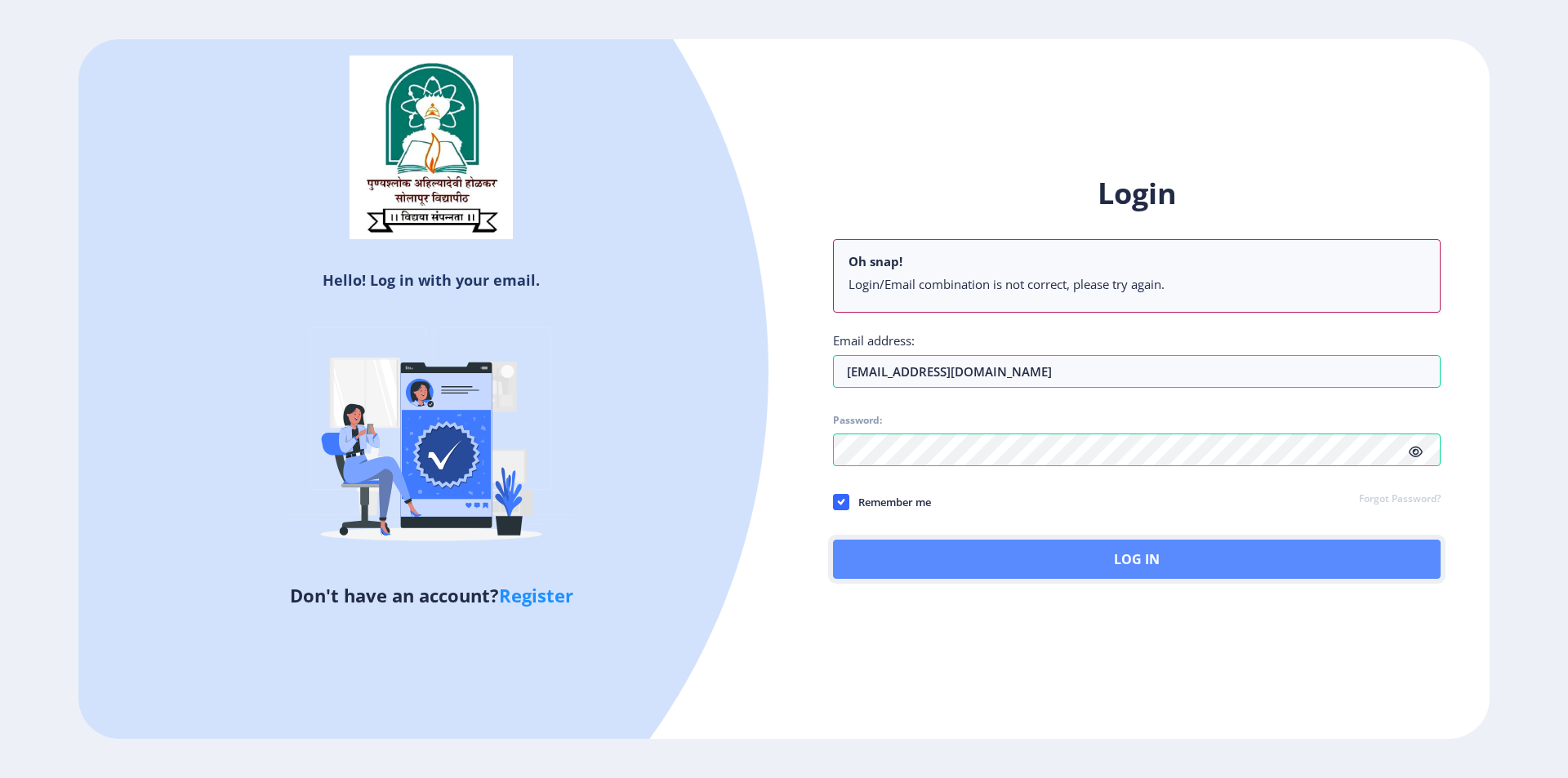
click at [1026, 556] on button "Log In" at bounding box center [1137, 559] width 608 height 39
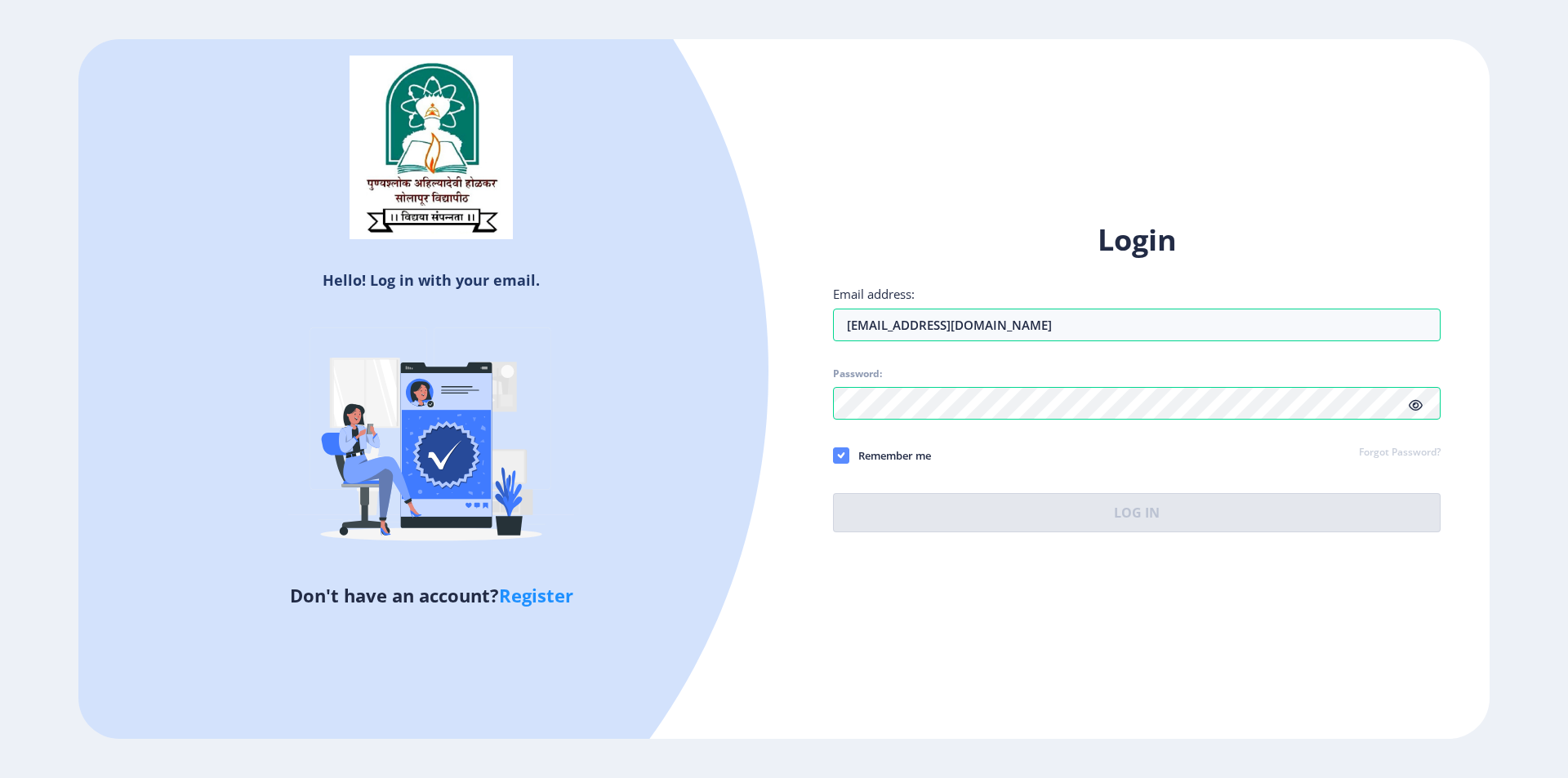
click at [842, 454] on use at bounding box center [840, 455] width 7 height 5
click at [834, 455] on input "Remember me" at bounding box center [833, 455] width 1 height 1
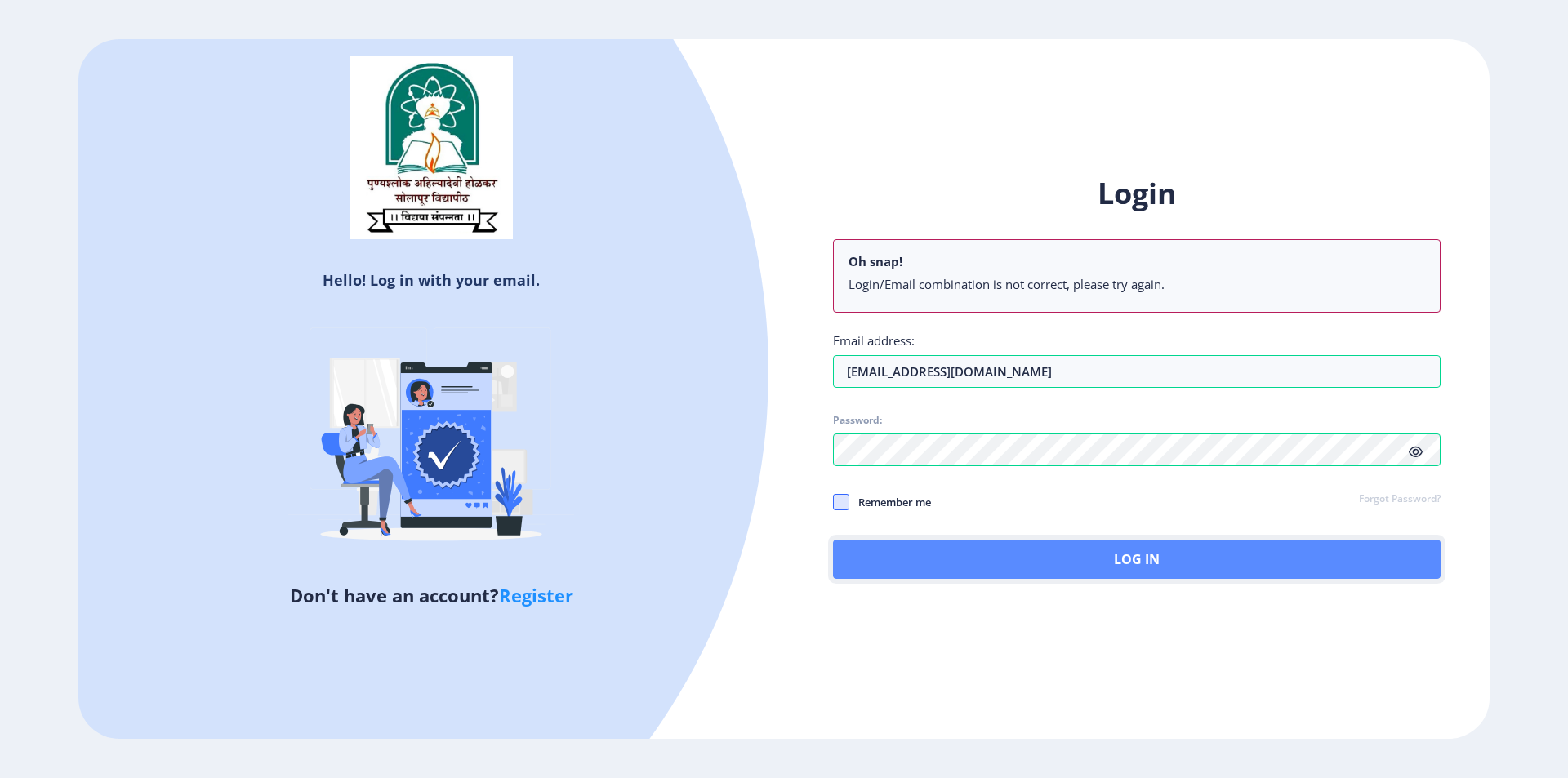
click at [1012, 565] on button "Log In" at bounding box center [1137, 559] width 608 height 39
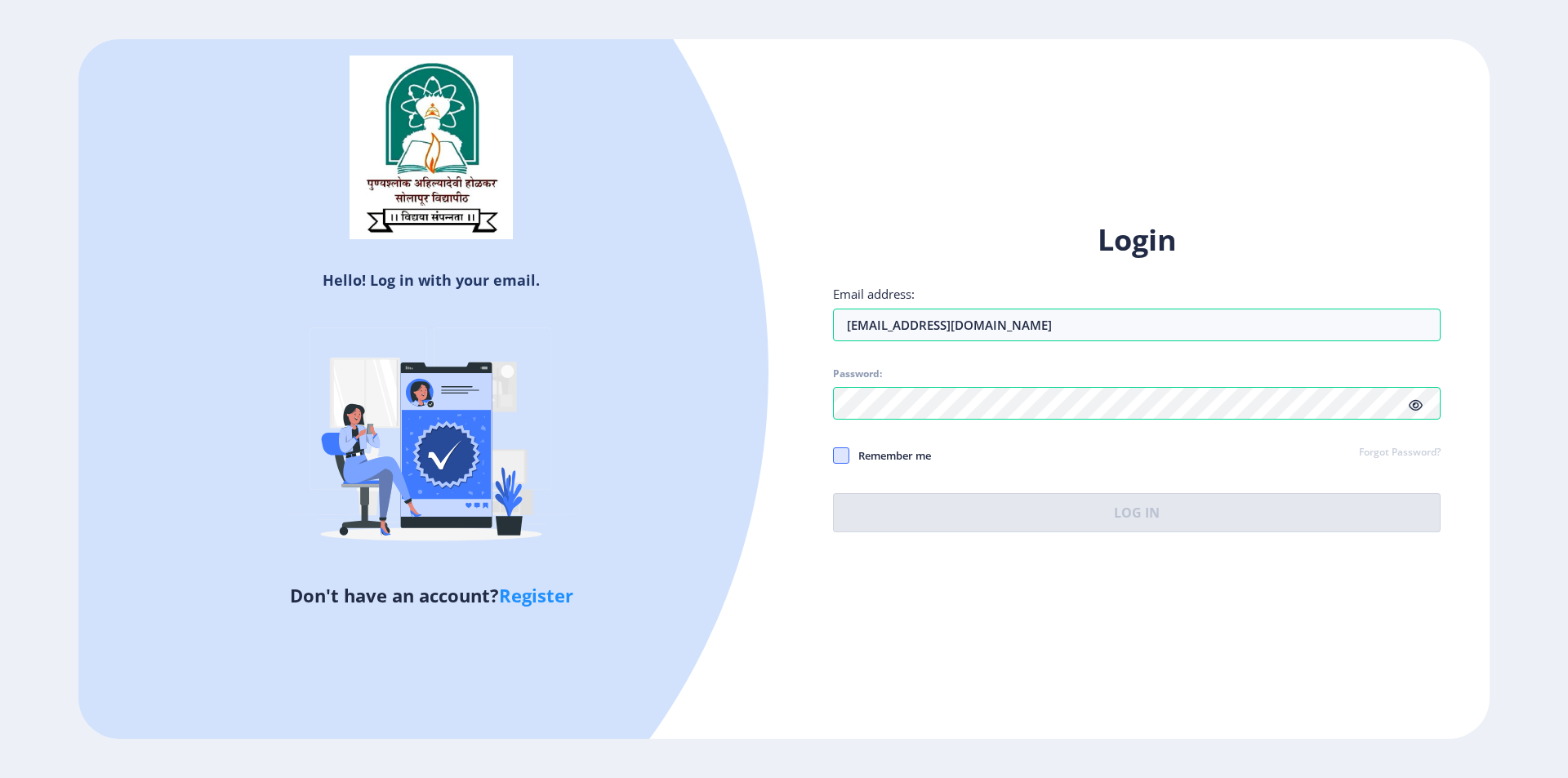
click at [837, 459] on span at bounding box center [841, 456] width 16 height 16
click at [834, 456] on input "Remember me" at bounding box center [833, 455] width 1 height 1
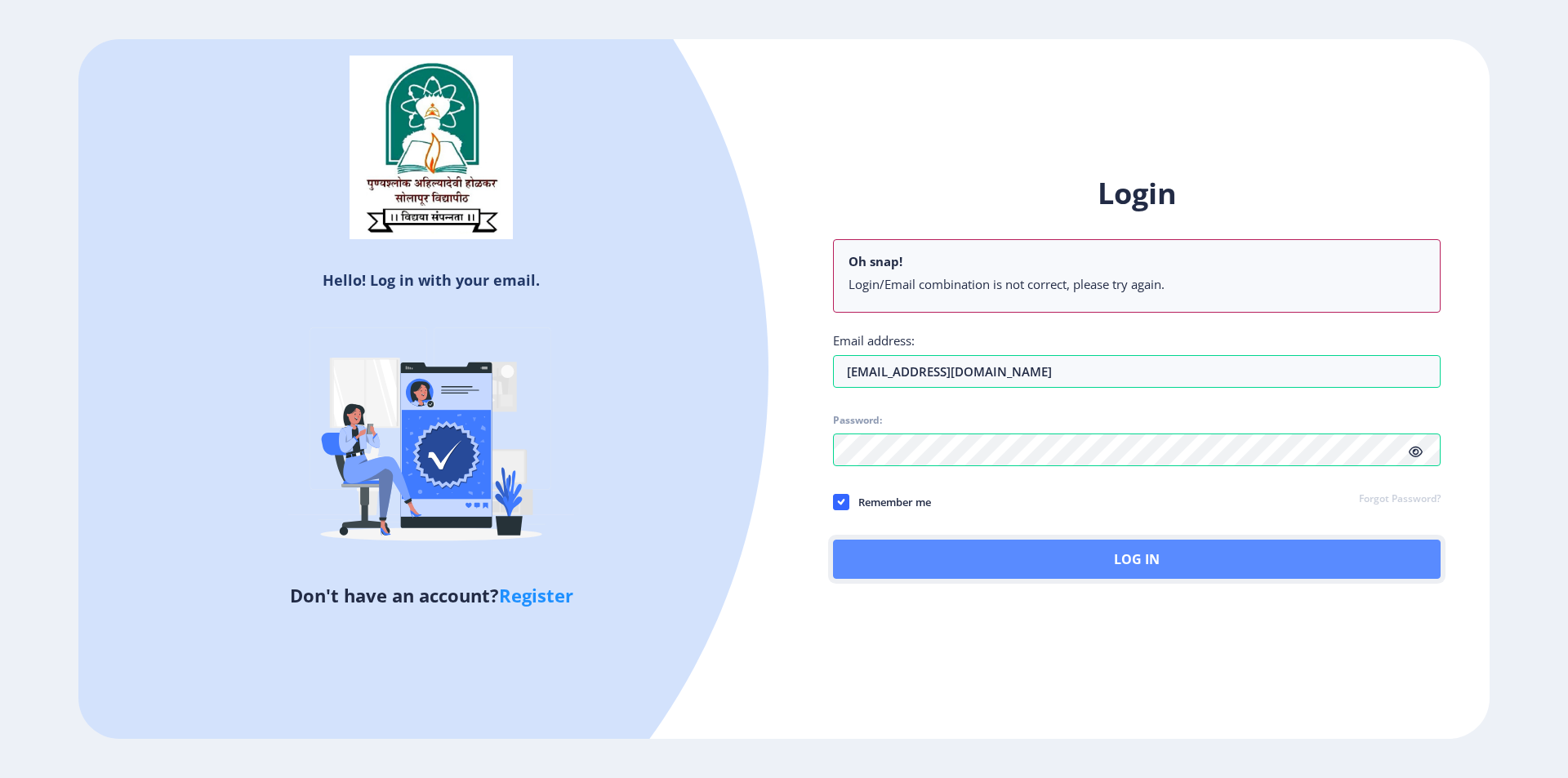
click at [929, 547] on button "Log In" at bounding box center [1137, 559] width 608 height 39
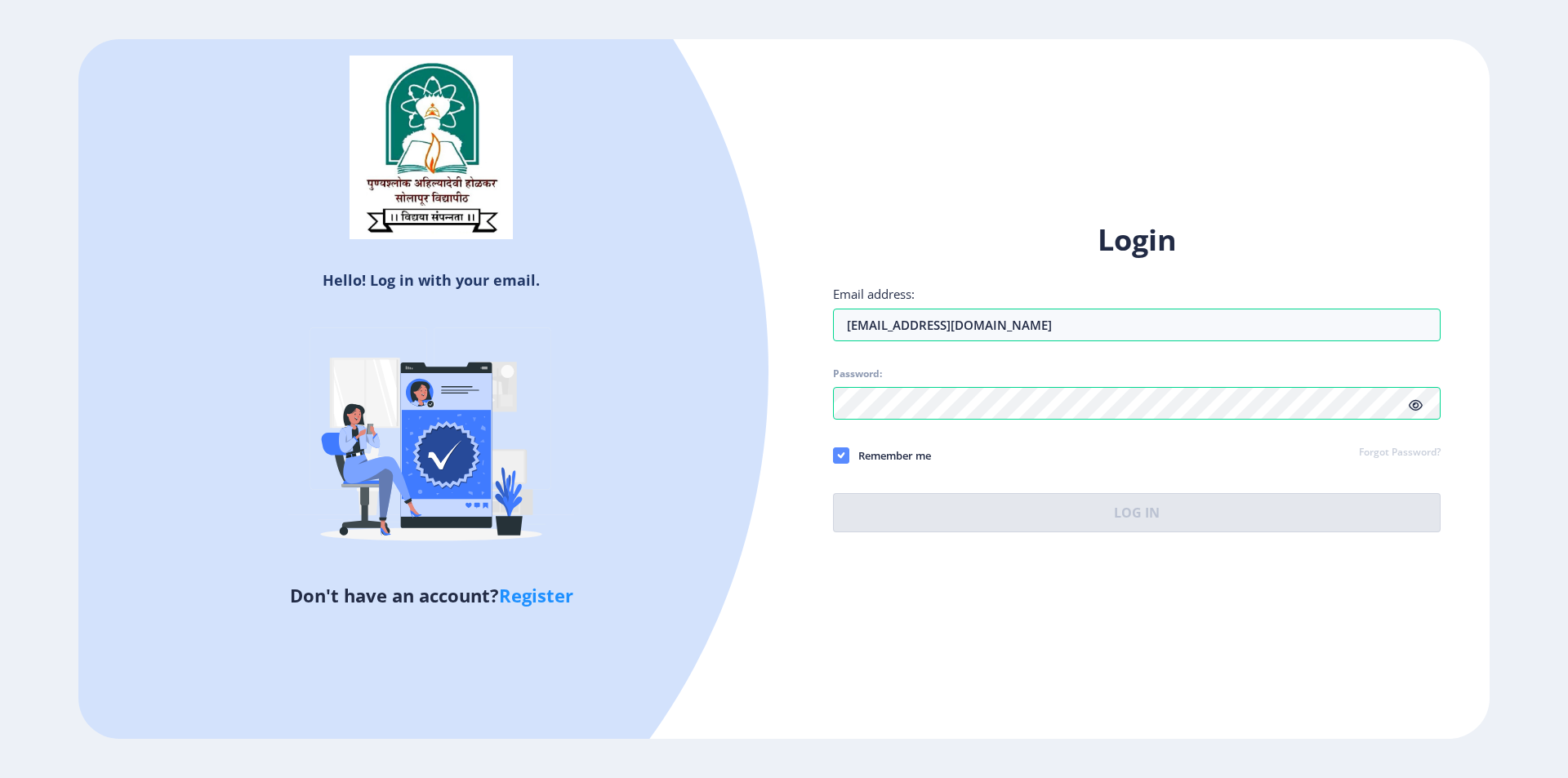
click at [840, 451] on icon at bounding box center [841, 456] width 7 height 16
click at [834, 455] on input "Remember me" at bounding box center [833, 455] width 1 height 1
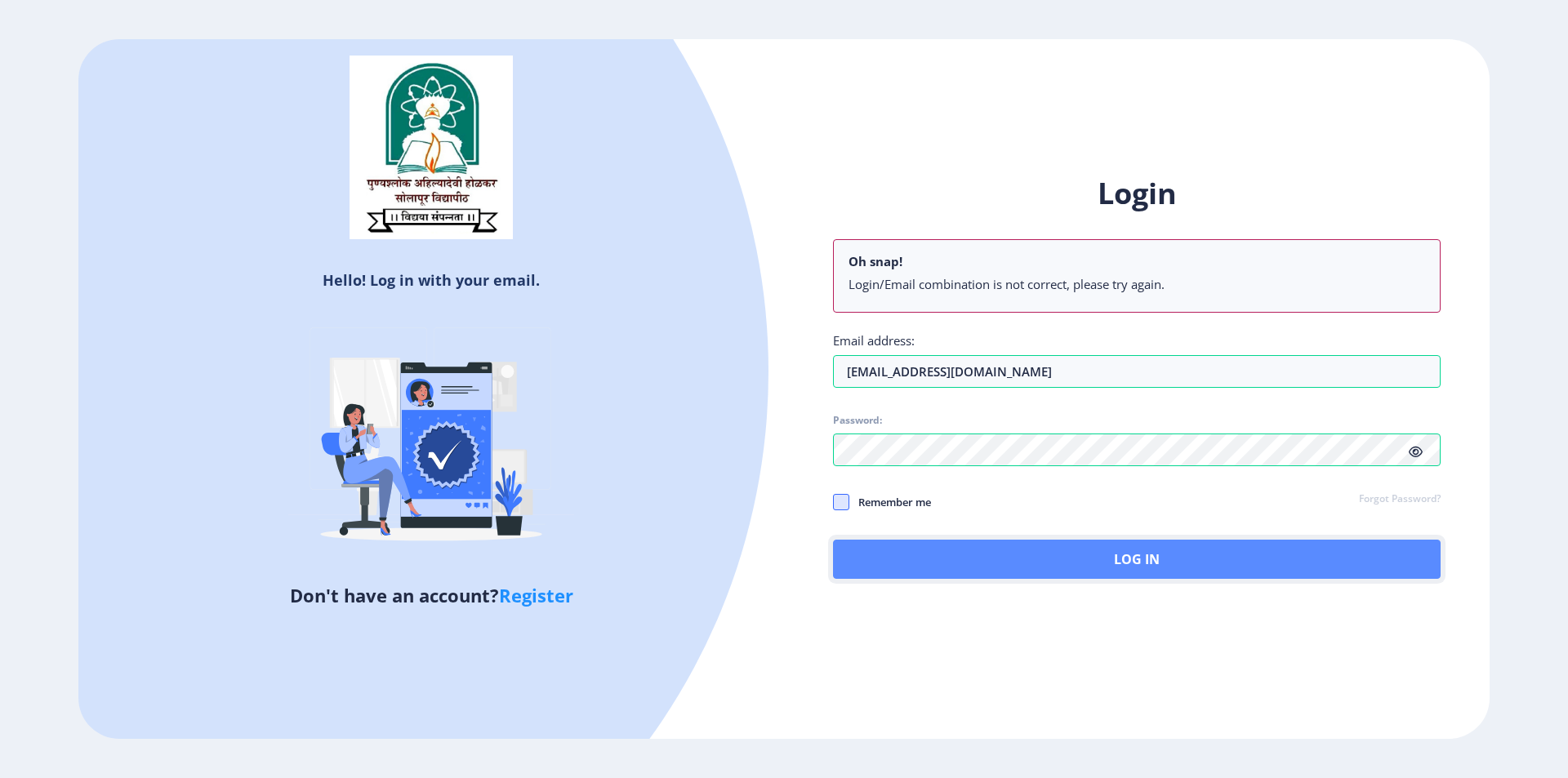
click at [990, 551] on button "Log In" at bounding box center [1137, 559] width 608 height 39
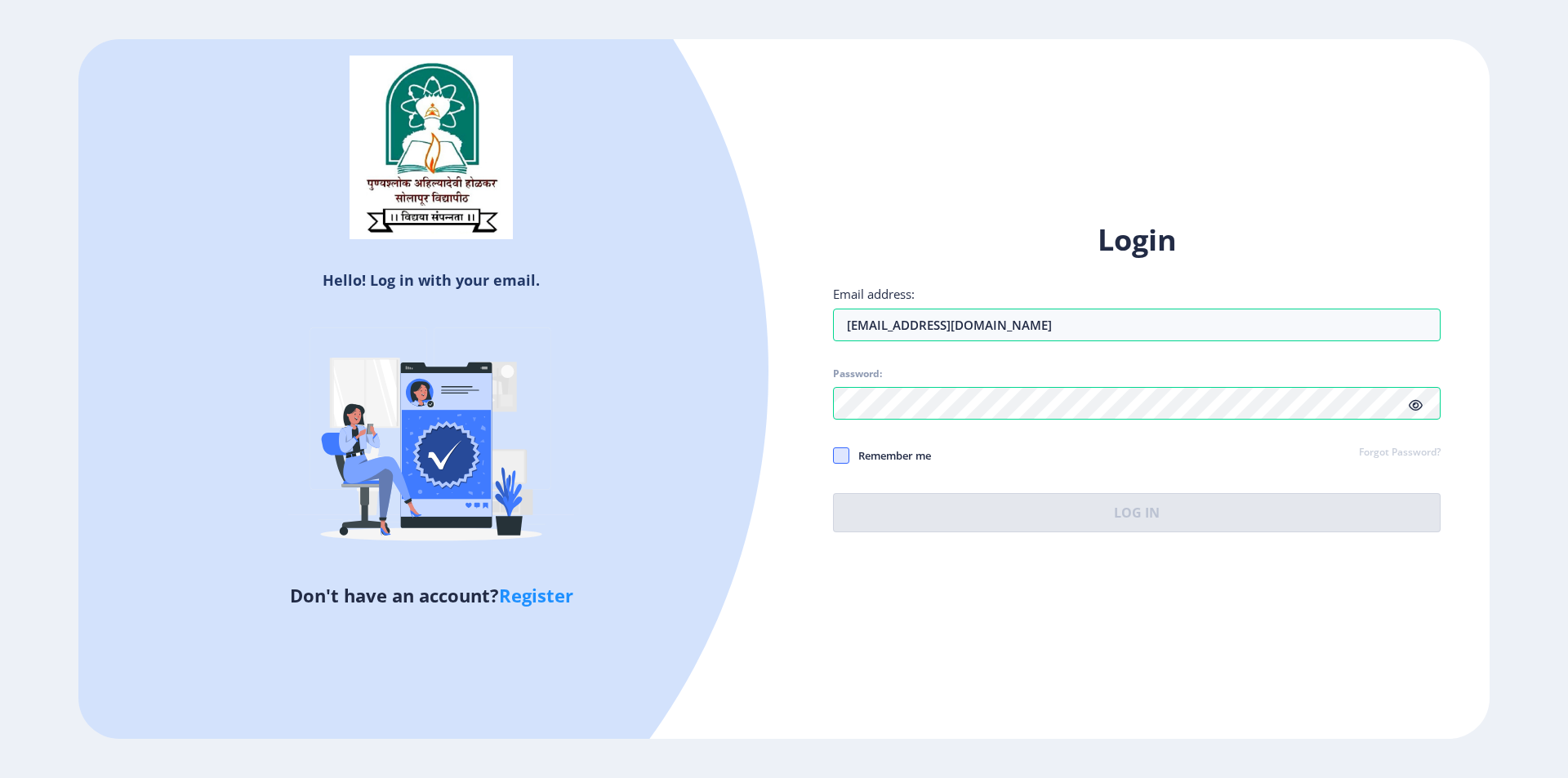
click at [838, 457] on span at bounding box center [841, 456] width 16 height 16
click at [834, 456] on input "Remember me" at bounding box center [833, 455] width 1 height 1
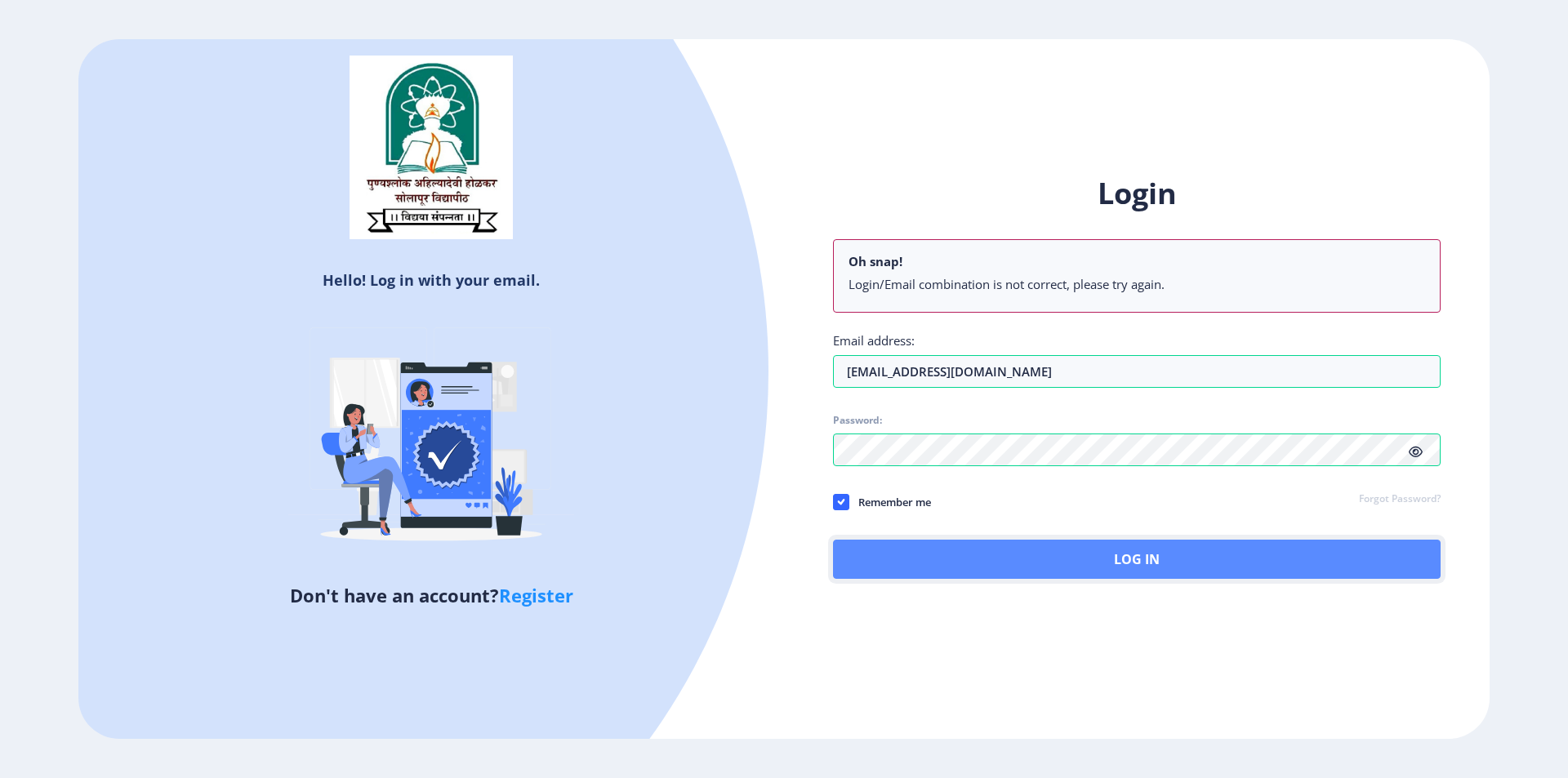
click at [1017, 568] on button "Log In" at bounding box center [1137, 559] width 608 height 39
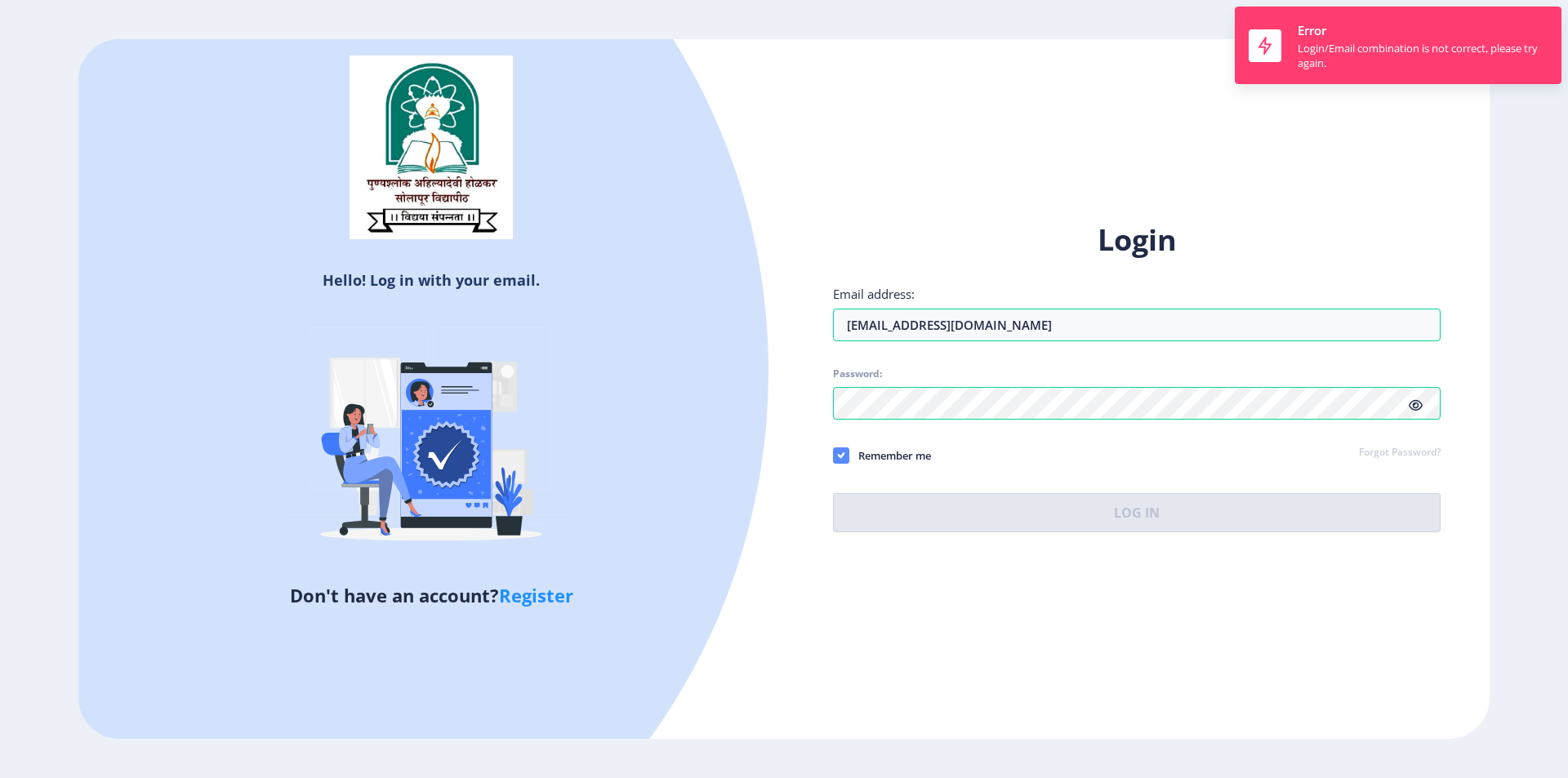
click at [839, 450] on icon at bounding box center [841, 456] width 7 height 16
click at [834, 455] on input "Remember me" at bounding box center [833, 455] width 1 height 1
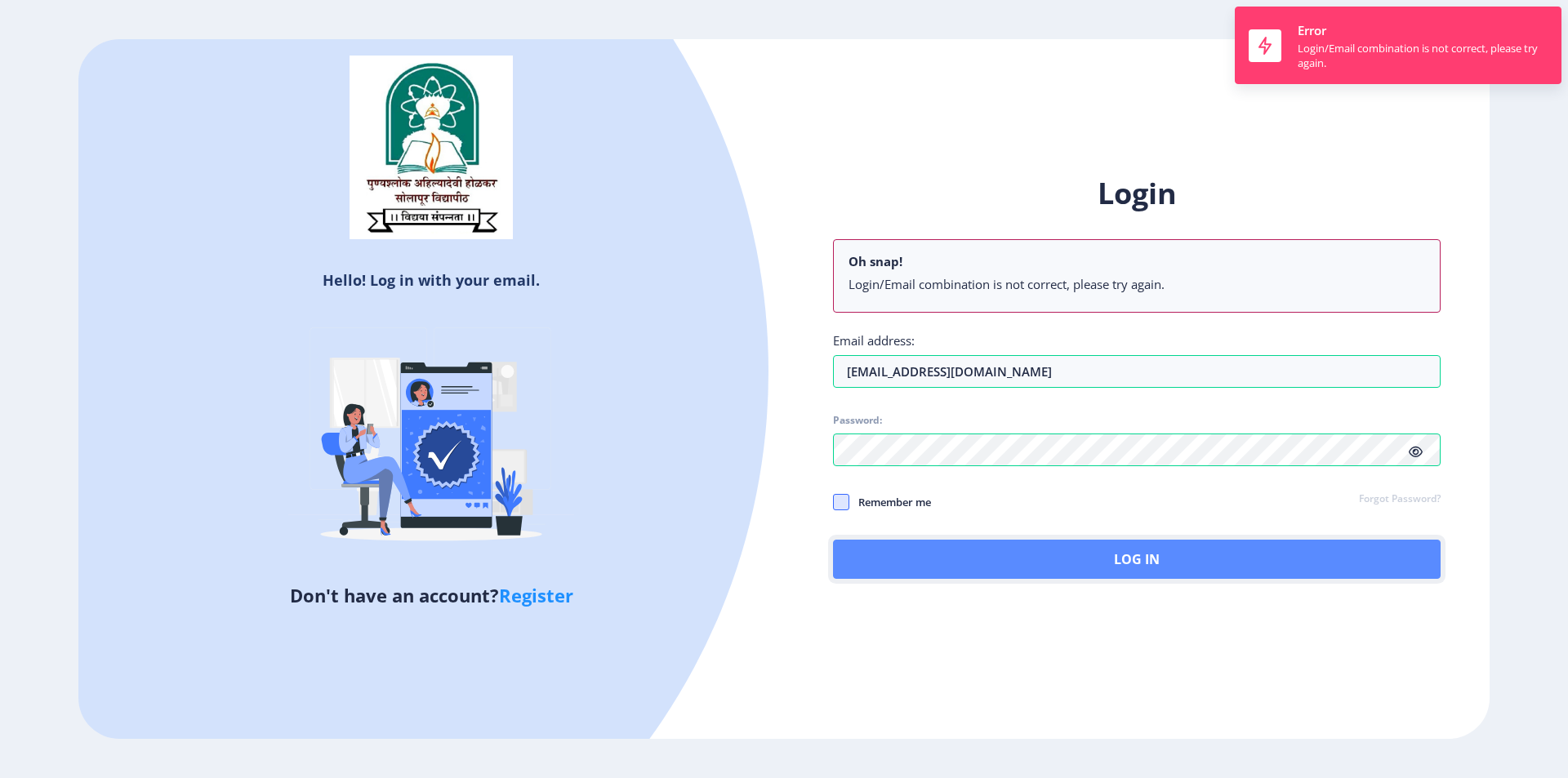
click at [997, 563] on button "Log In" at bounding box center [1137, 559] width 608 height 39
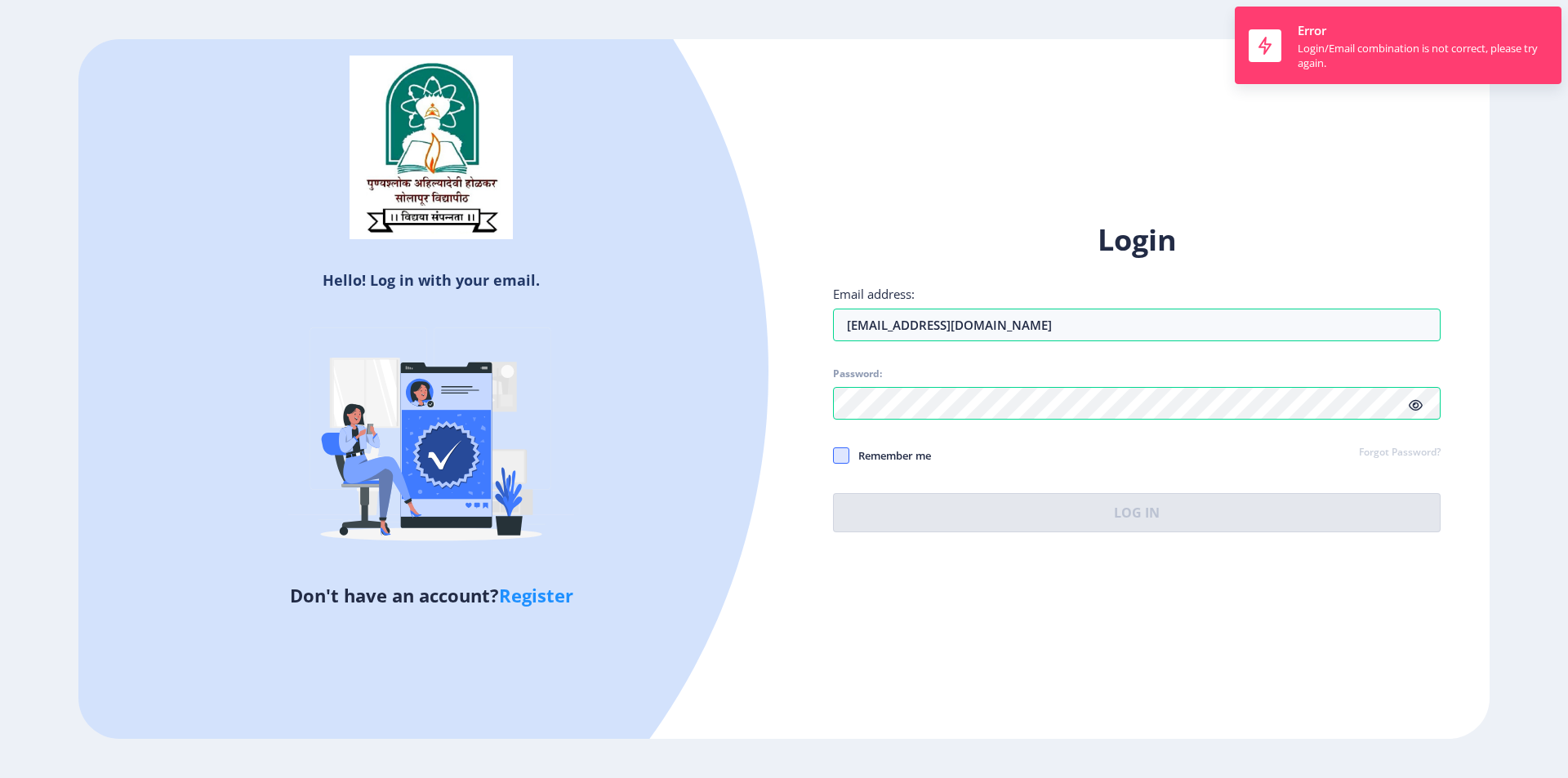
click at [836, 457] on span at bounding box center [841, 456] width 16 height 16
click at [834, 456] on input "Remember me" at bounding box center [833, 455] width 1 height 1
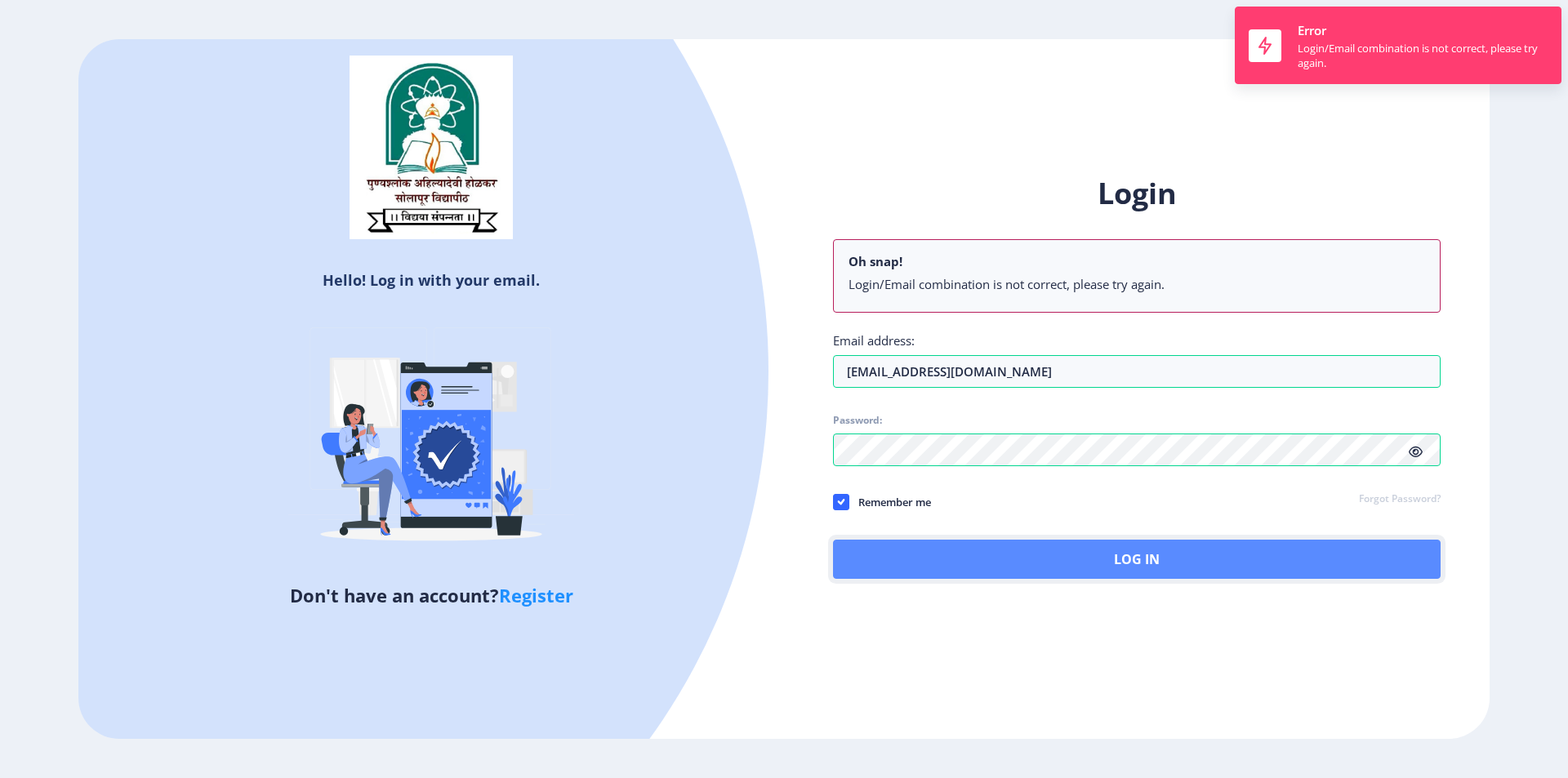
click at [983, 559] on button "Log In" at bounding box center [1137, 559] width 608 height 39
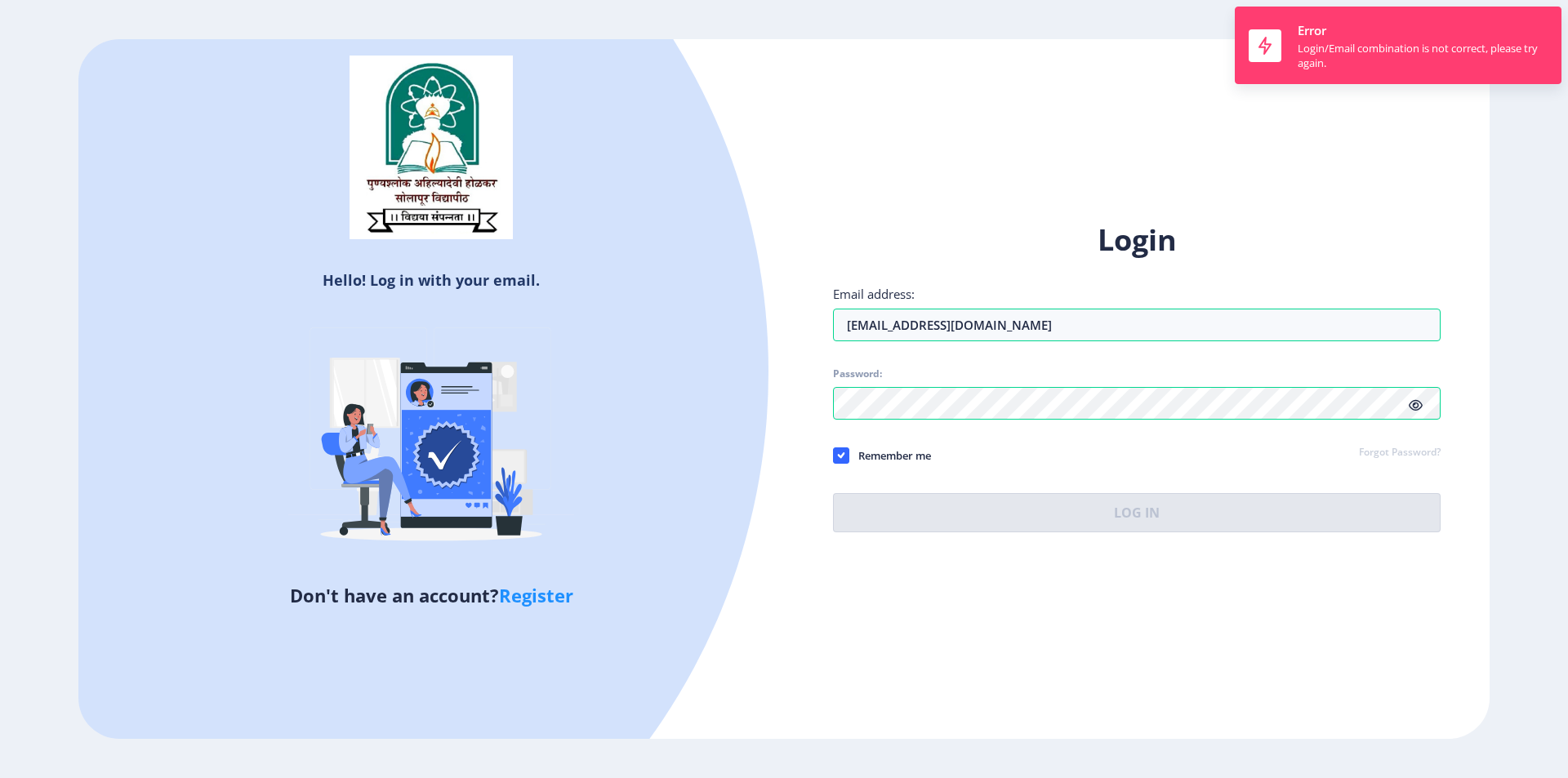
click at [861, 166] on div "Hello! Log in with your email. Don't have an account? Register Login Email addr…" at bounding box center [784, 389] width 1411 height 701
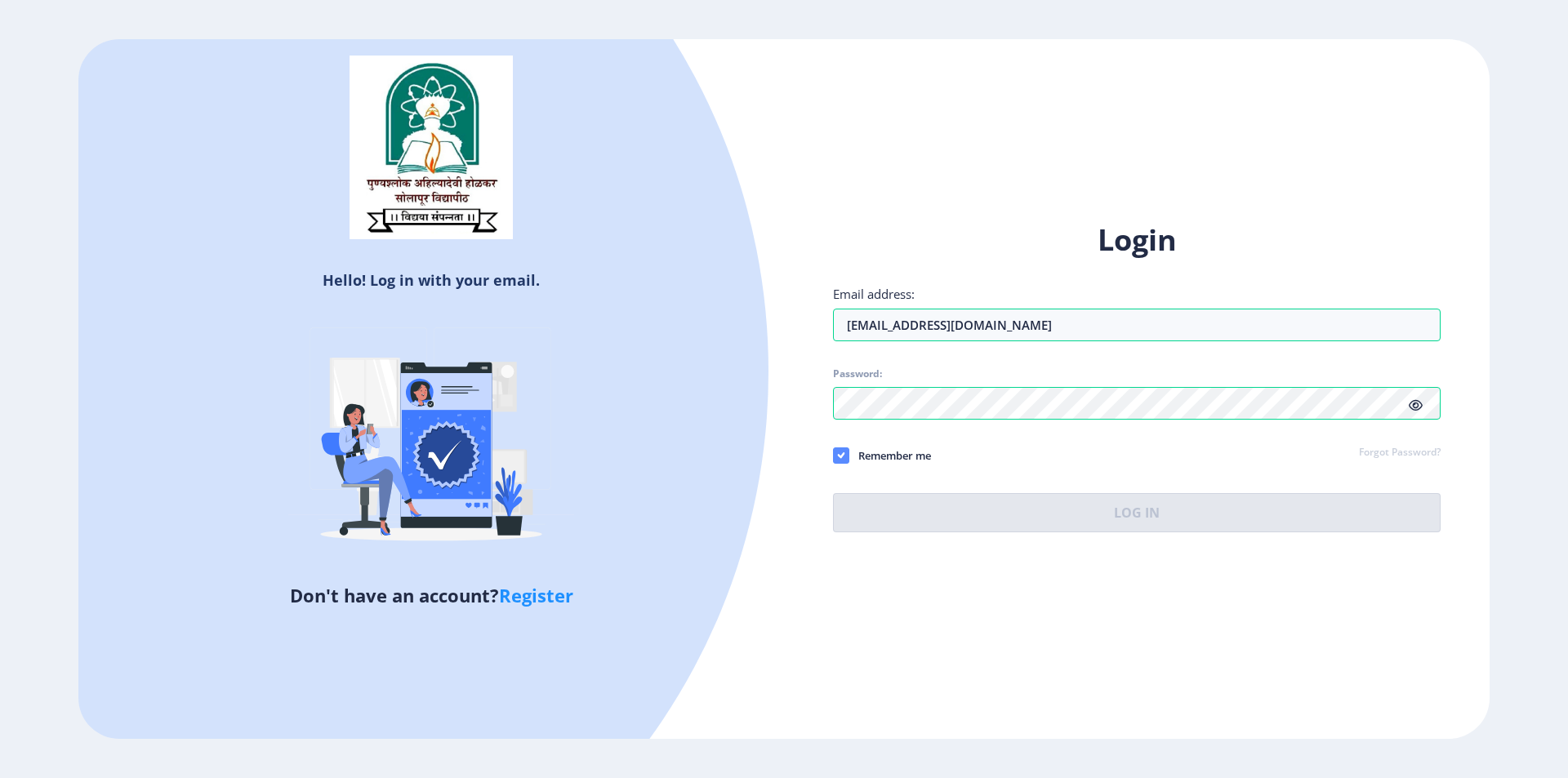
click at [842, 457] on use at bounding box center [840, 455] width 7 height 5
click at [834, 456] on input "Remember me" at bounding box center [833, 455] width 1 height 1
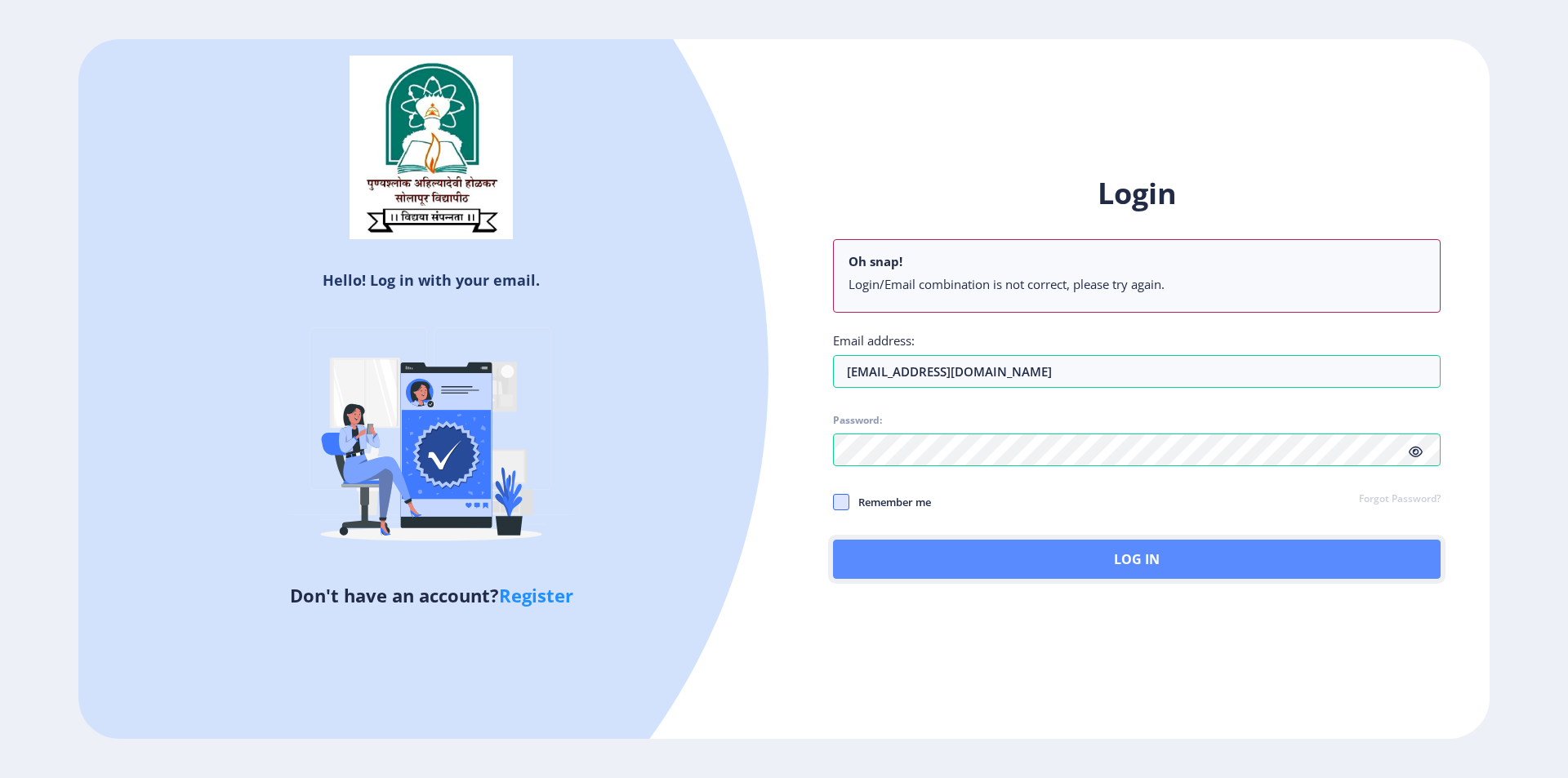
click at [982, 575] on button "Log In" at bounding box center [1137, 559] width 608 height 39
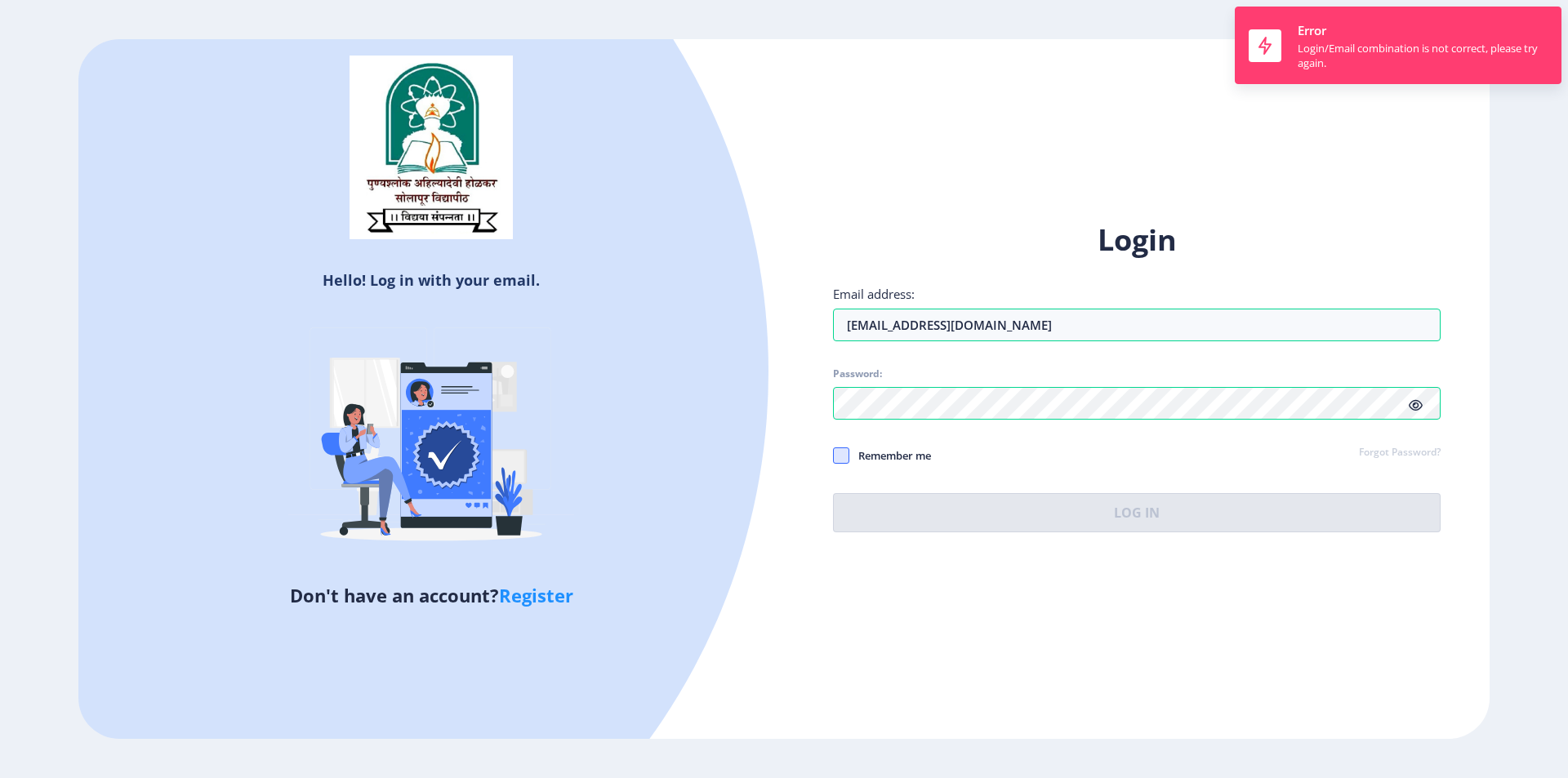
click at [845, 459] on span at bounding box center [841, 456] width 16 height 16
click at [834, 456] on input "Remember me" at bounding box center [833, 455] width 1 height 1
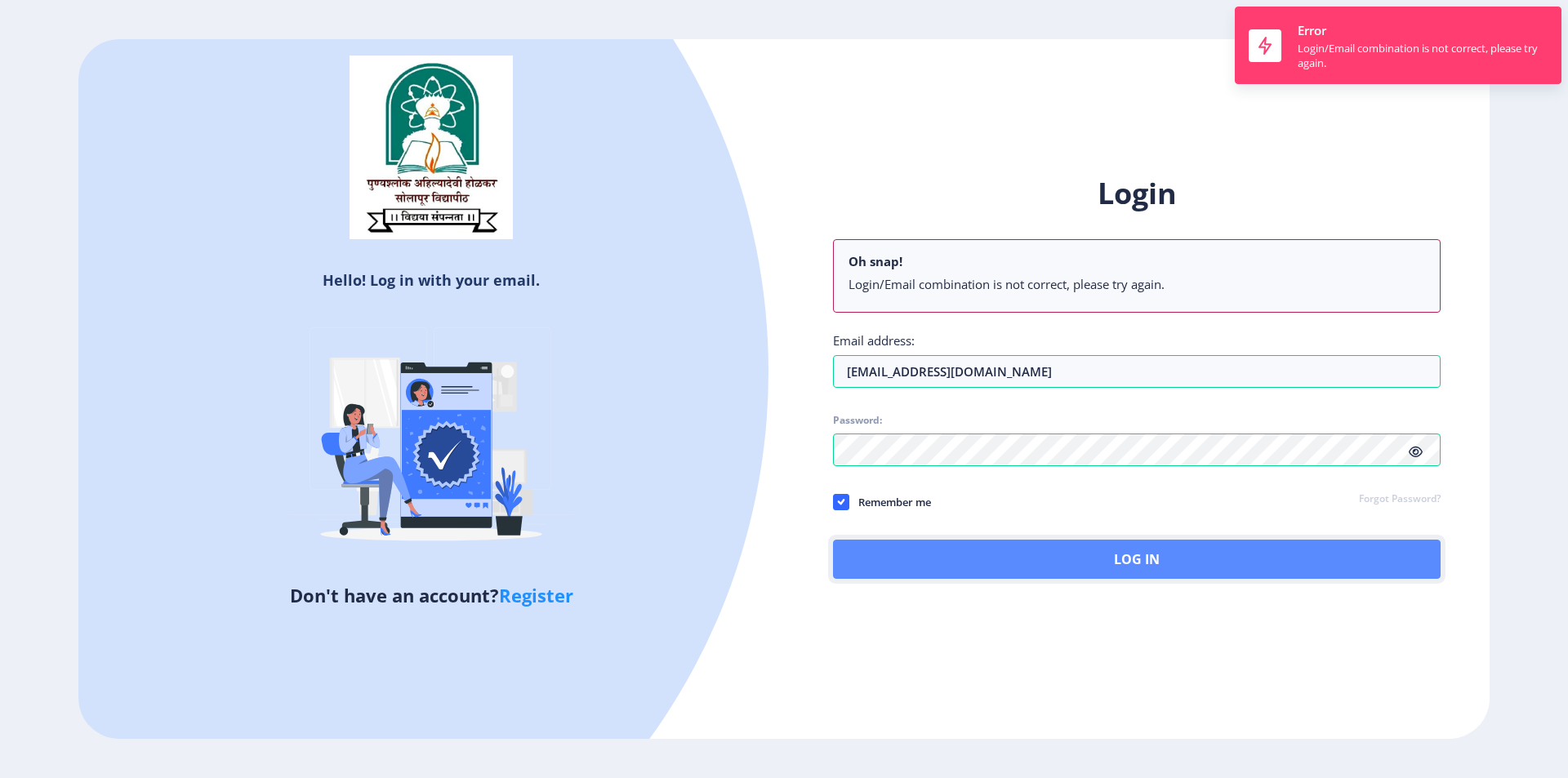
click at [912, 548] on button "Log In" at bounding box center [1137, 559] width 608 height 39
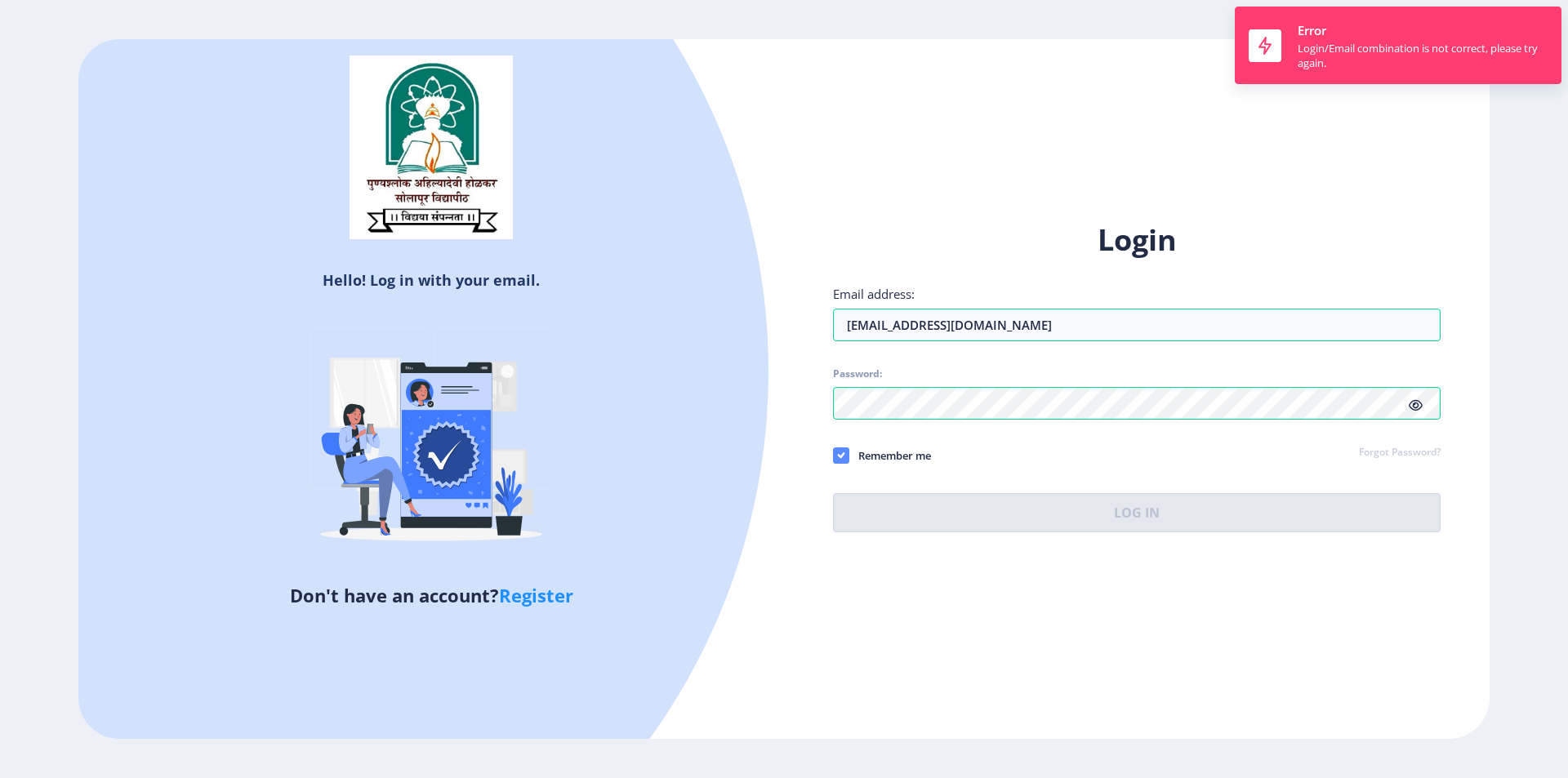
click at [838, 457] on icon at bounding box center [841, 456] width 7 height 16
click at [834, 456] on input "Remember me" at bounding box center [833, 455] width 1 height 1
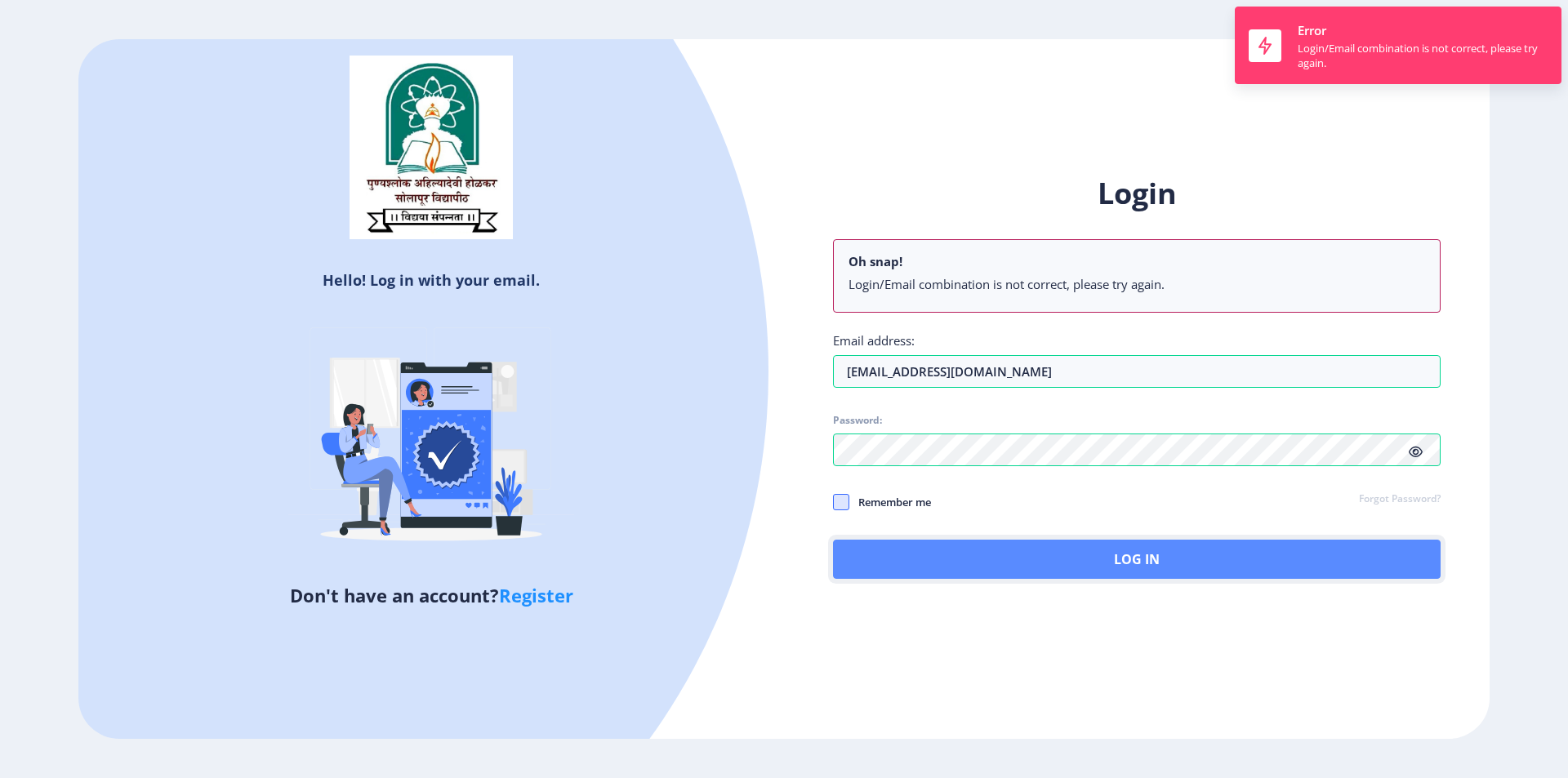
click at [945, 563] on button "Log In" at bounding box center [1137, 559] width 608 height 39
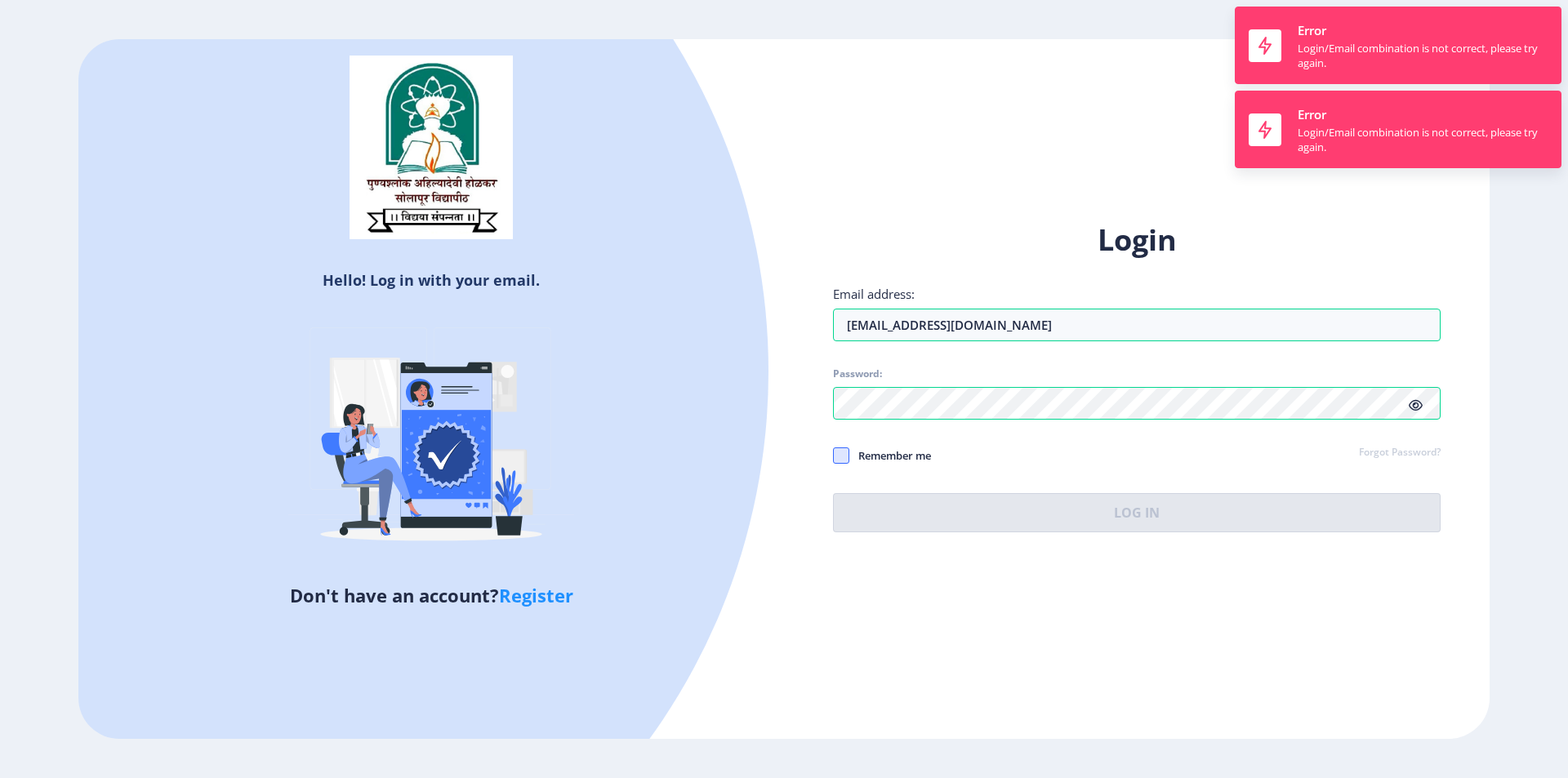
click at [843, 454] on span at bounding box center [841, 456] width 16 height 16
click at [834, 455] on input "Remember me" at bounding box center [833, 455] width 1 height 1
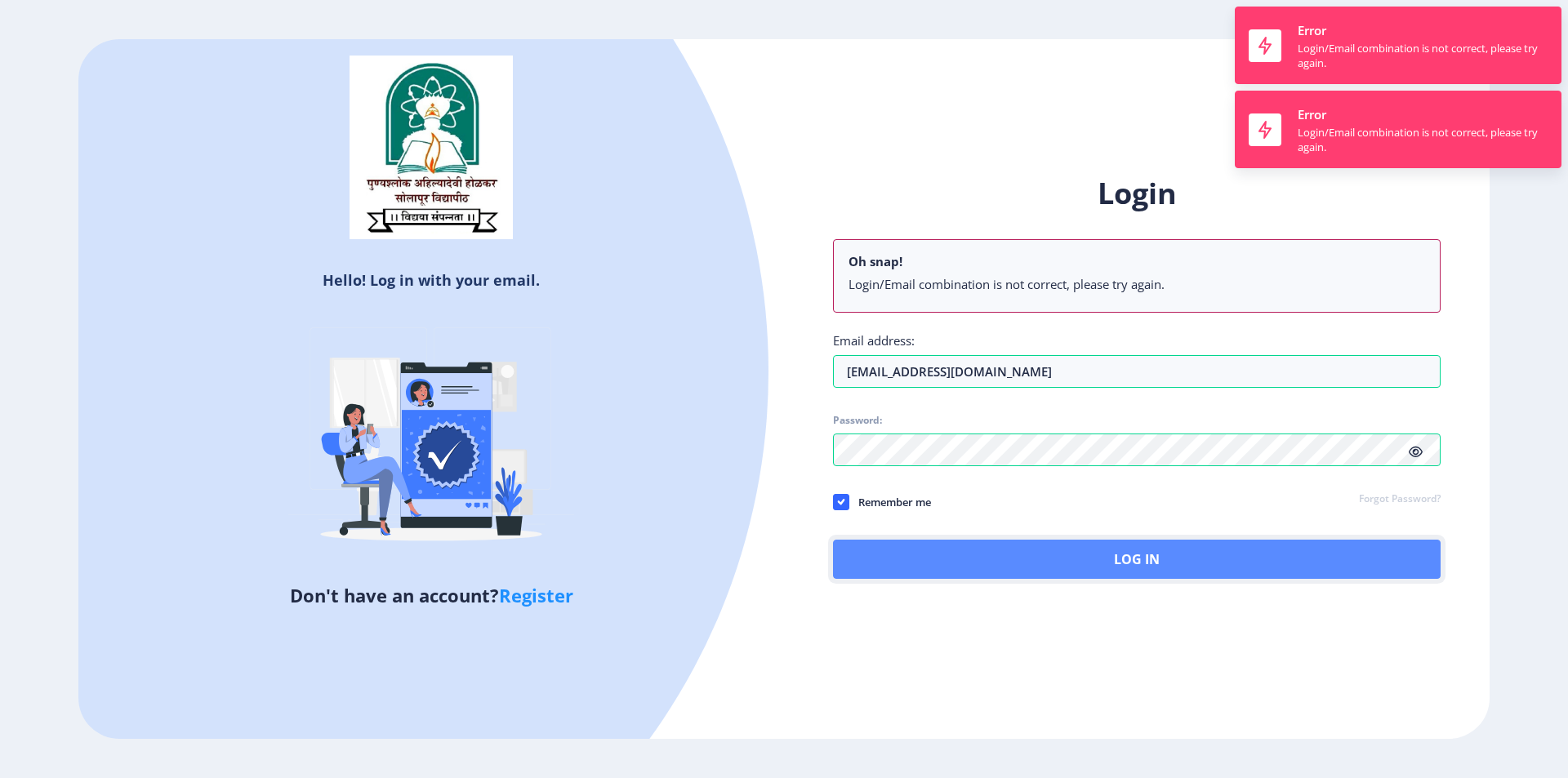
click at [959, 555] on button "Log In" at bounding box center [1137, 559] width 608 height 39
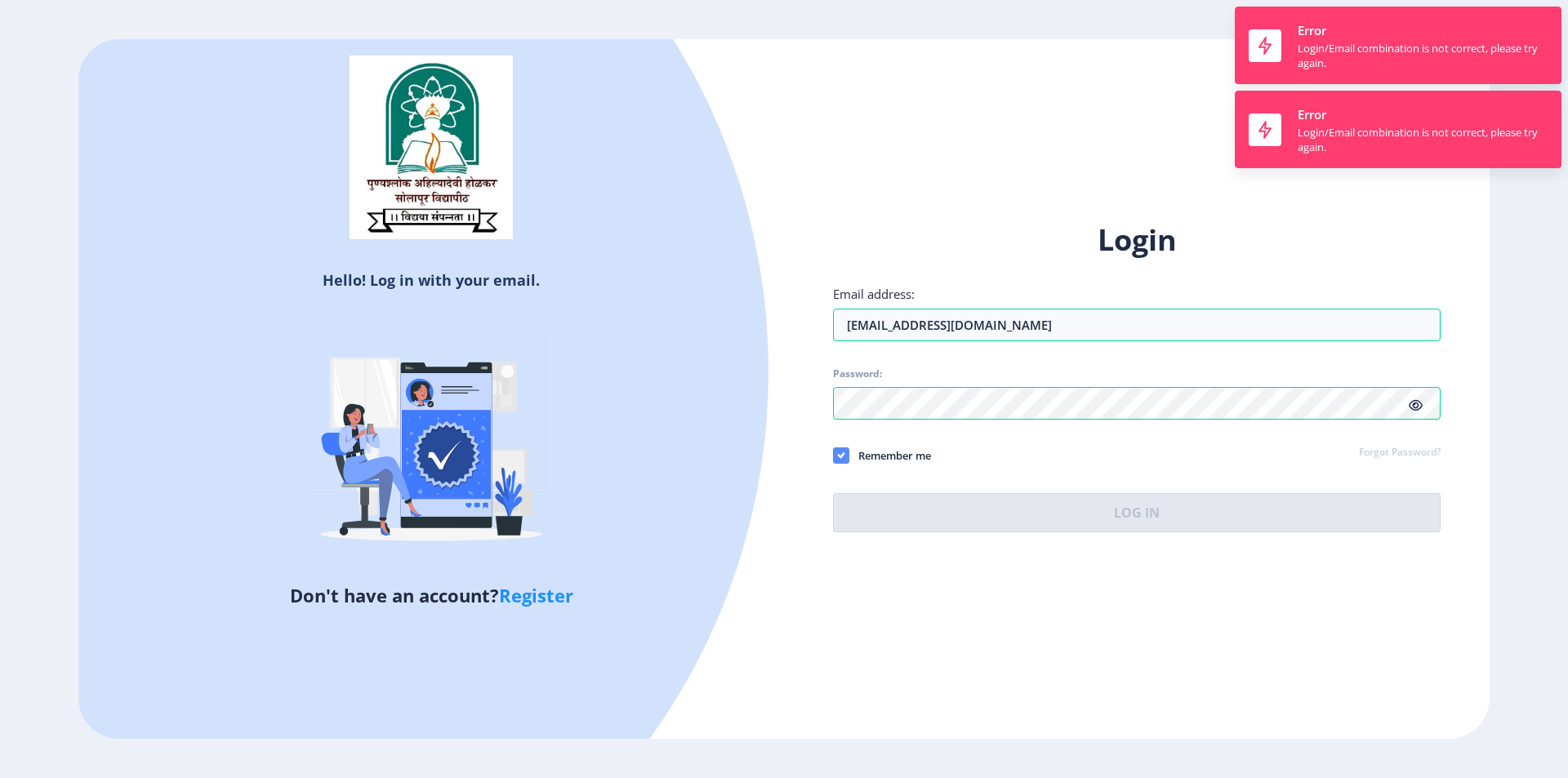
click at [836, 454] on span at bounding box center [841, 456] width 16 height 16
click at [834, 455] on input "Remember me" at bounding box center [833, 455] width 1 height 1
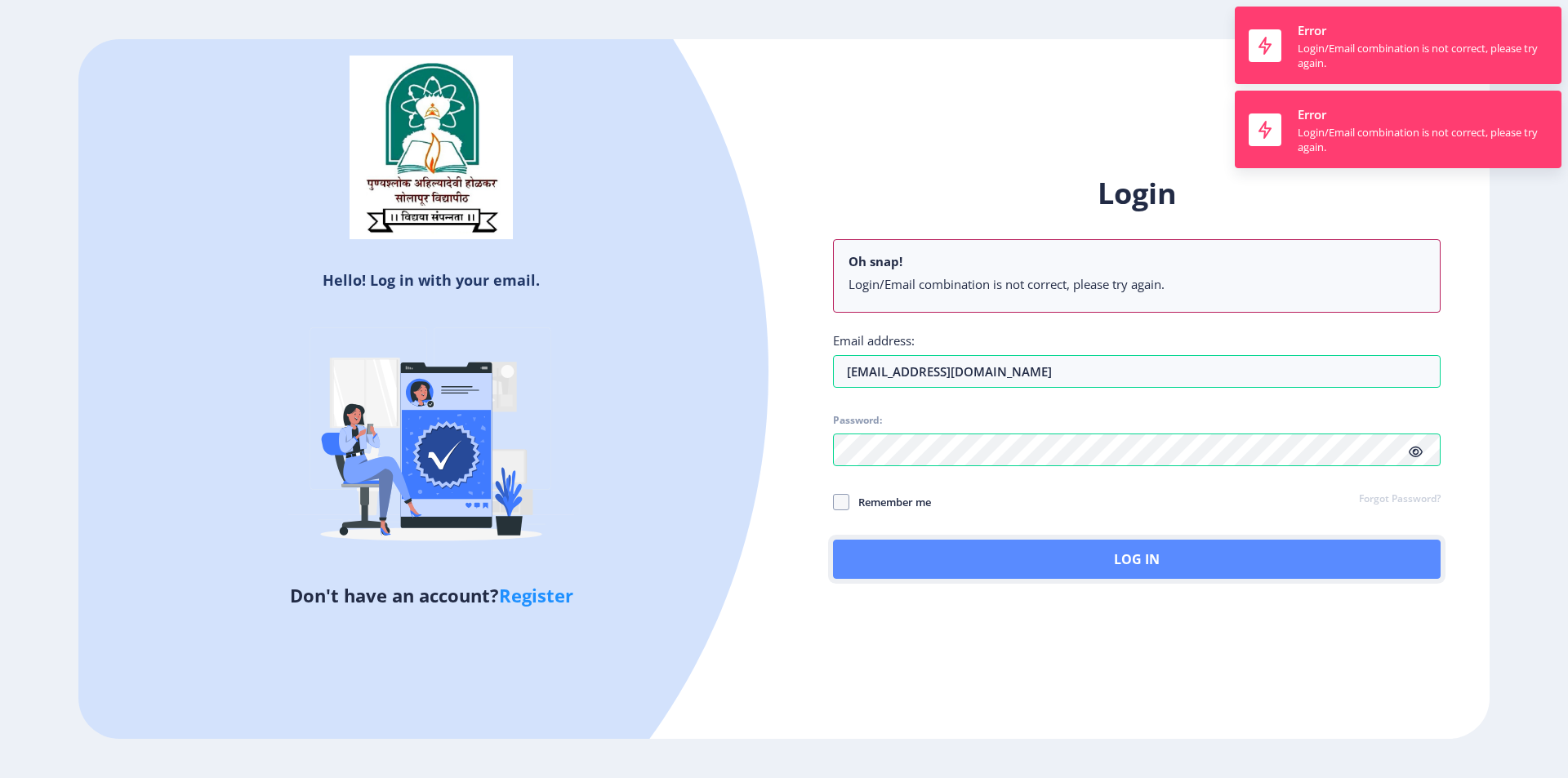
click at [910, 544] on button "Log In" at bounding box center [1137, 559] width 608 height 39
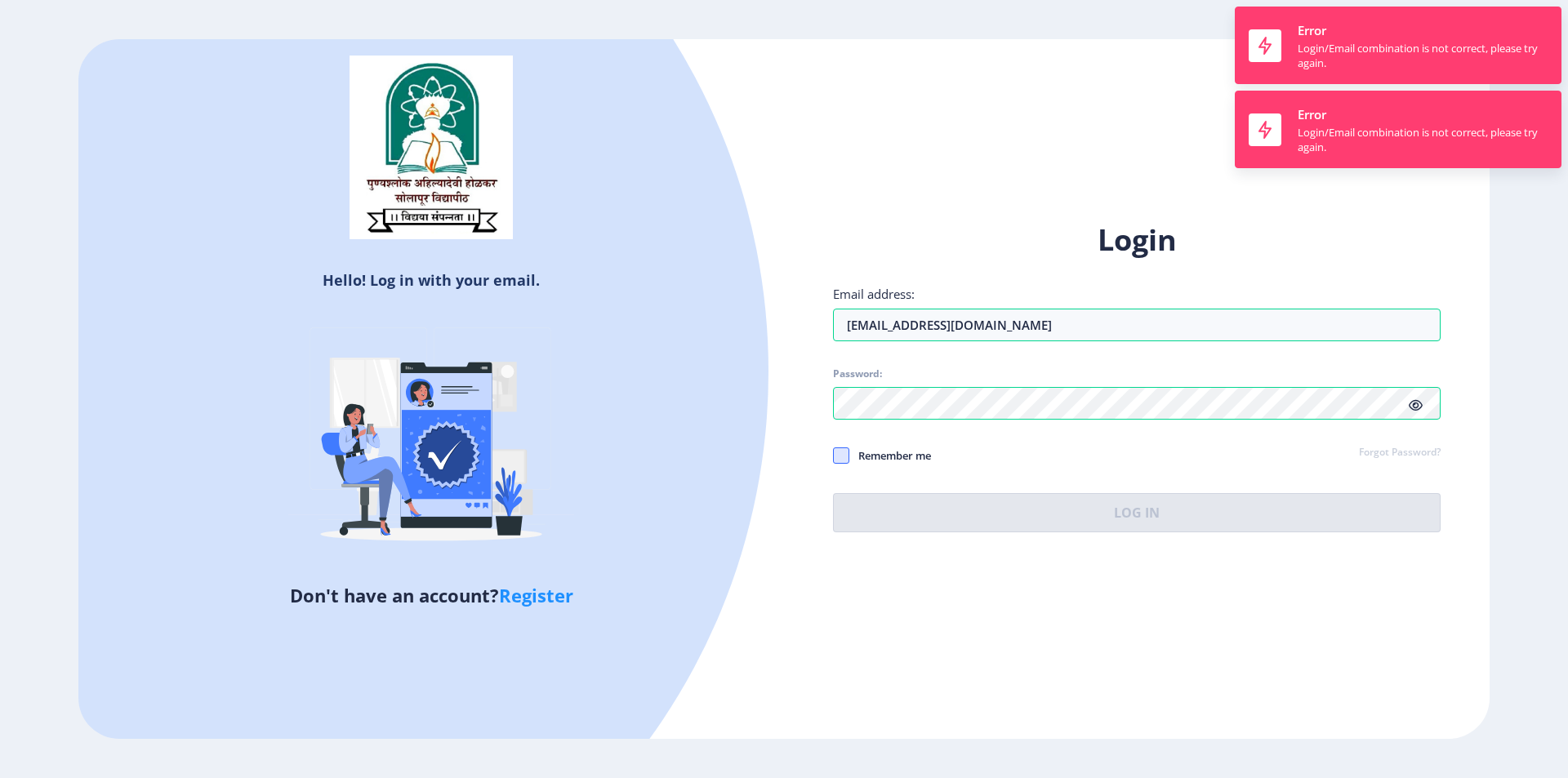
click at [839, 461] on span at bounding box center [841, 456] width 16 height 16
click at [834, 456] on input "Remember me" at bounding box center [833, 455] width 1 height 1
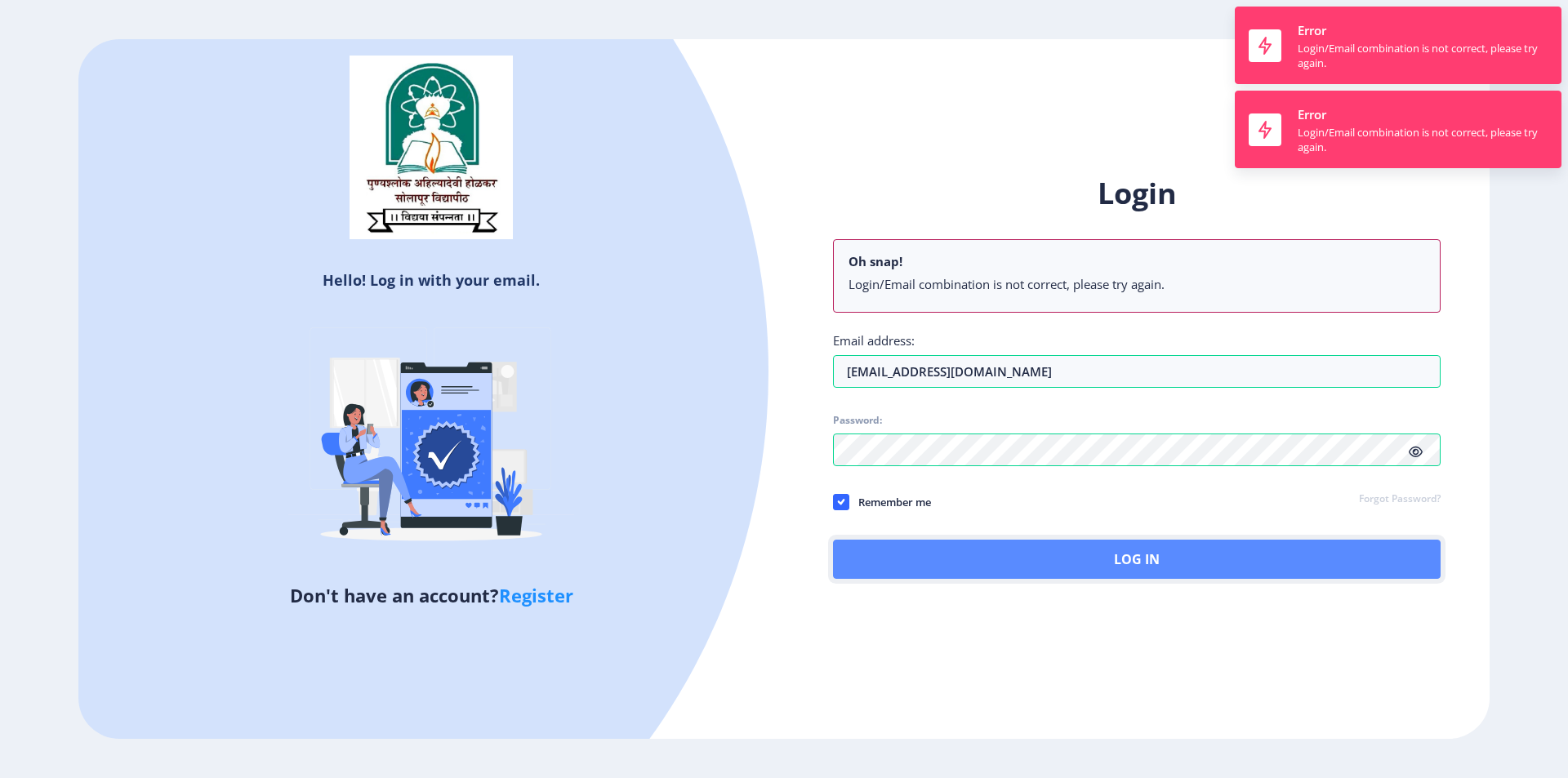
click at [944, 546] on button "Log In" at bounding box center [1137, 559] width 608 height 39
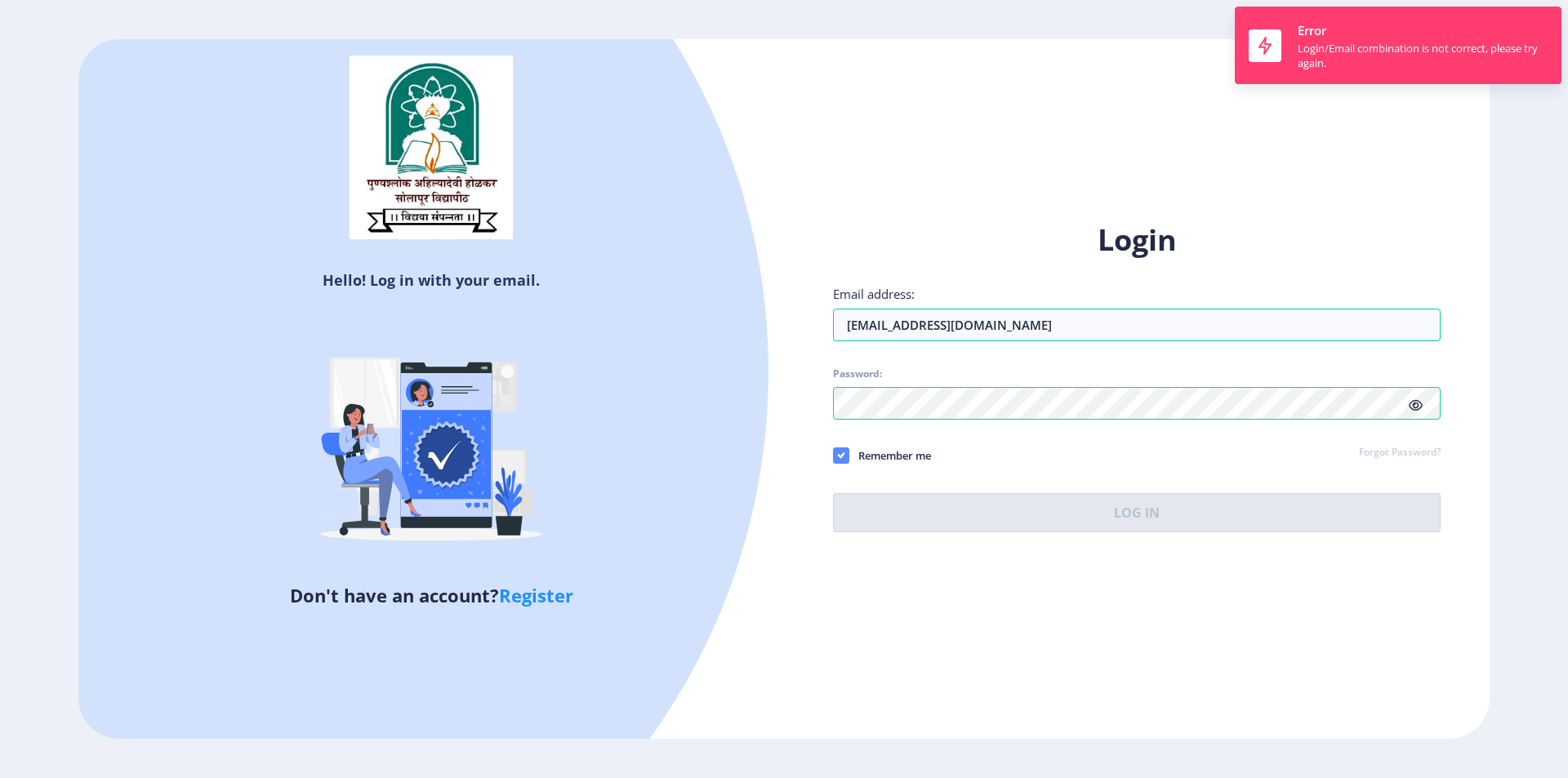
click at [841, 457] on use at bounding box center [840, 455] width 7 height 5
click at [834, 456] on input "Remember me" at bounding box center [833, 455] width 1 height 1
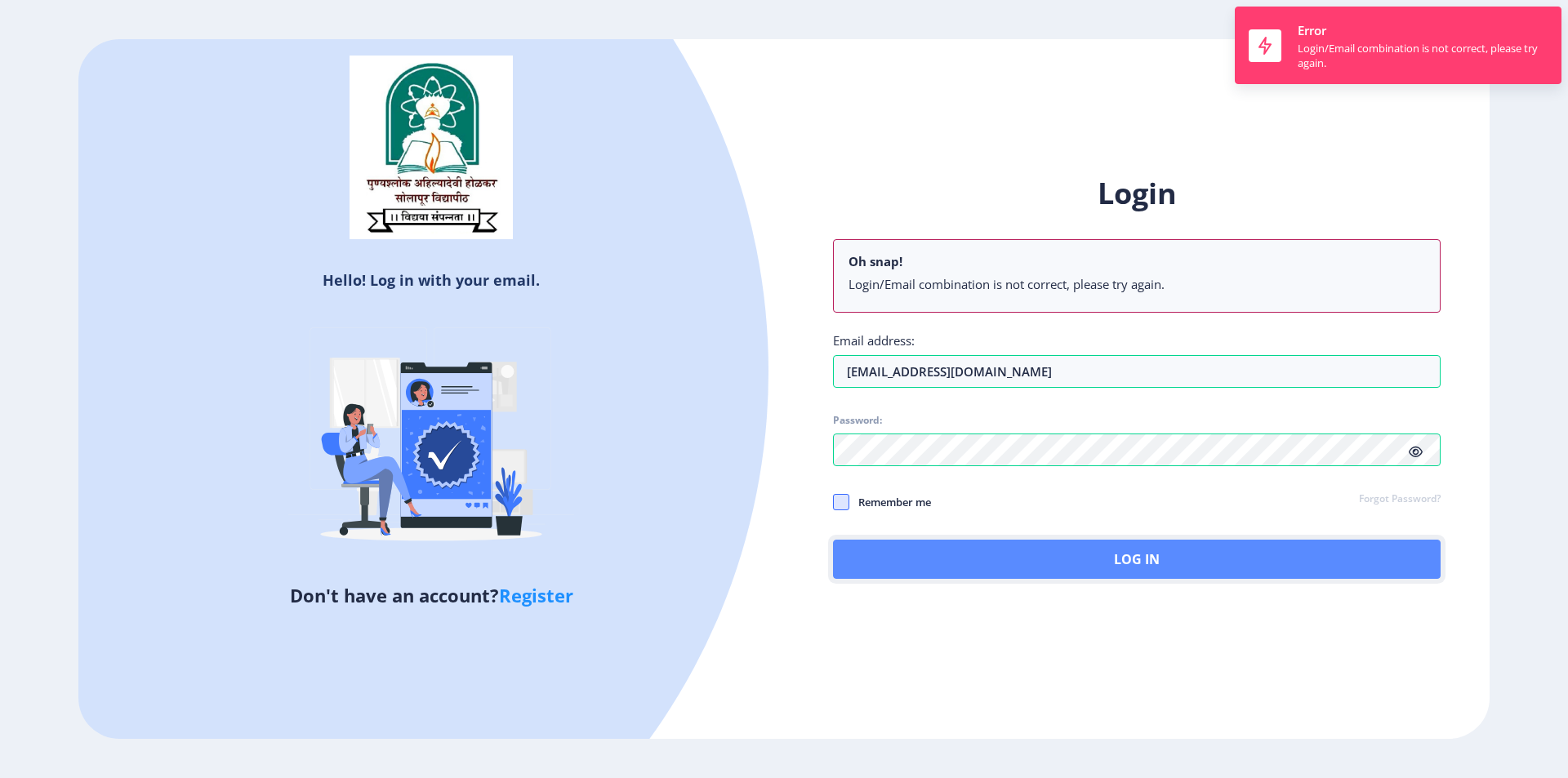
click at [939, 547] on button "Log In" at bounding box center [1137, 559] width 608 height 39
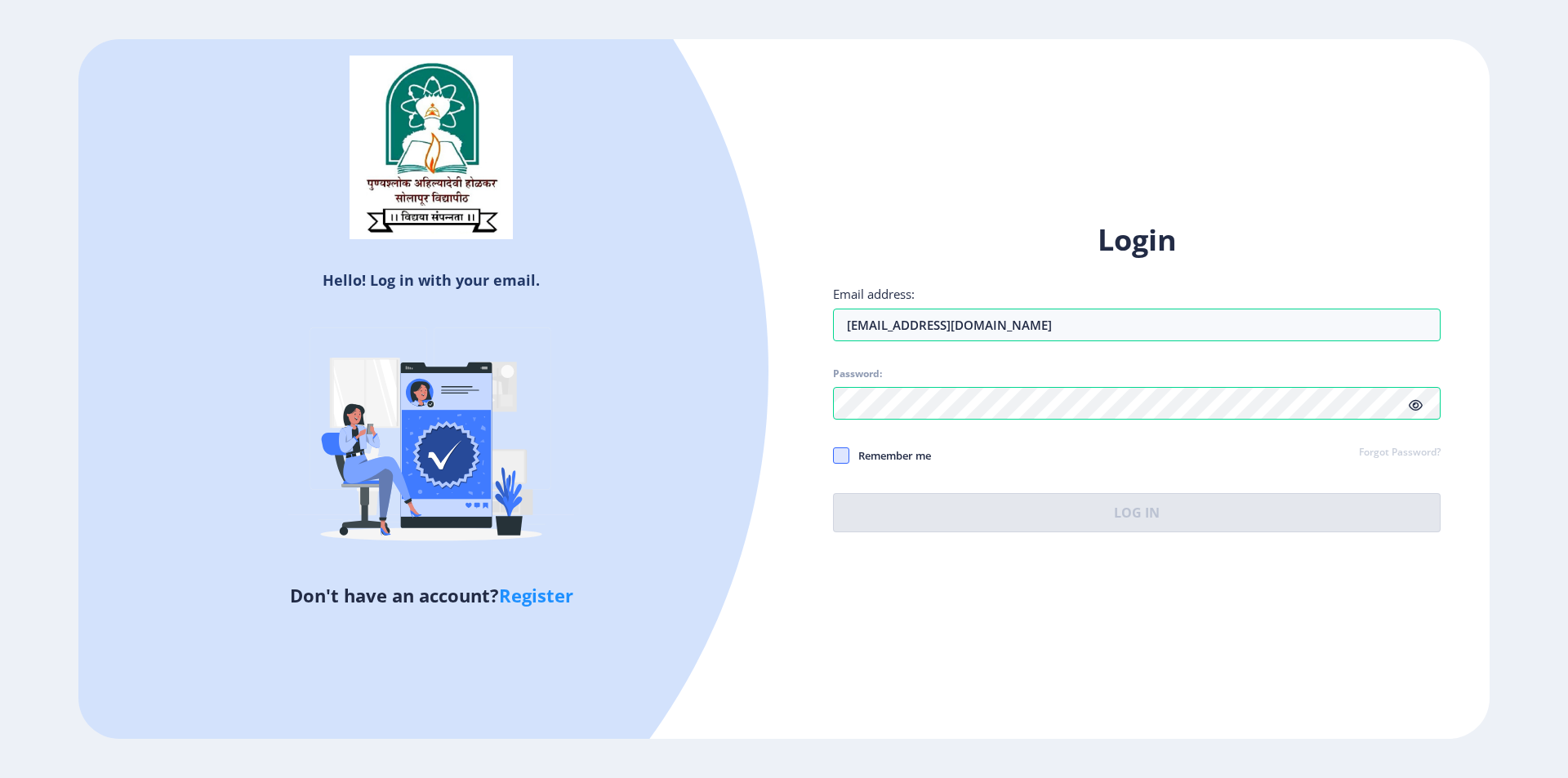
click at [845, 456] on span at bounding box center [841, 456] width 16 height 16
click at [834, 456] on input "Remember me" at bounding box center [833, 455] width 1 height 1
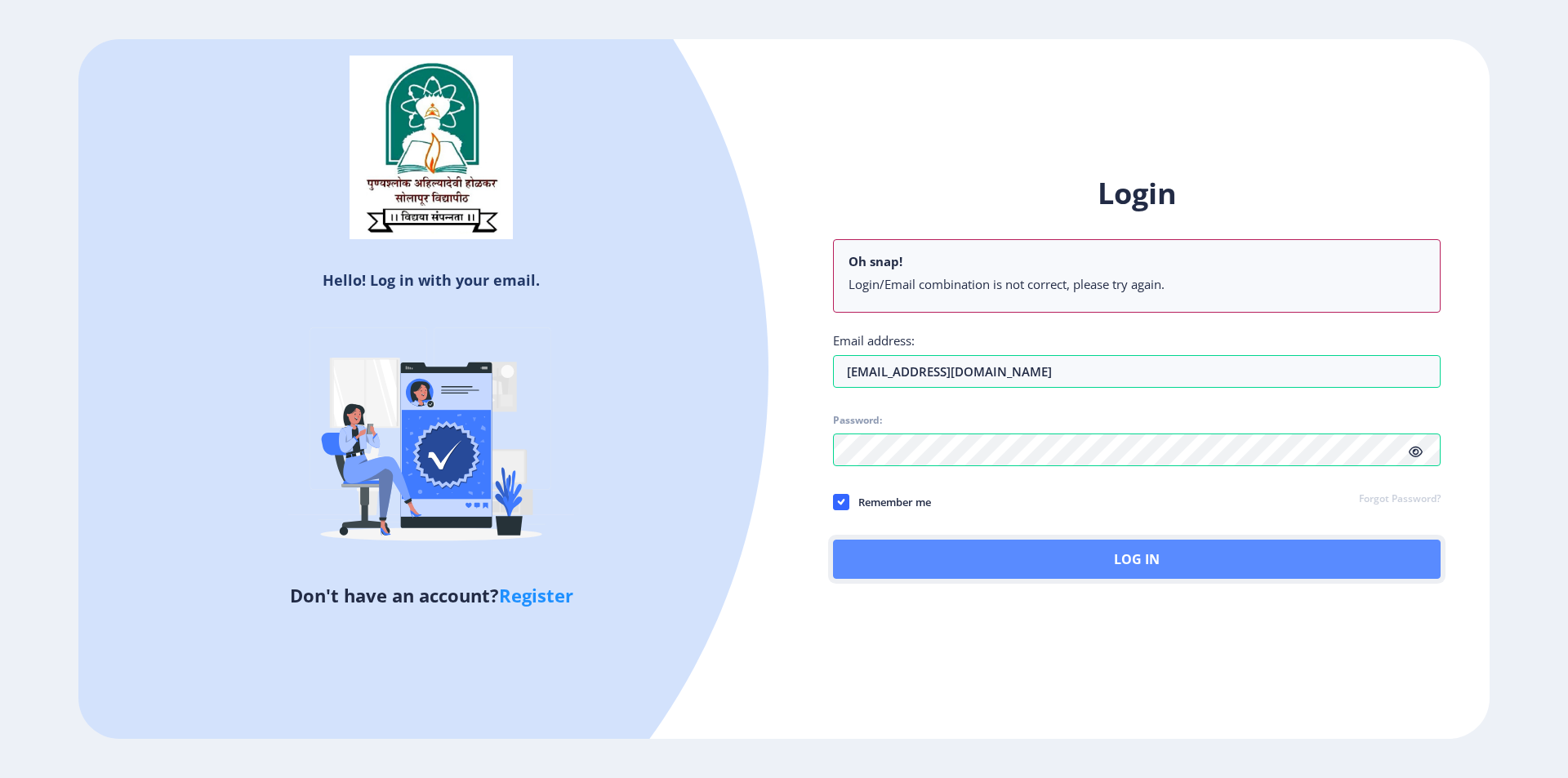
click at [912, 553] on button "Log In" at bounding box center [1137, 559] width 608 height 39
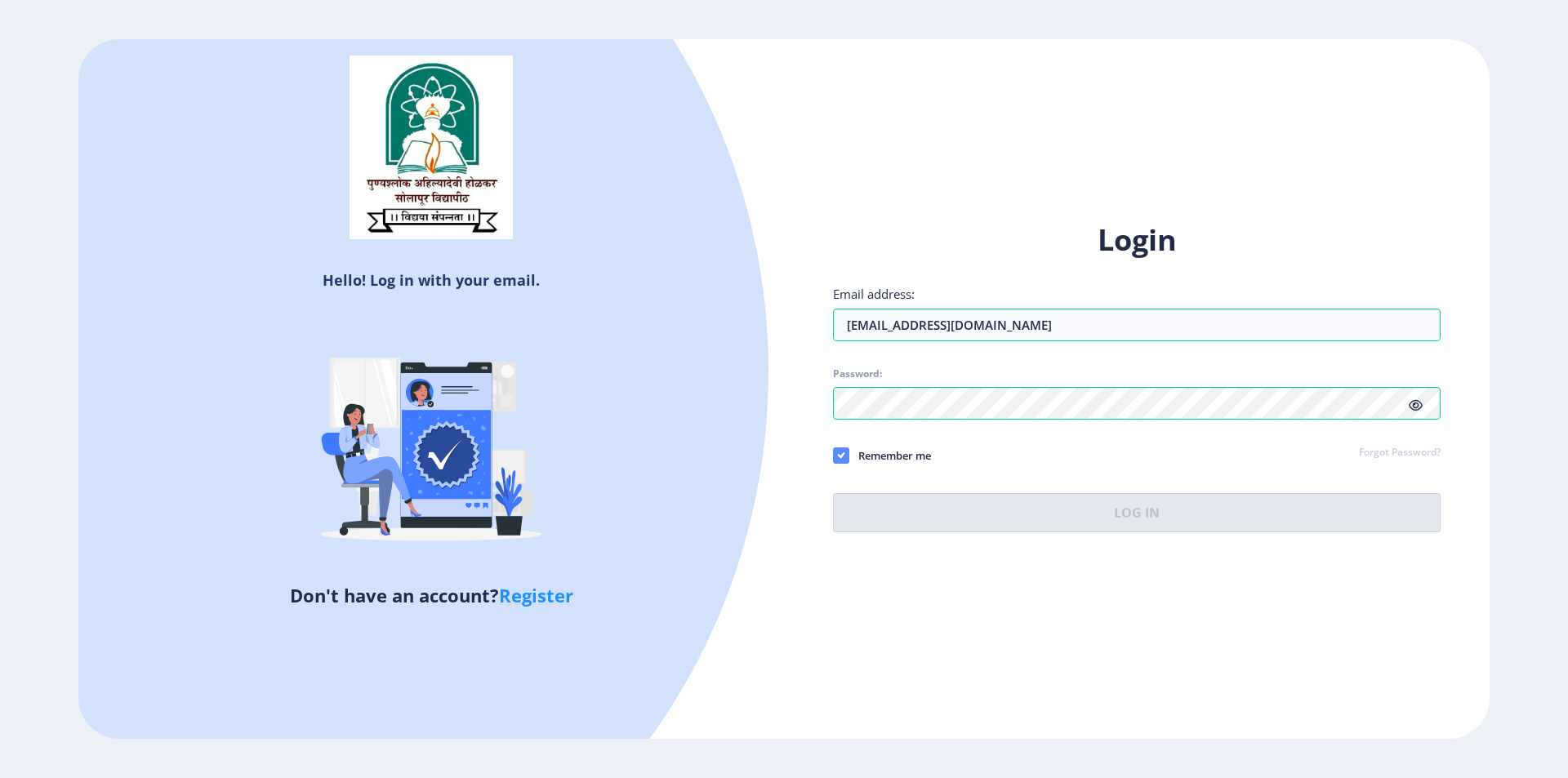
click at [846, 453] on span at bounding box center [841, 456] width 16 height 16
click at [834, 455] on input "Remember me" at bounding box center [833, 455] width 1 height 1
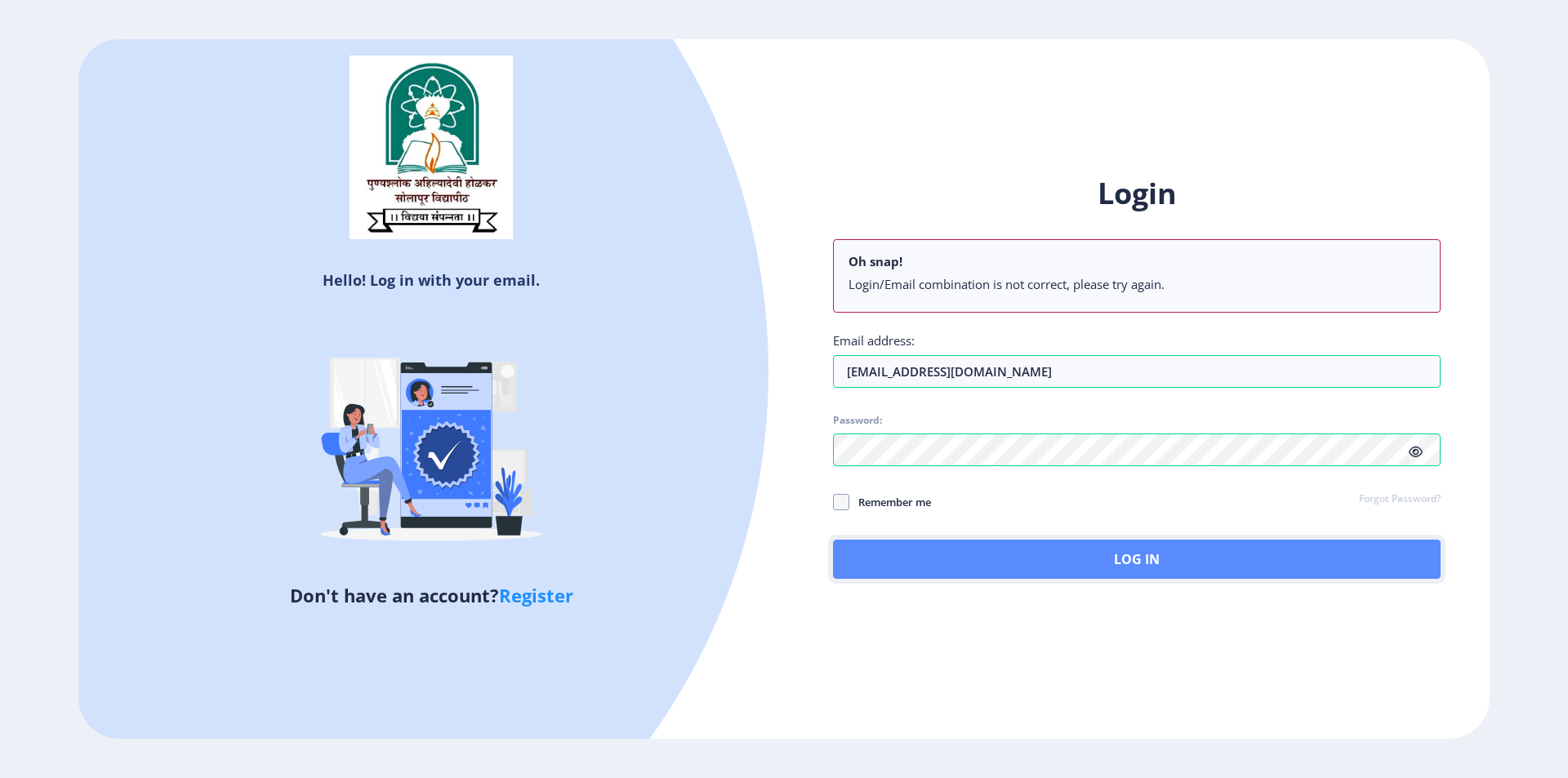
click at [929, 555] on button "Log In" at bounding box center [1137, 559] width 608 height 39
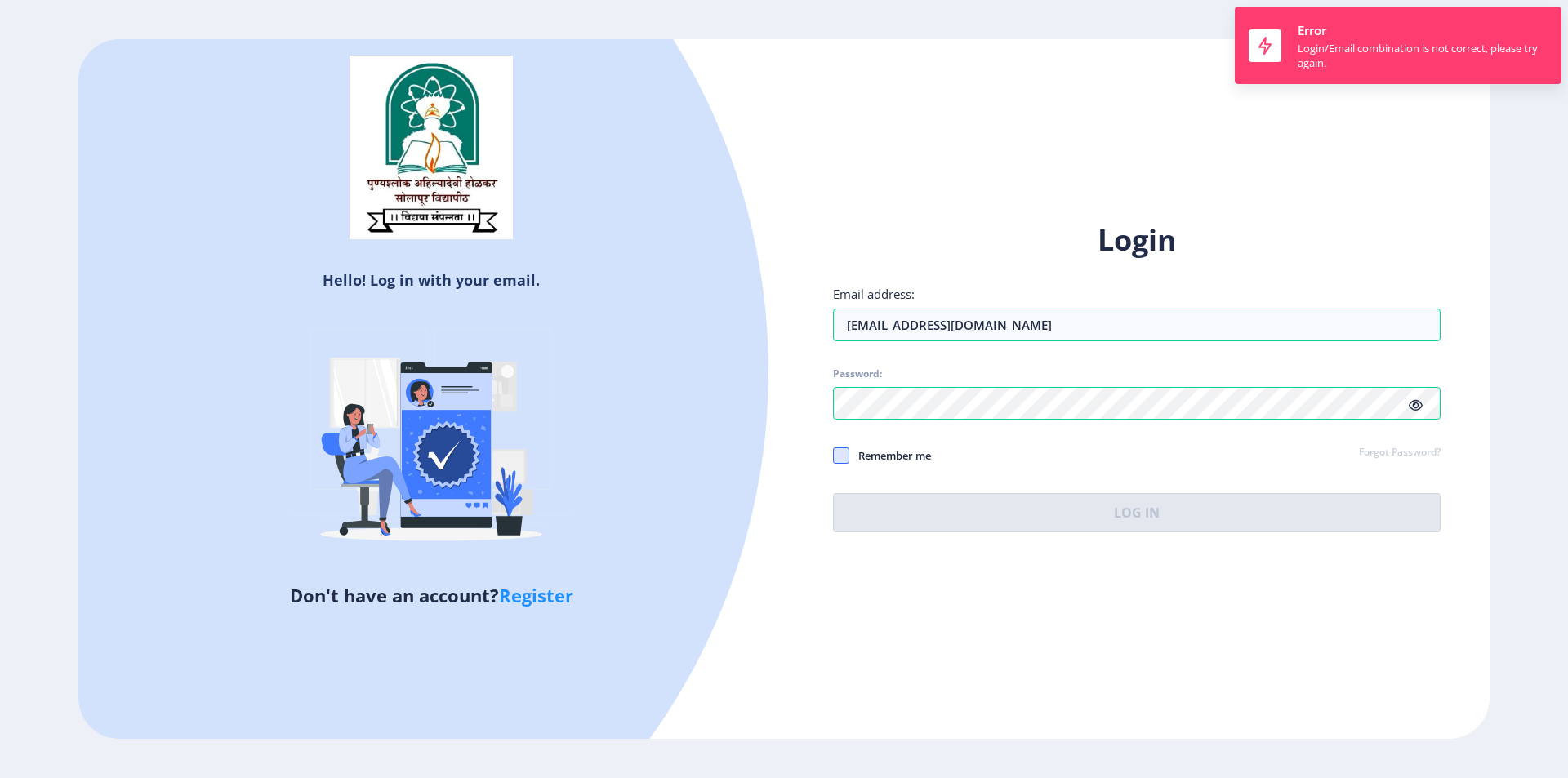
click at [836, 450] on span at bounding box center [841, 456] width 16 height 16
click at [834, 455] on input "Remember me" at bounding box center [833, 455] width 1 height 1
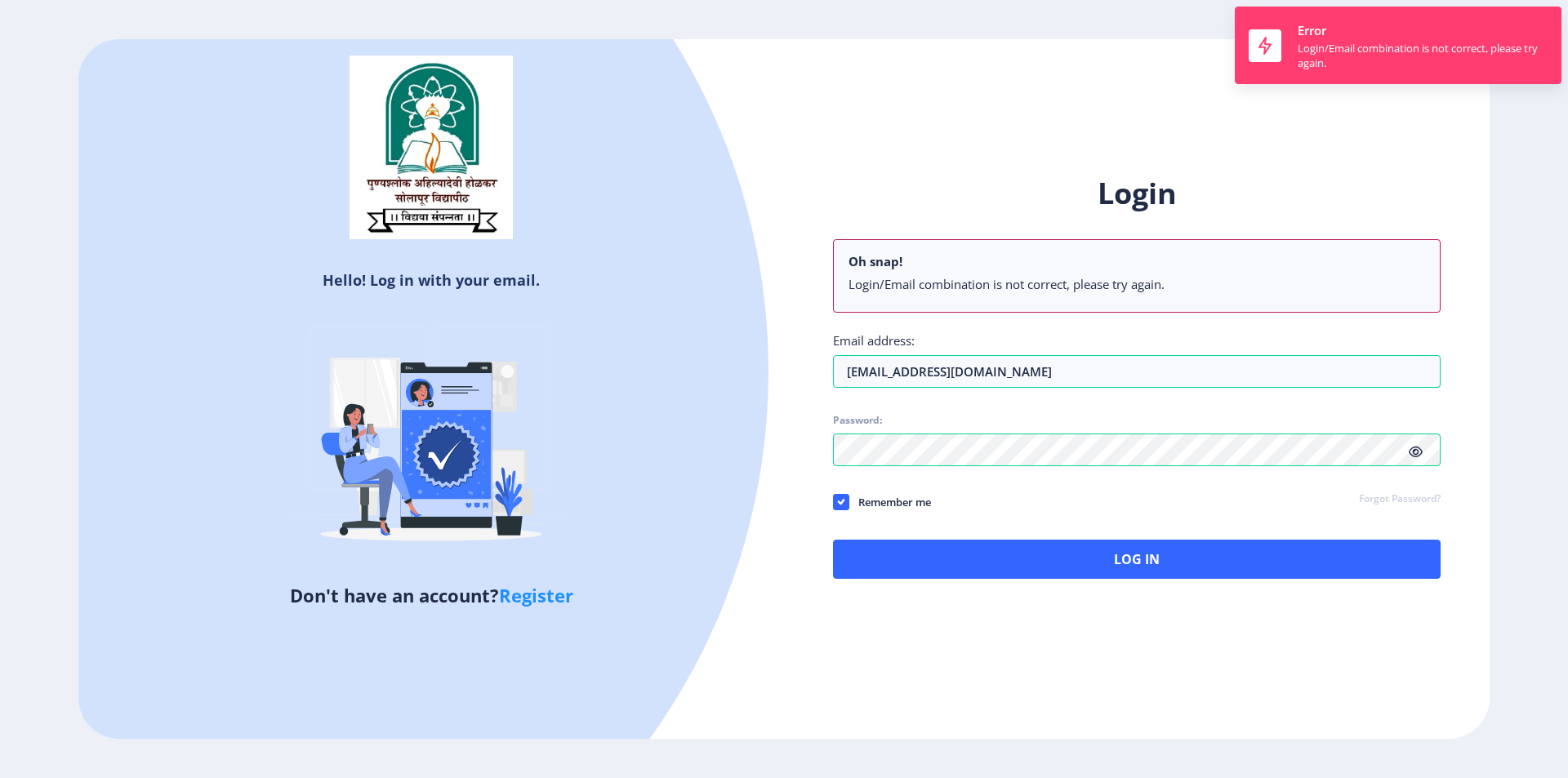
click at [963, 582] on div "Login Oh snap! Login/Email combination is not correct, please try again. Email …" at bounding box center [1137, 389] width 705 height 480
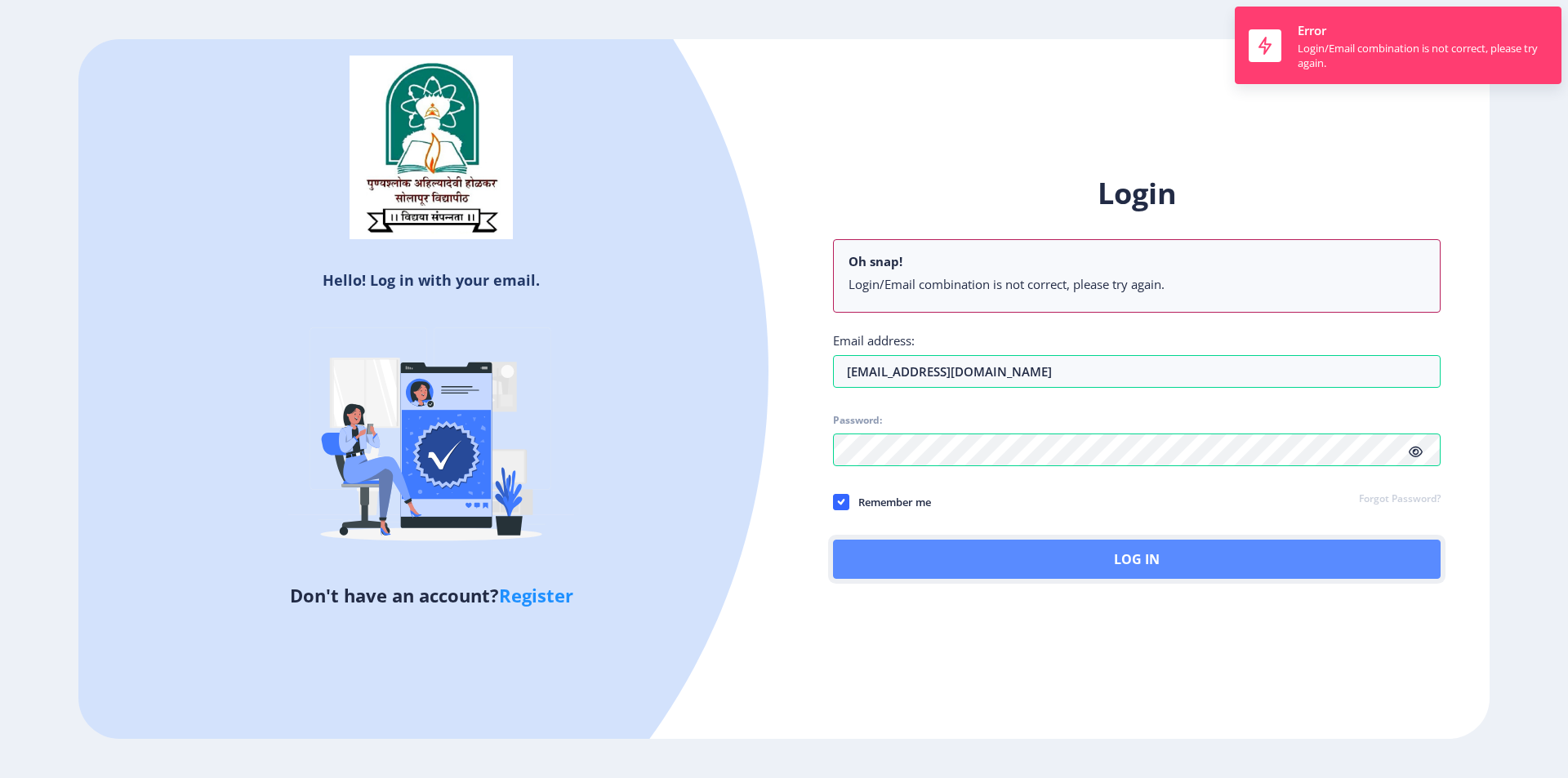
click at [963, 574] on button "Log In" at bounding box center [1137, 559] width 608 height 39
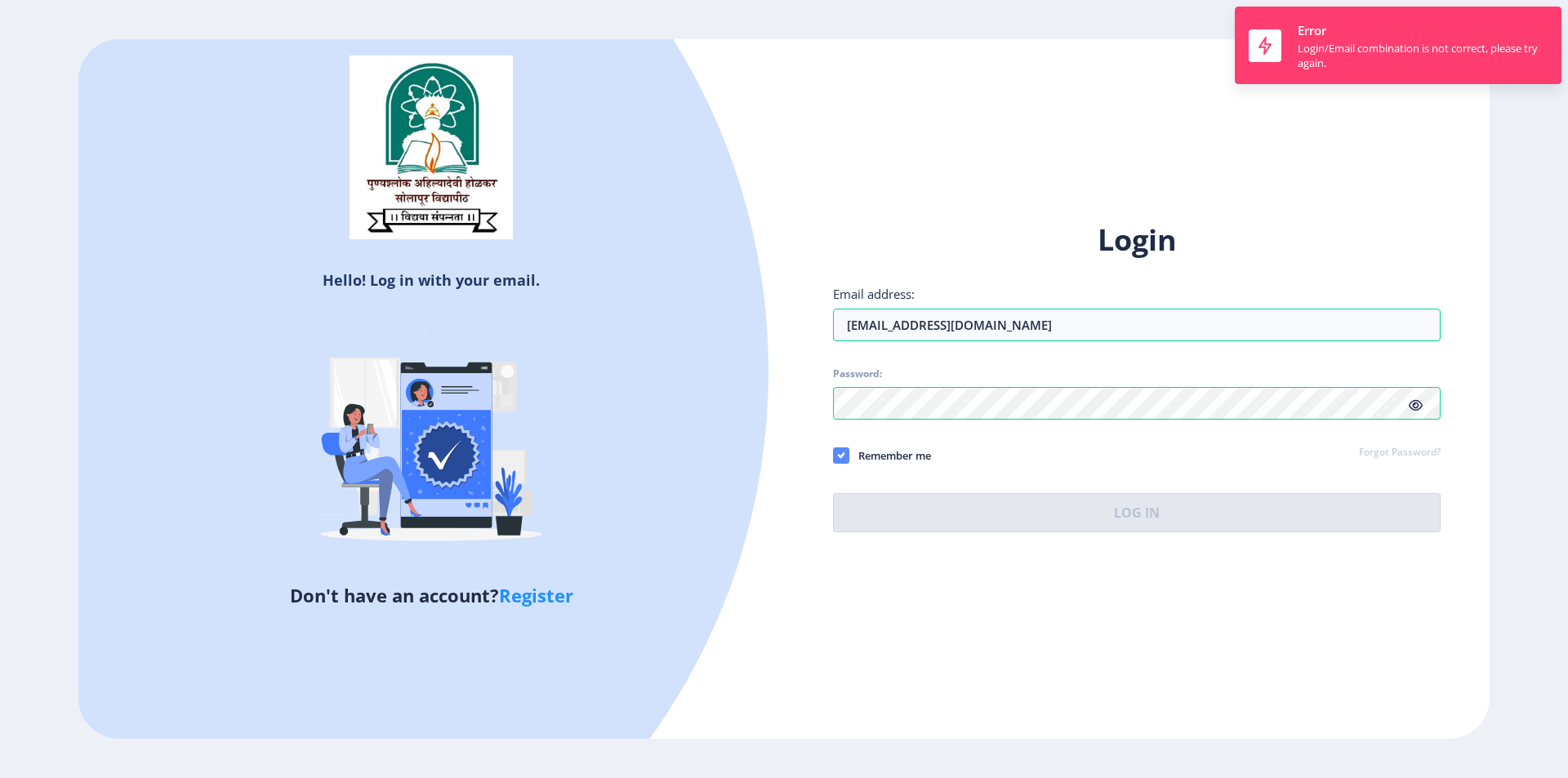
click at [836, 458] on span at bounding box center [841, 456] width 16 height 16
click at [834, 456] on input "Remember me" at bounding box center [833, 455] width 1 height 1
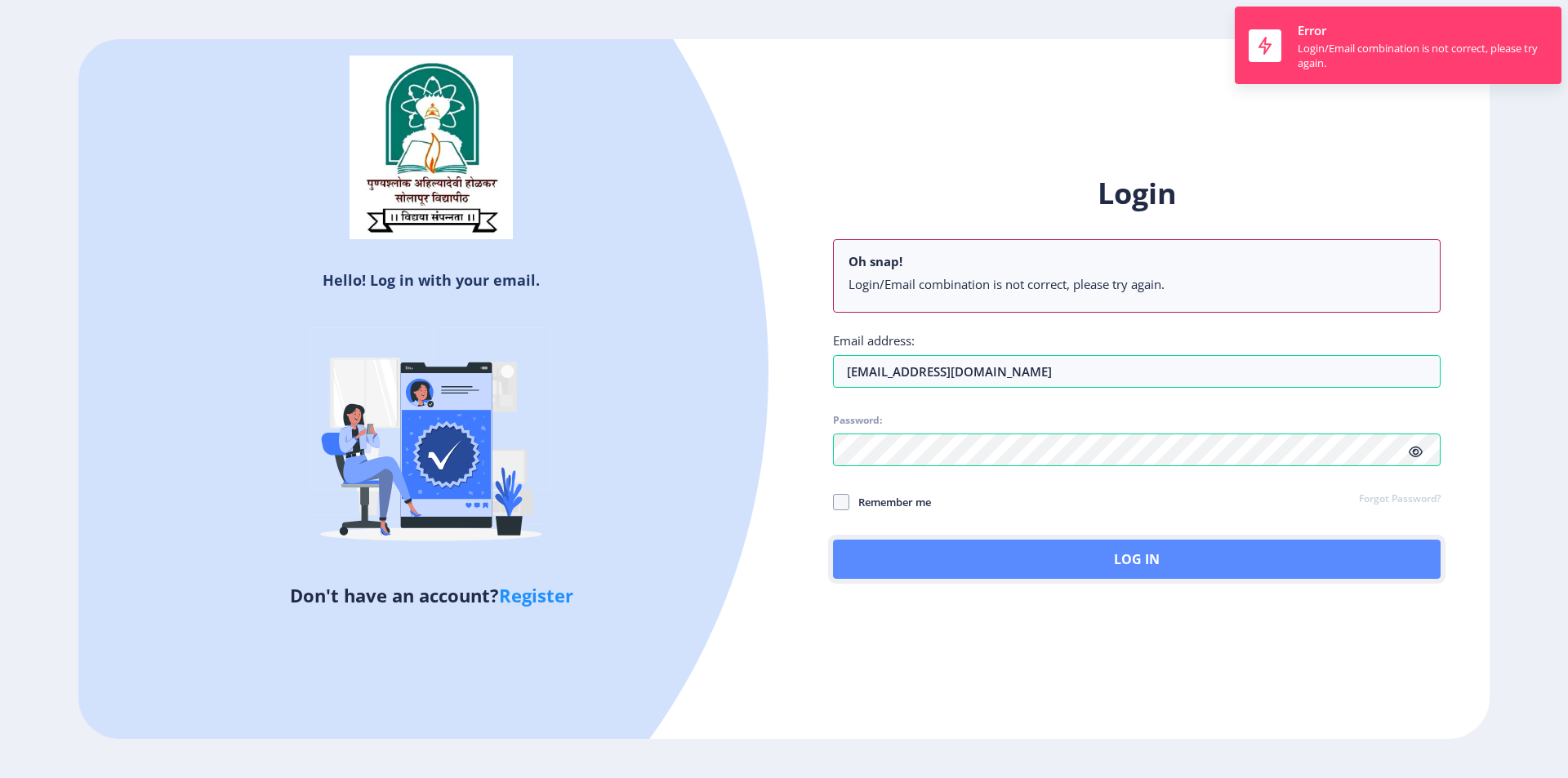
click at [902, 549] on button "Log In" at bounding box center [1137, 559] width 608 height 39
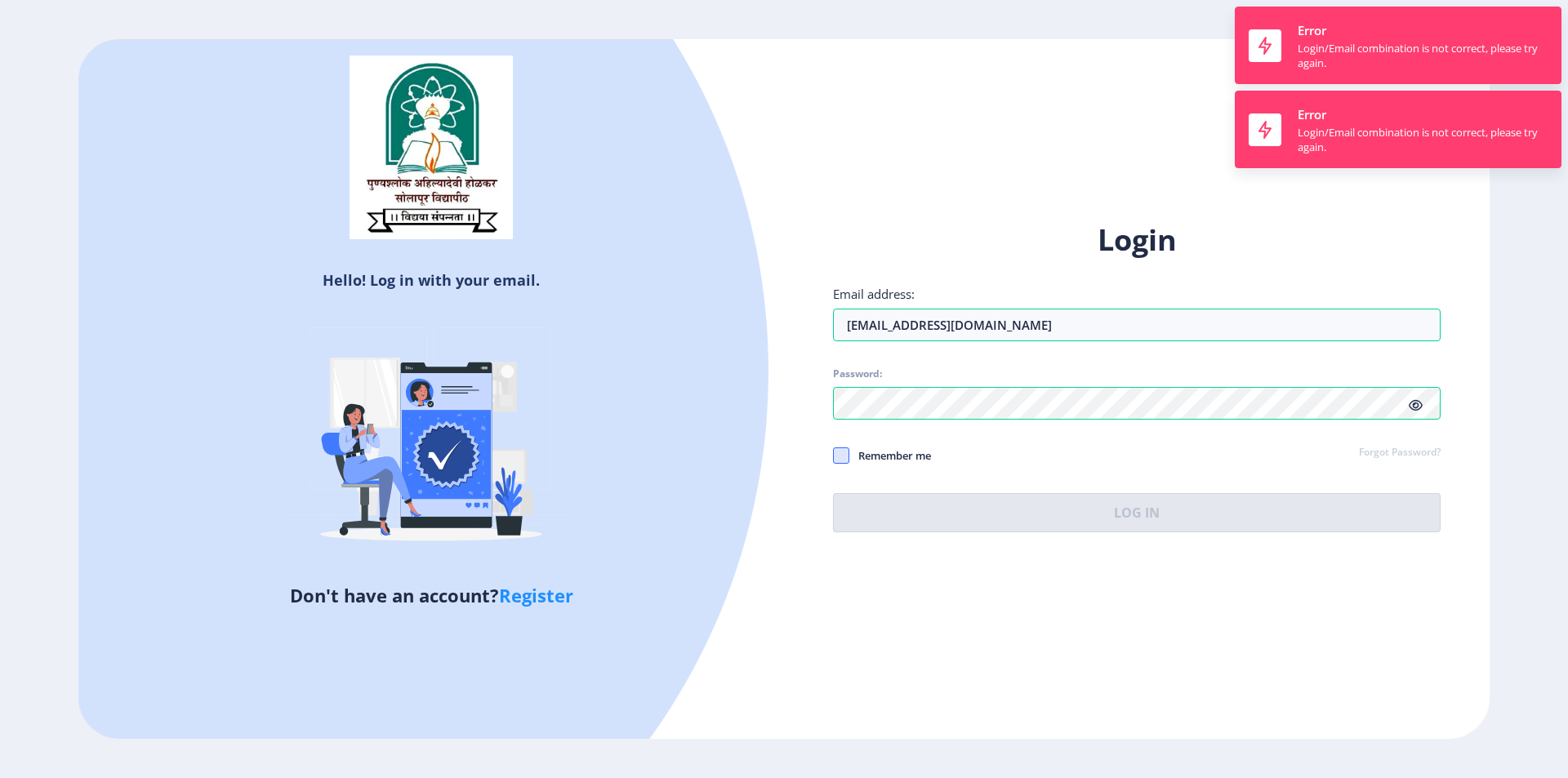
click at [840, 457] on span at bounding box center [841, 456] width 16 height 16
click at [834, 456] on input "Remember me" at bounding box center [833, 455] width 1 height 1
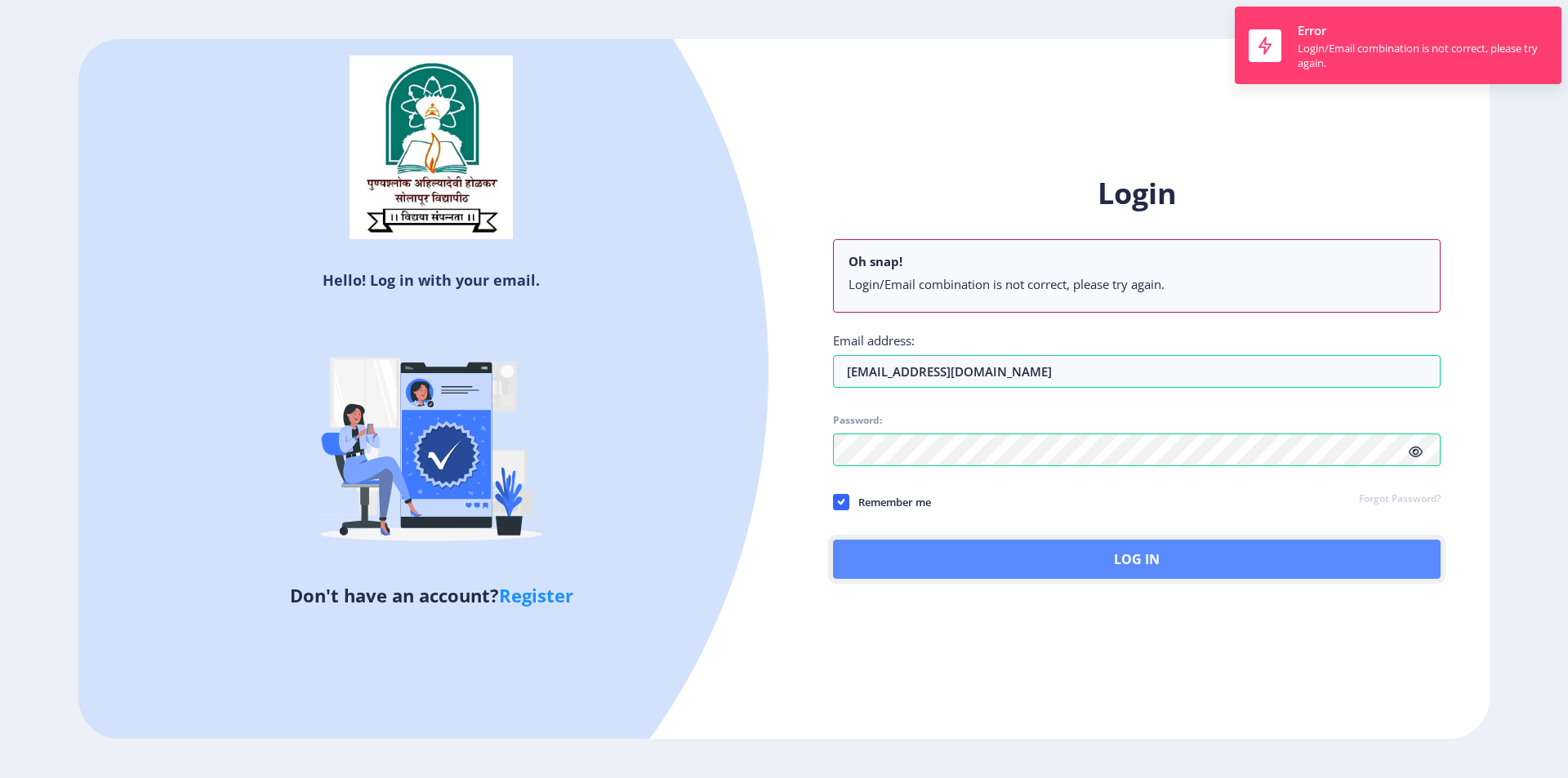
click at [922, 554] on button "Log In" at bounding box center [1137, 559] width 608 height 39
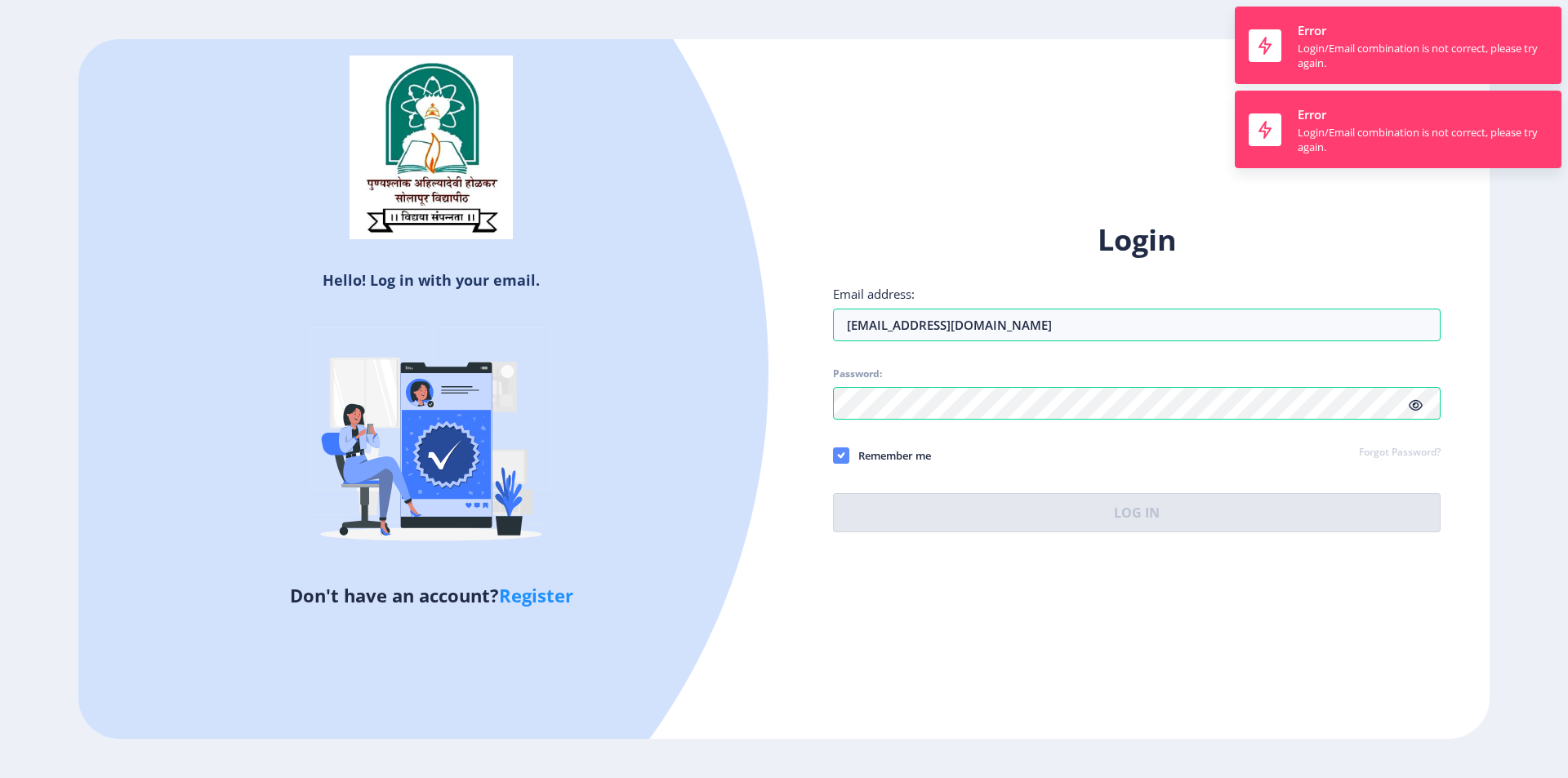
click at [837, 455] on icon at bounding box center [841, 456] width 7 height 16
click at [834, 455] on input "Remember me" at bounding box center [833, 455] width 1 height 1
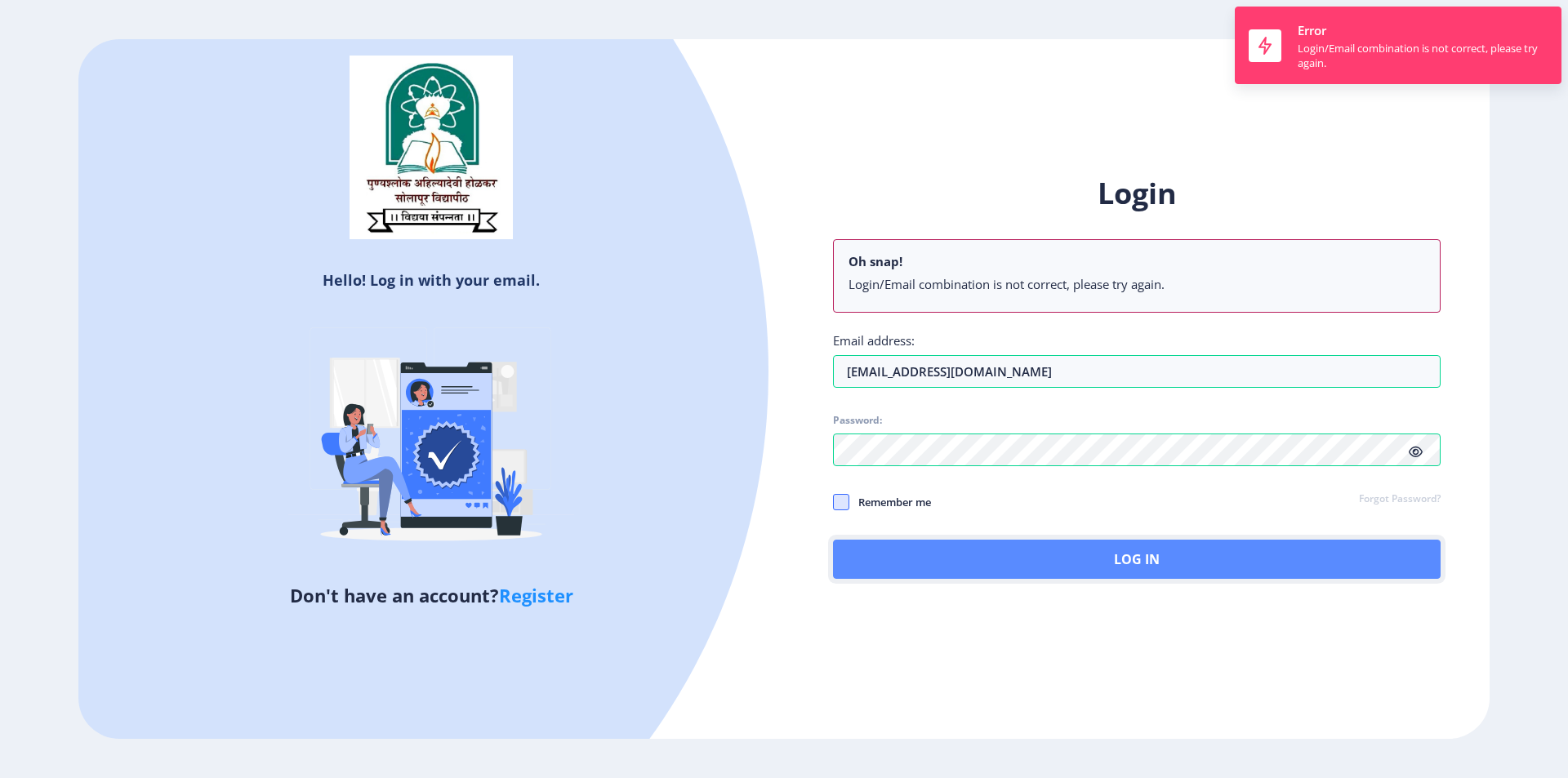
click at [912, 559] on button "Log In" at bounding box center [1137, 559] width 608 height 39
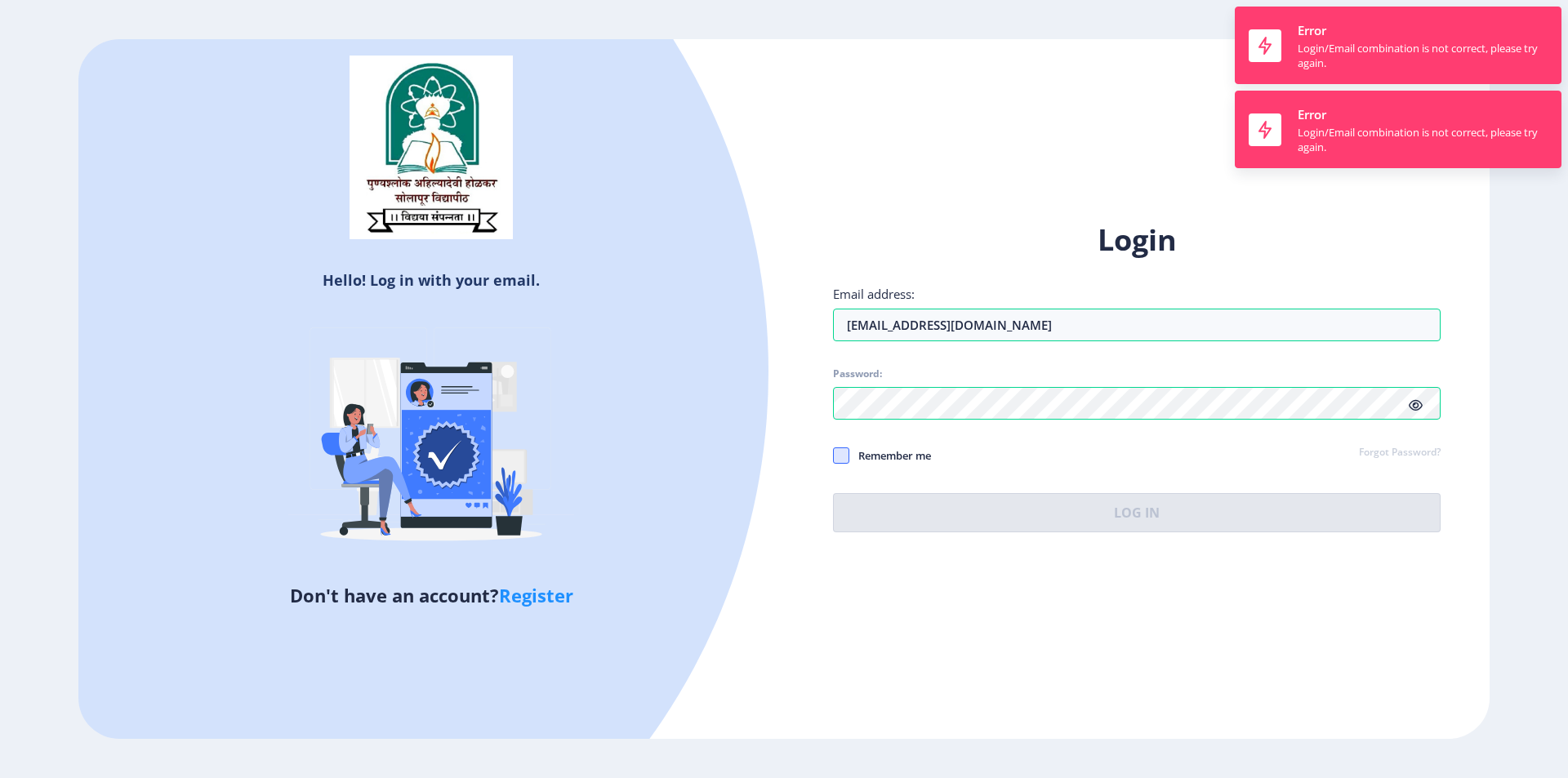
click at [845, 457] on span at bounding box center [841, 456] width 16 height 16
click at [834, 456] on input "Remember me" at bounding box center [833, 455] width 1 height 1
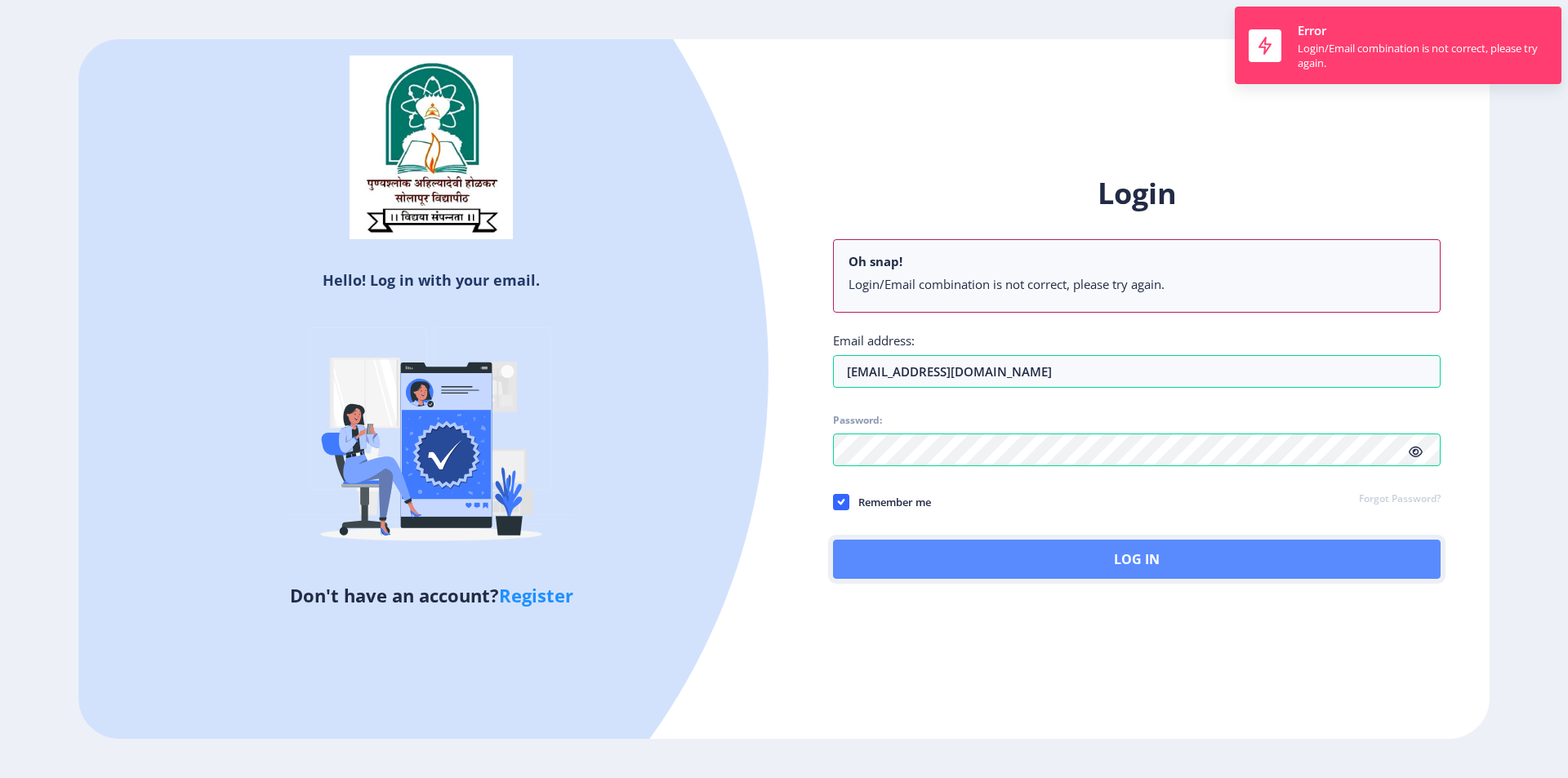
click at [914, 557] on button "Log In" at bounding box center [1137, 559] width 608 height 39
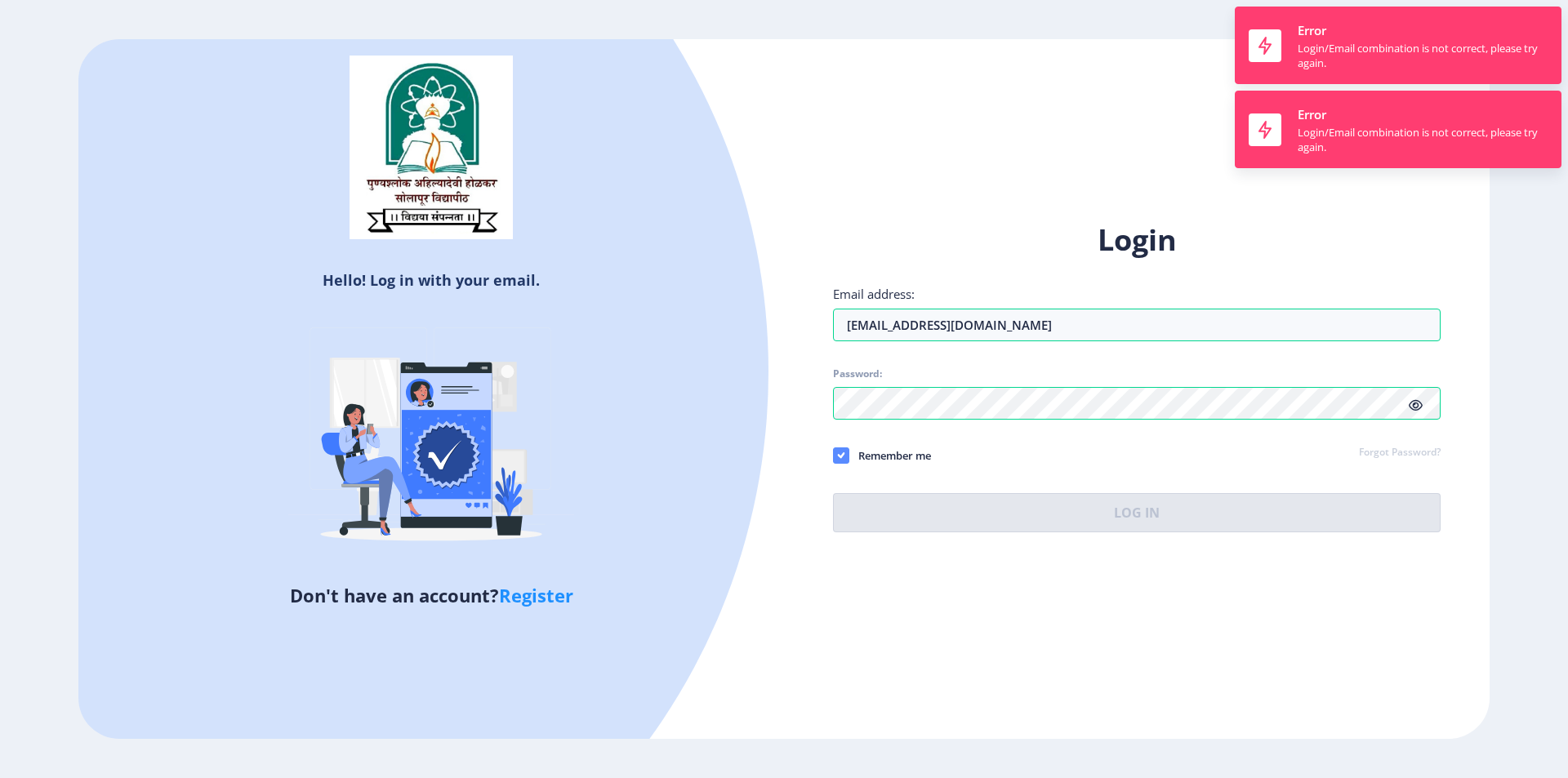
click at [844, 459] on icon at bounding box center [841, 456] width 7 height 16
click at [834, 456] on input "Remember me" at bounding box center [833, 455] width 1 height 1
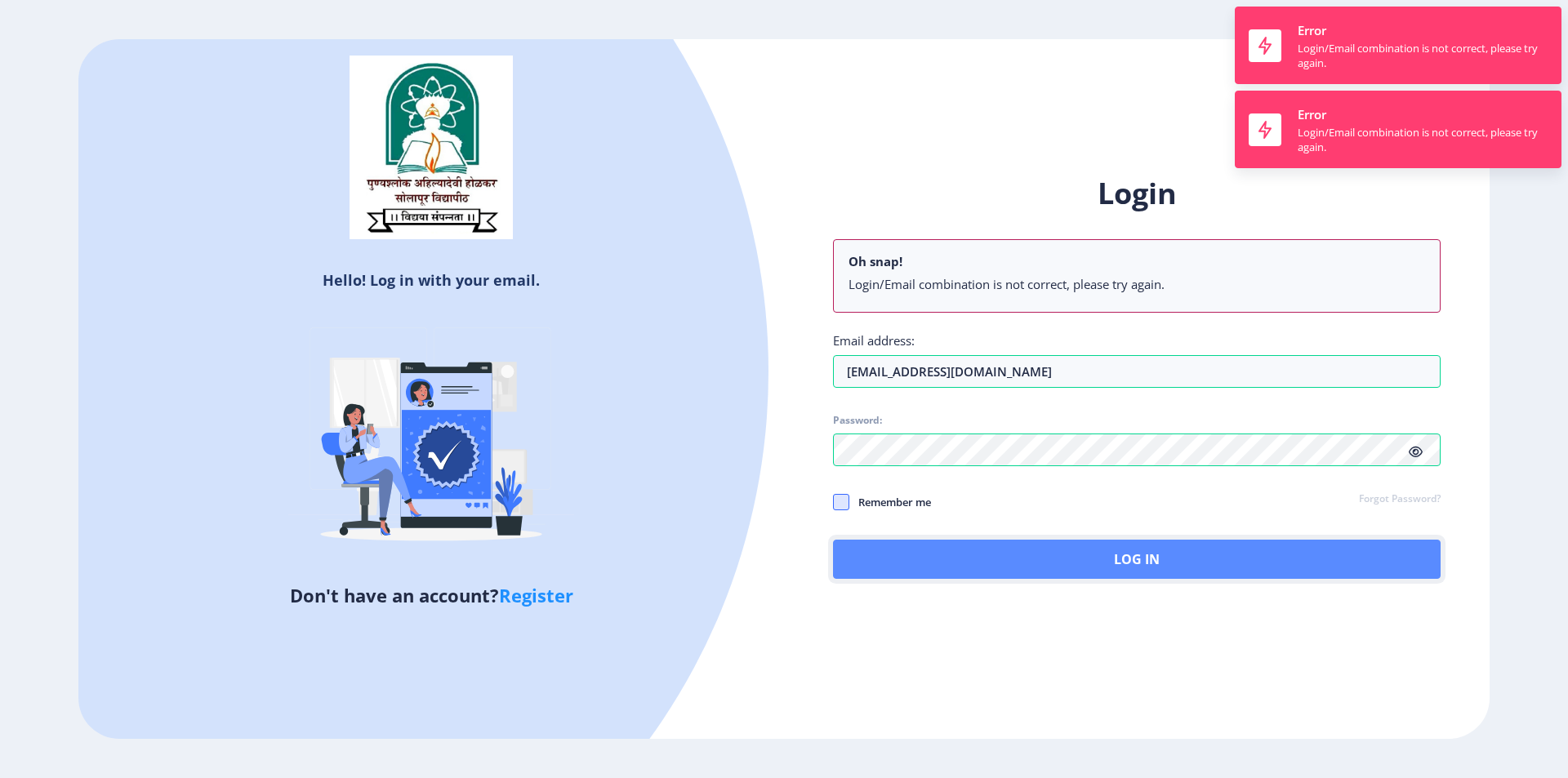
click at [916, 561] on button "Log In" at bounding box center [1137, 559] width 608 height 39
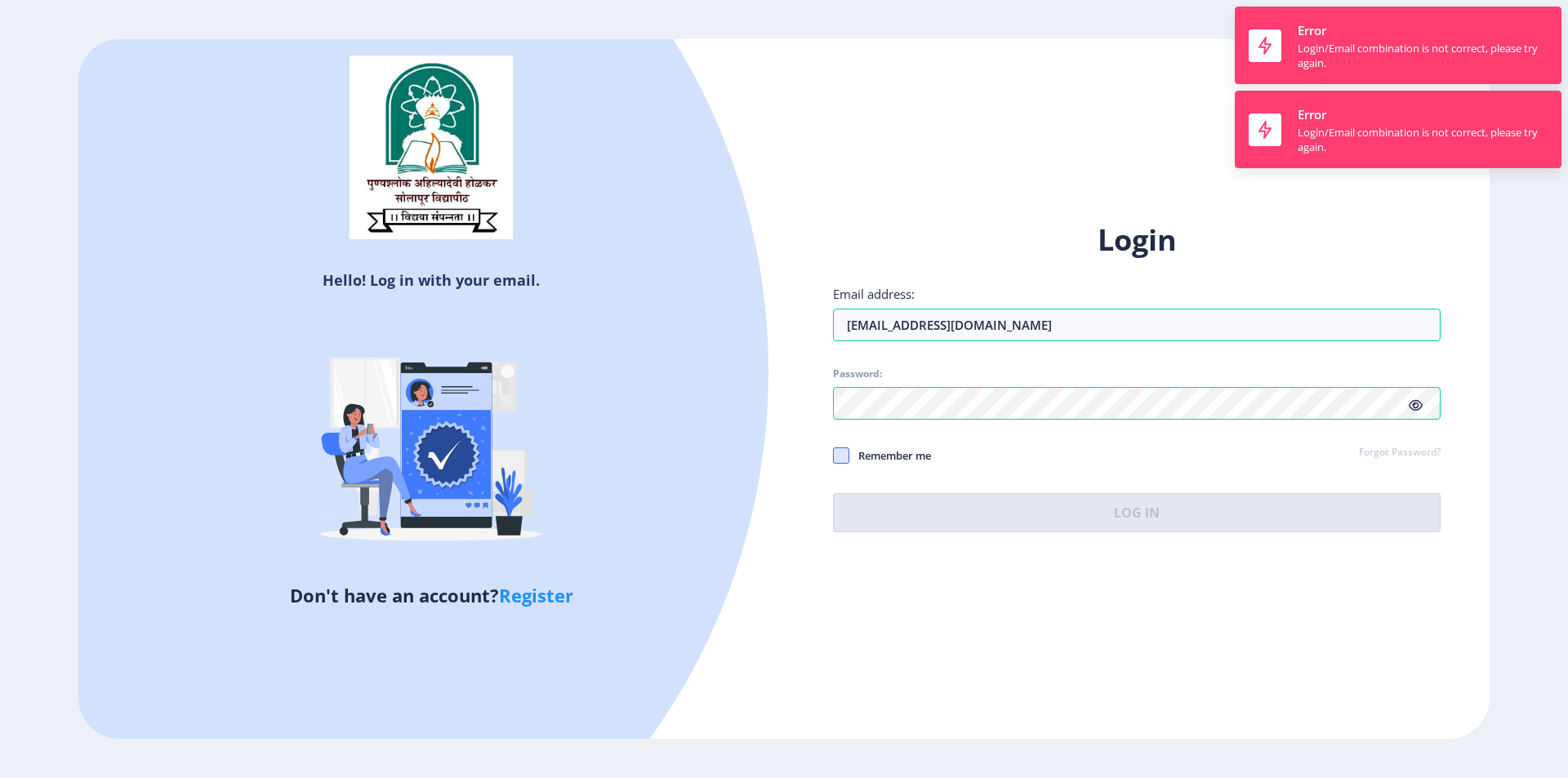
click at [834, 456] on span at bounding box center [841, 456] width 16 height 16
click at [834, 456] on input "Remember me" at bounding box center [833, 455] width 1 height 1
checkbox input "true"
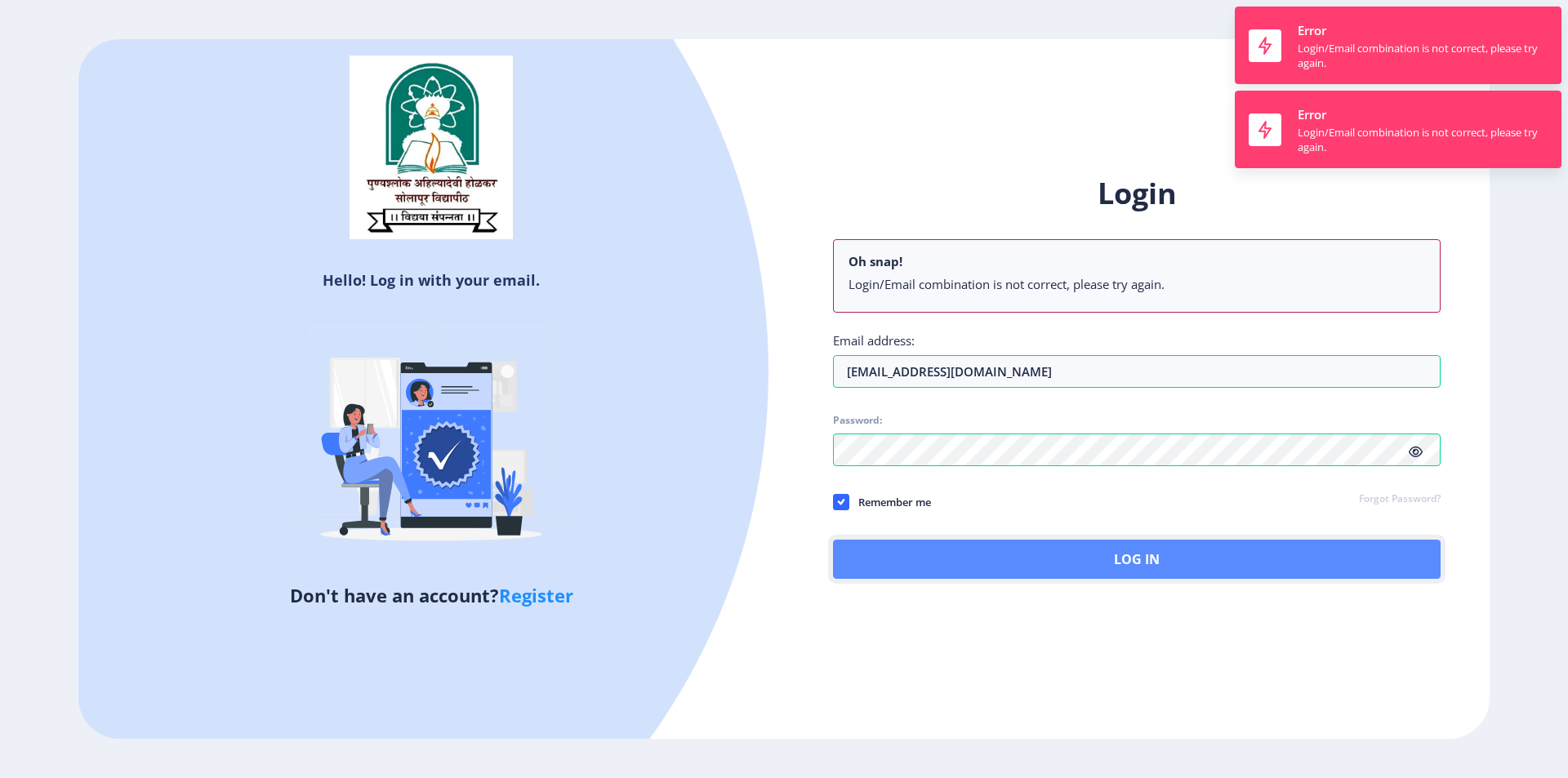
click at [938, 568] on button "Log In" at bounding box center [1137, 559] width 608 height 39
